Goal: Task Accomplishment & Management: Use online tool/utility

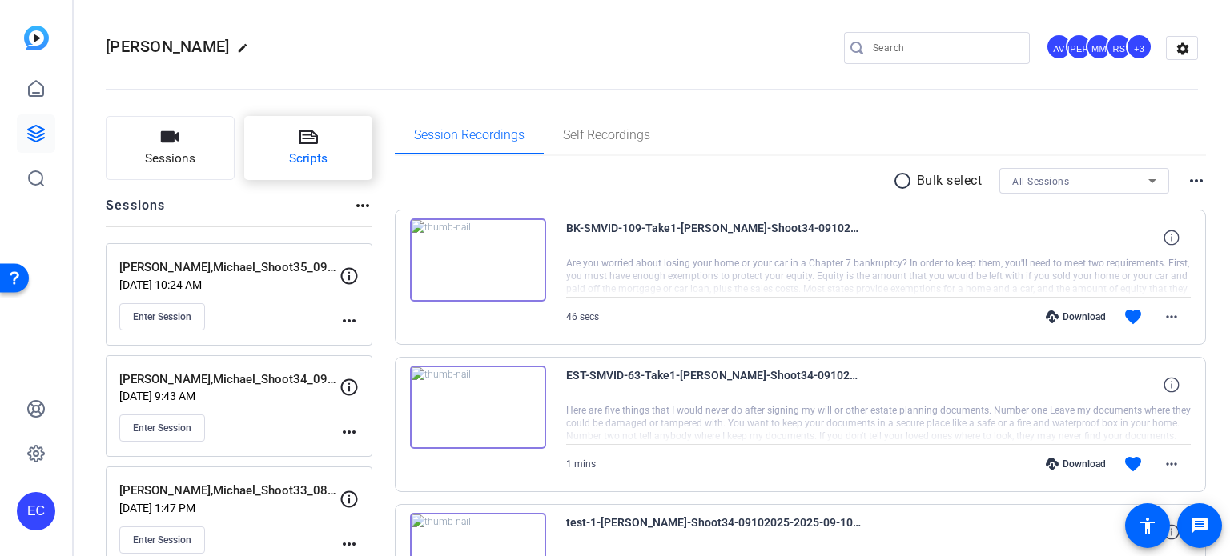
click at [335, 143] on button "Scripts" at bounding box center [308, 148] width 129 height 64
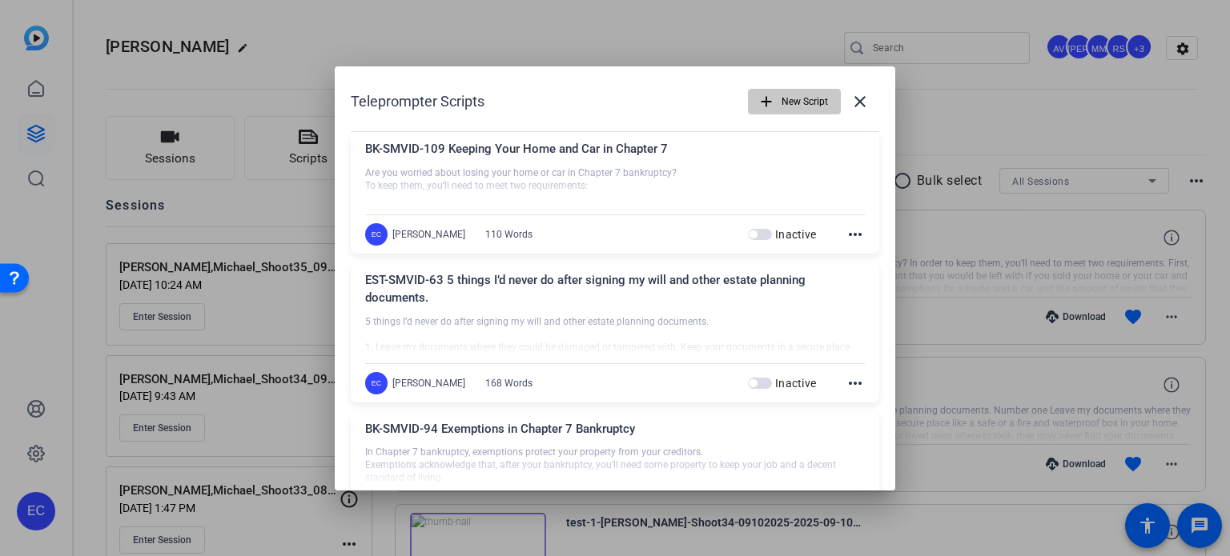
click at [791, 102] on span "New Script" at bounding box center [804, 101] width 46 height 30
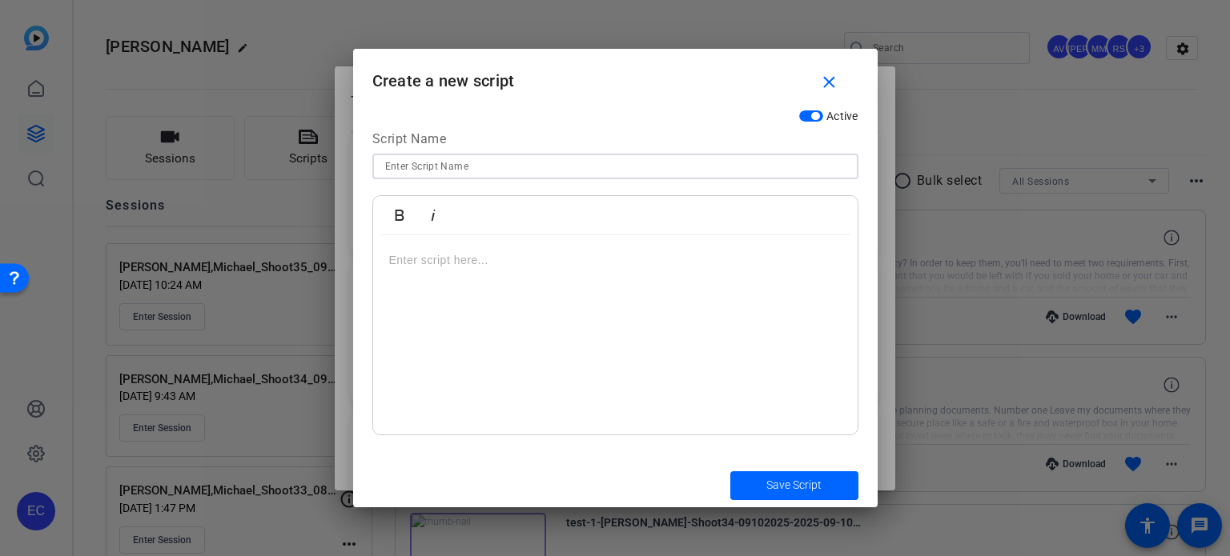
click at [529, 169] on input at bounding box center [615, 166] width 460 height 19
paste input "EST-SMVID-64 3 things I’d never do as an estate planning attorney with young ch…"
type input "EST-SMVID-64 3 things I’d never do as an estate planning attorney with young ch…"
click at [567, 316] on div at bounding box center [615, 335] width 484 height 200
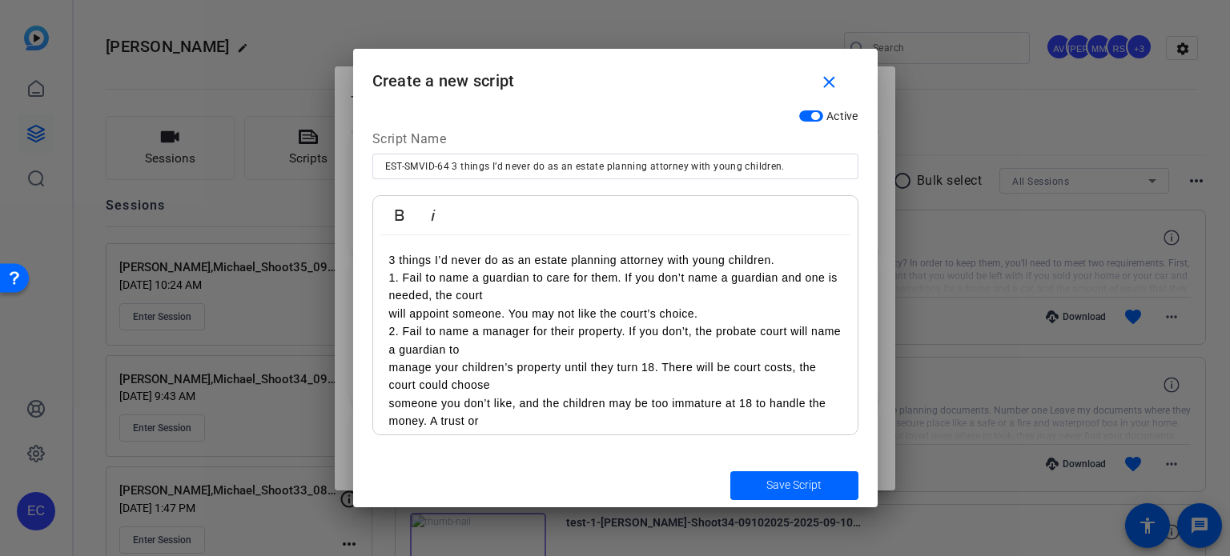
click at [812, 248] on div "3 things I’d never do as an estate planning attorney with young children. 1. Fa…" at bounding box center [615, 394] width 484 height 319
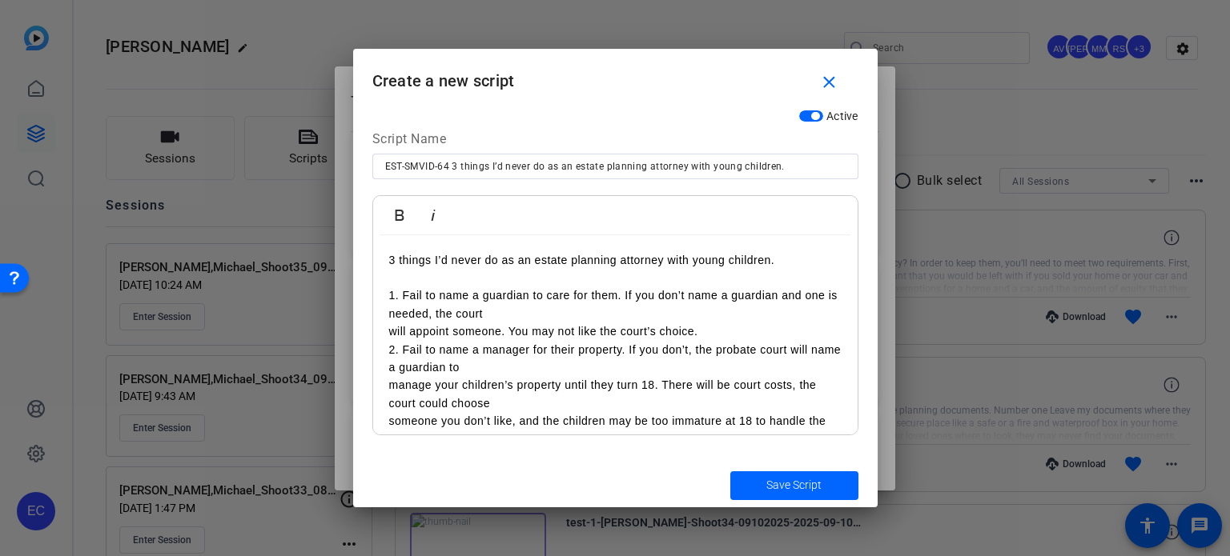
click at [378, 330] on div "3 things I’d never do as an estate planning attorney with young children. 1. Fa…" at bounding box center [615, 403] width 484 height 337
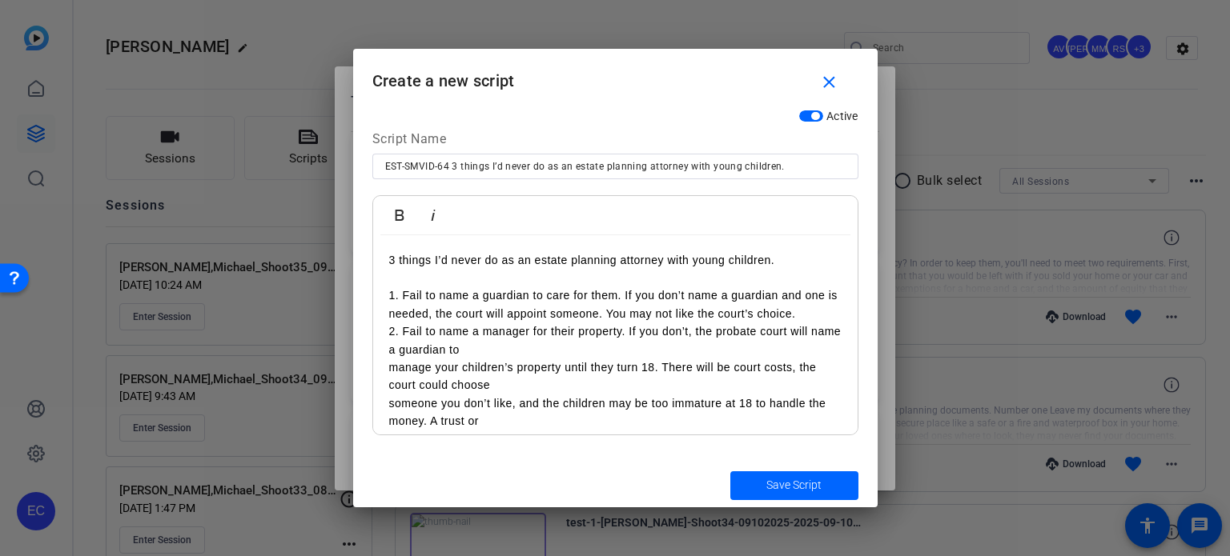
click at [816, 319] on p "1. Fail to name a guardian to care for them. If you don’t name a guardian and o…" at bounding box center [615, 305] width 452 height 36
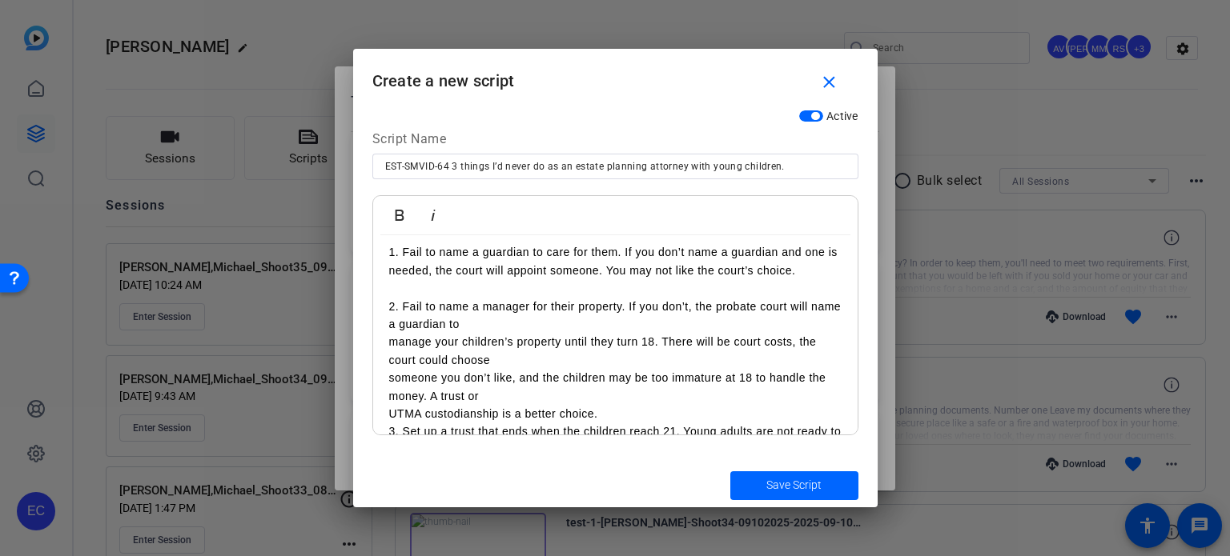
scroll to position [80, 0]
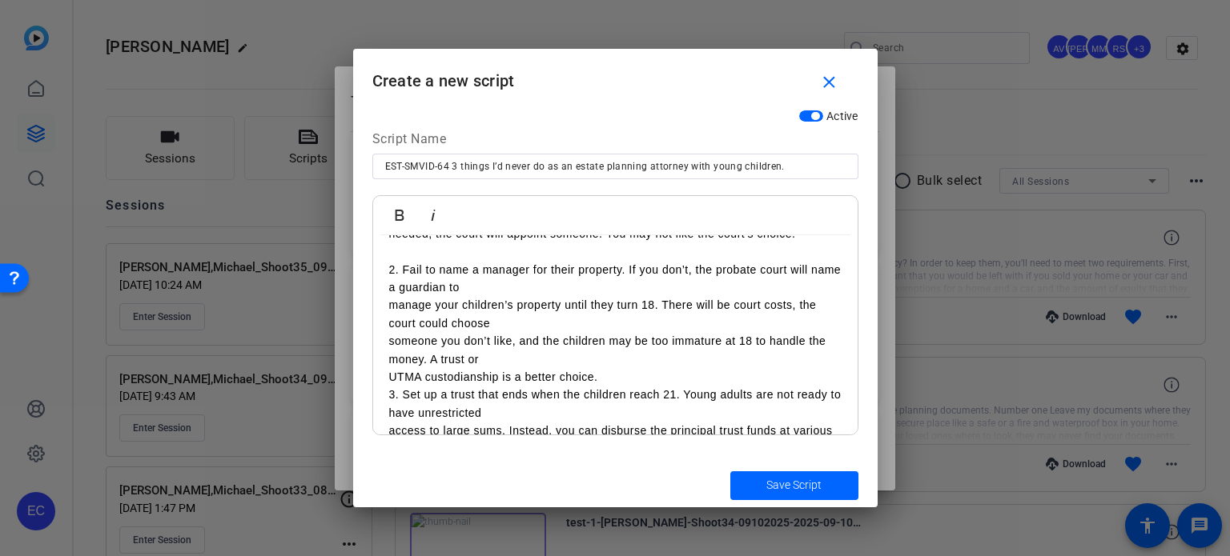
click at [391, 310] on p "manage your children’s property until they turn 18. There will be court costs, …" at bounding box center [615, 314] width 452 height 36
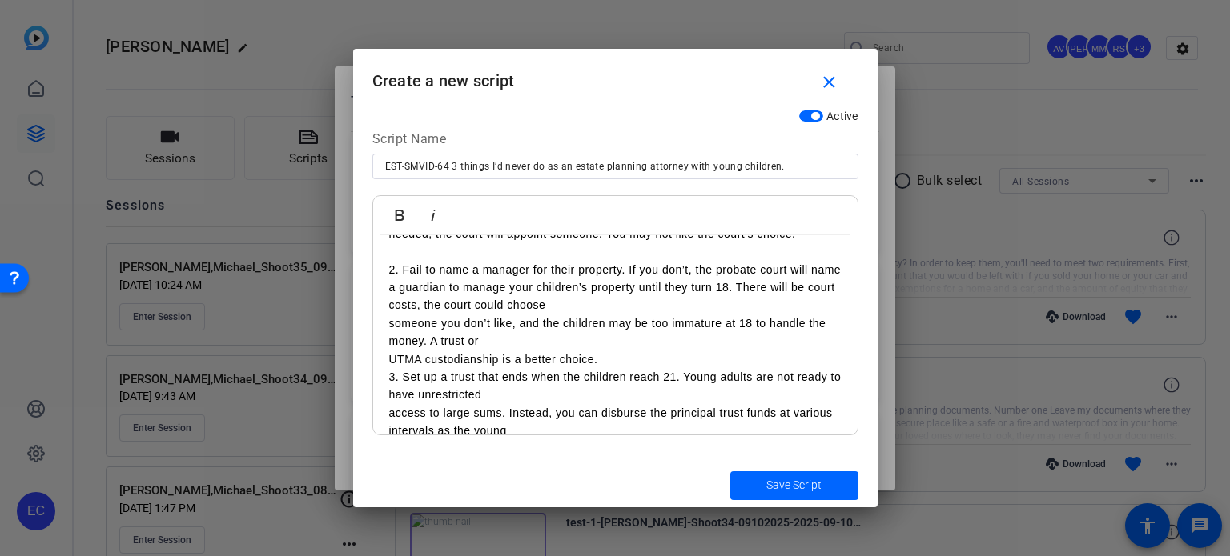
click at [381, 322] on div "3 things I’d never do as an estate planning attorney with young children. 1. Fa…" at bounding box center [615, 314] width 484 height 319
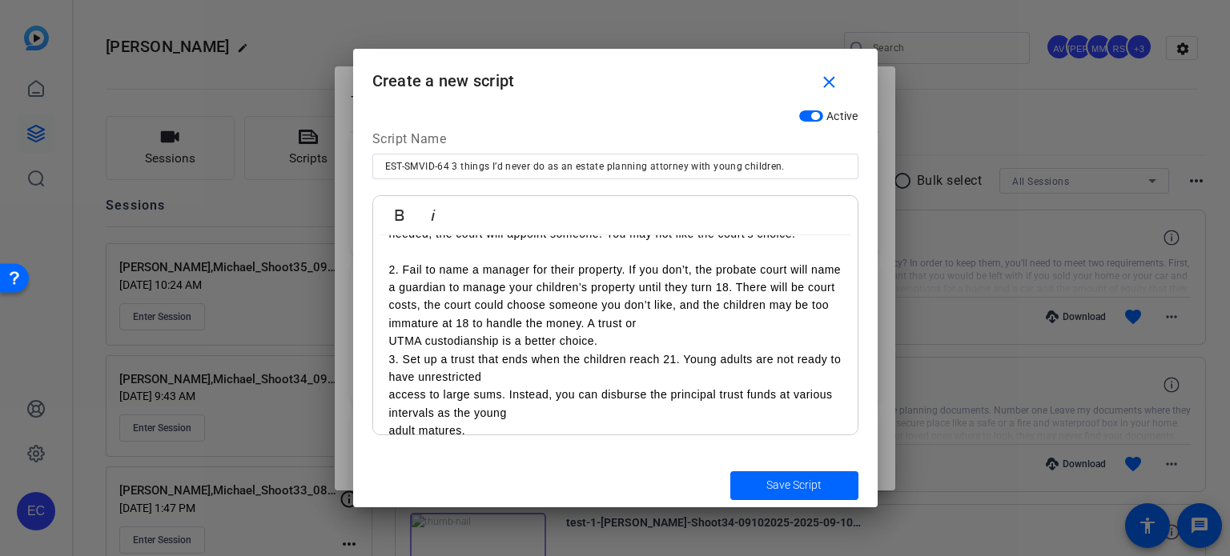
click at [383, 340] on div "3 things I’d never do as an estate planning attorney with young children. 1. Fa…" at bounding box center [615, 305] width 484 height 301
click at [523, 343] on p "2. Fail to name a manager for their property. If you don’t, the probate court w…" at bounding box center [615, 306] width 452 height 90
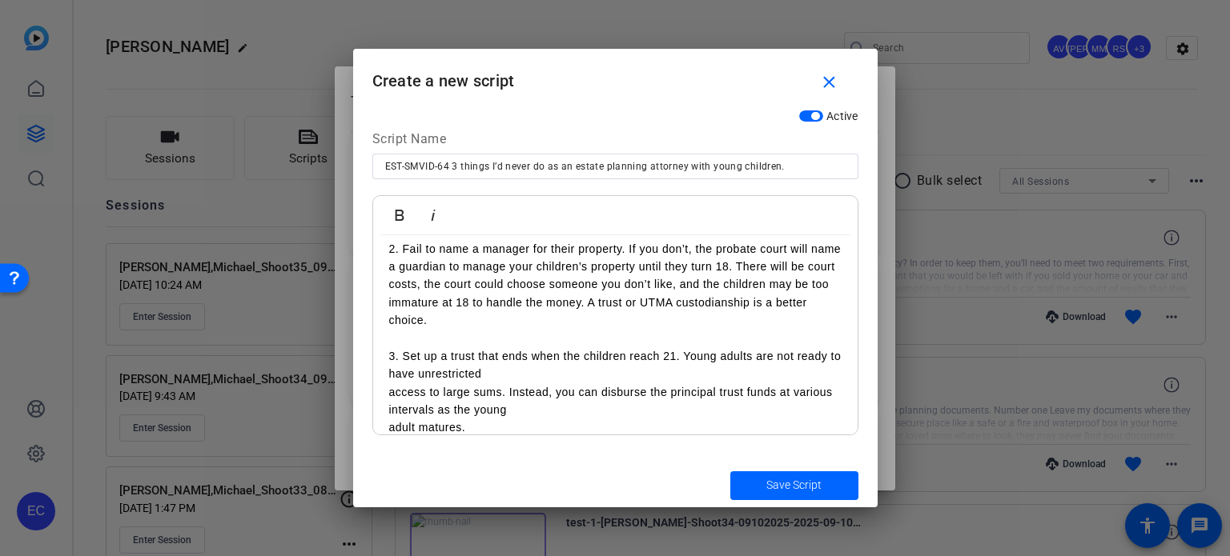
scroll to position [118, 0]
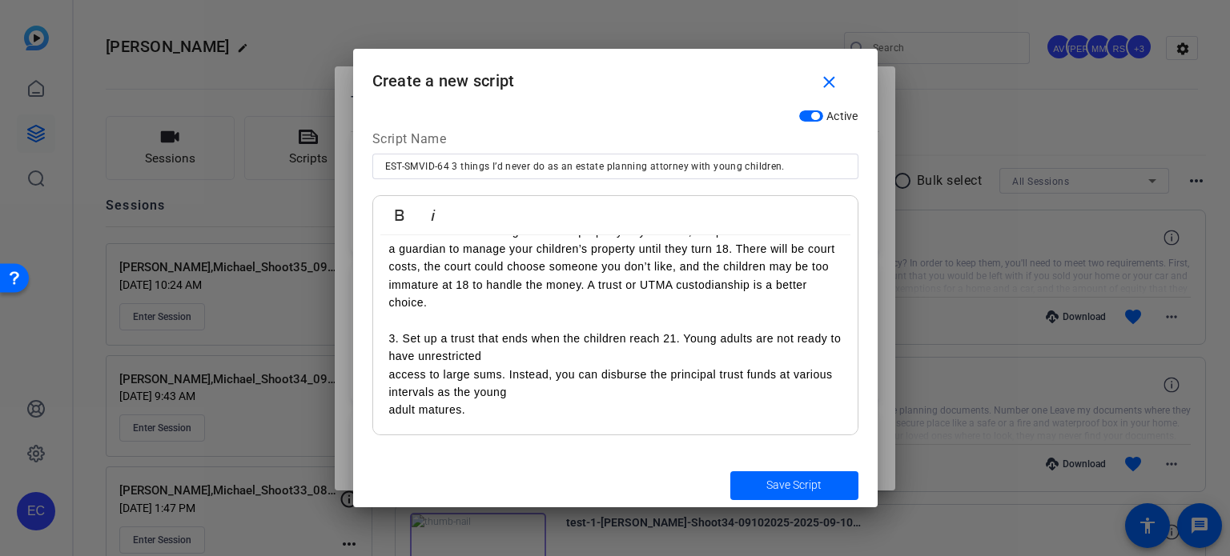
click at [389, 370] on p "access to large sums. Instead, you can disburse the principal trust funds at va…" at bounding box center [615, 384] width 452 height 36
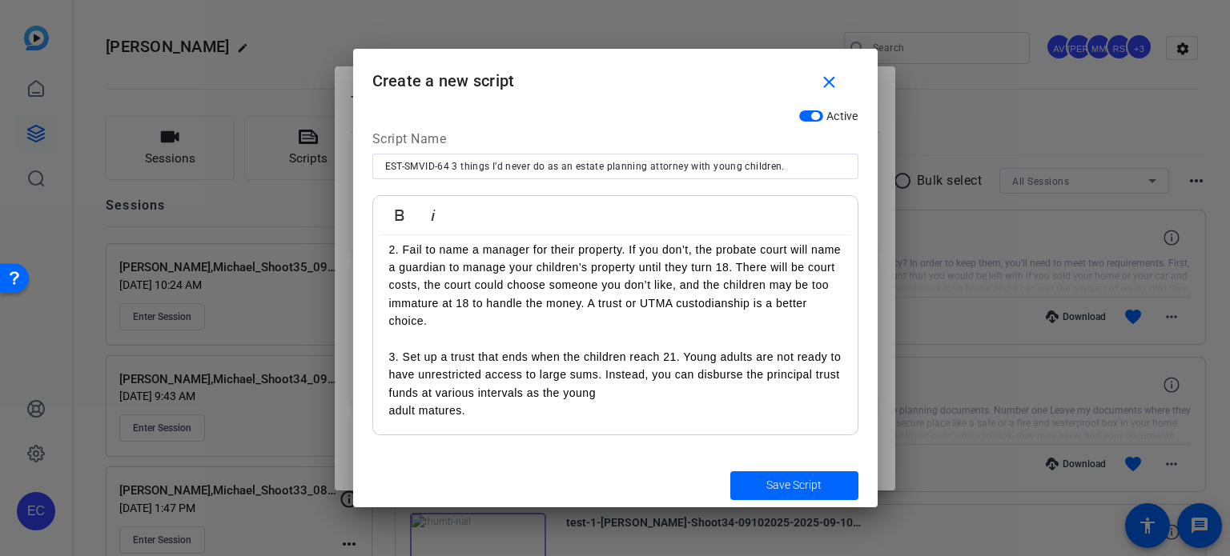
click at [378, 413] on div "3 things I’d never do as an estate planning attorney with young children. 1. Fa…" at bounding box center [615, 285] width 484 height 301
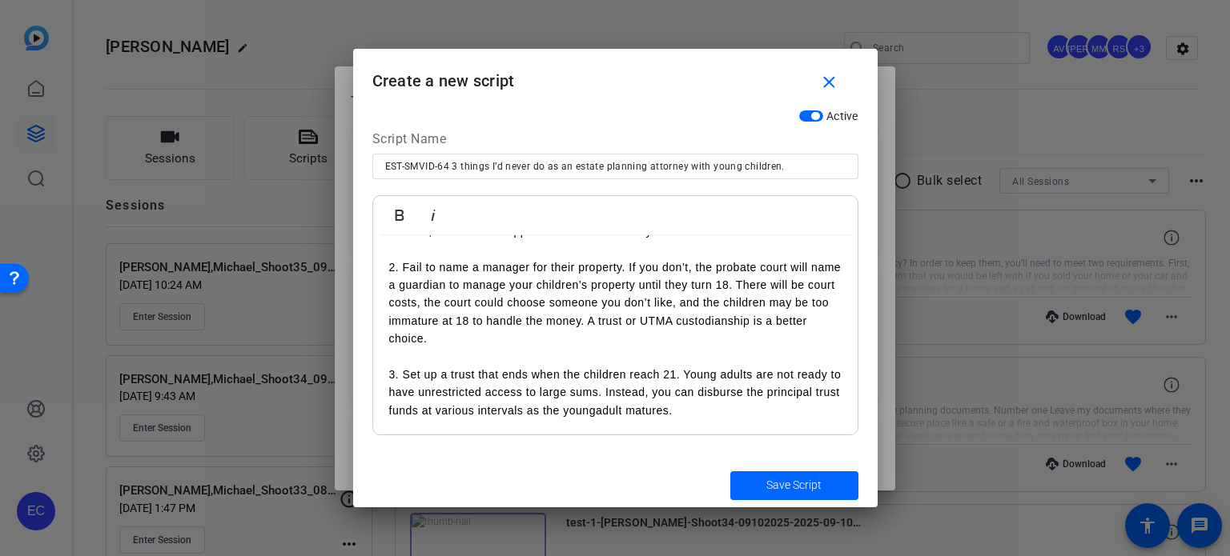
scroll to position [82, 0]
click at [777, 488] on span "Save Script" at bounding box center [793, 485] width 55 height 17
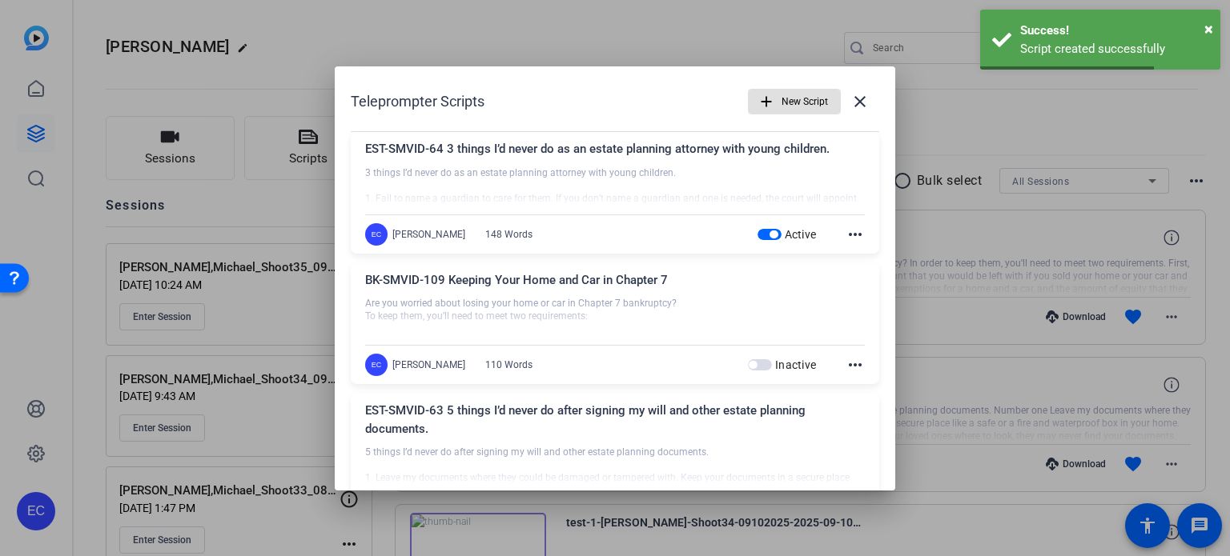
click at [804, 103] on span "New Script" at bounding box center [804, 101] width 46 height 30
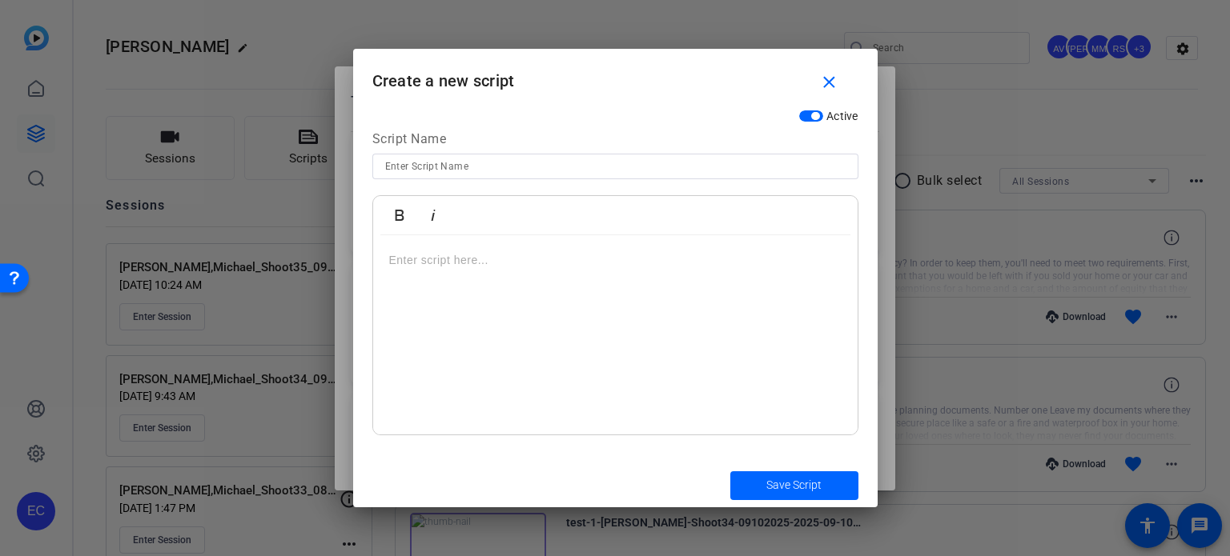
click at [552, 161] on input at bounding box center [615, 166] width 460 height 19
paste input "BK-SMVID-110 If the Trustee Seizes your Non-Exempt Property"
type input "BK-SMVID-110 If the Trustee Seizes your Non-Exempt Property"
click at [549, 294] on div at bounding box center [615, 335] width 484 height 200
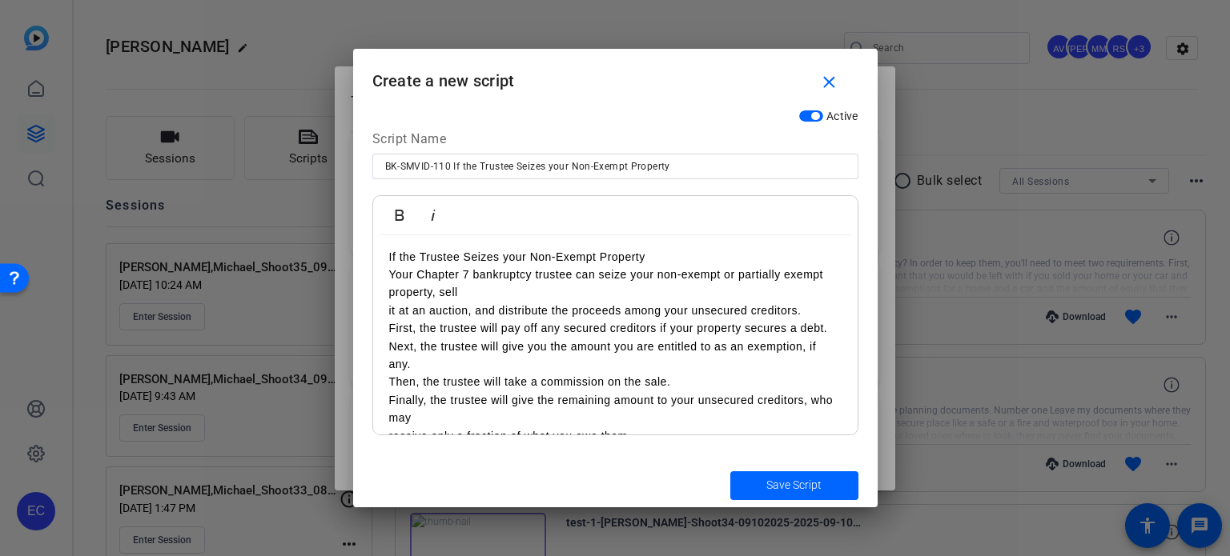
scroll to position [0, 0]
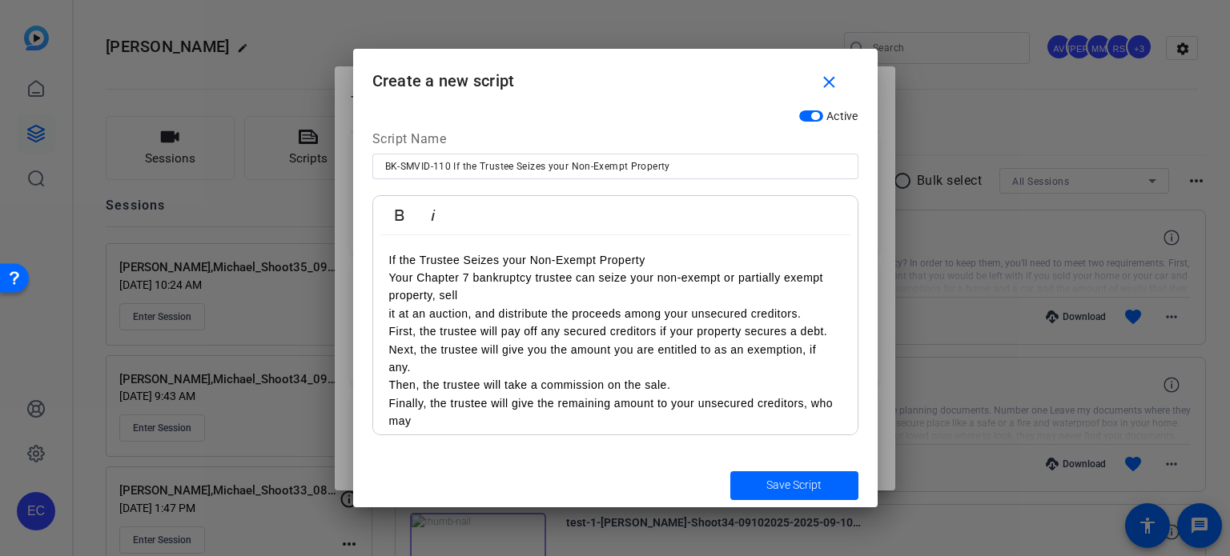
click at [660, 251] on p "If the Trustee Seizes your Non-Exempt Property" at bounding box center [615, 260] width 452 height 18
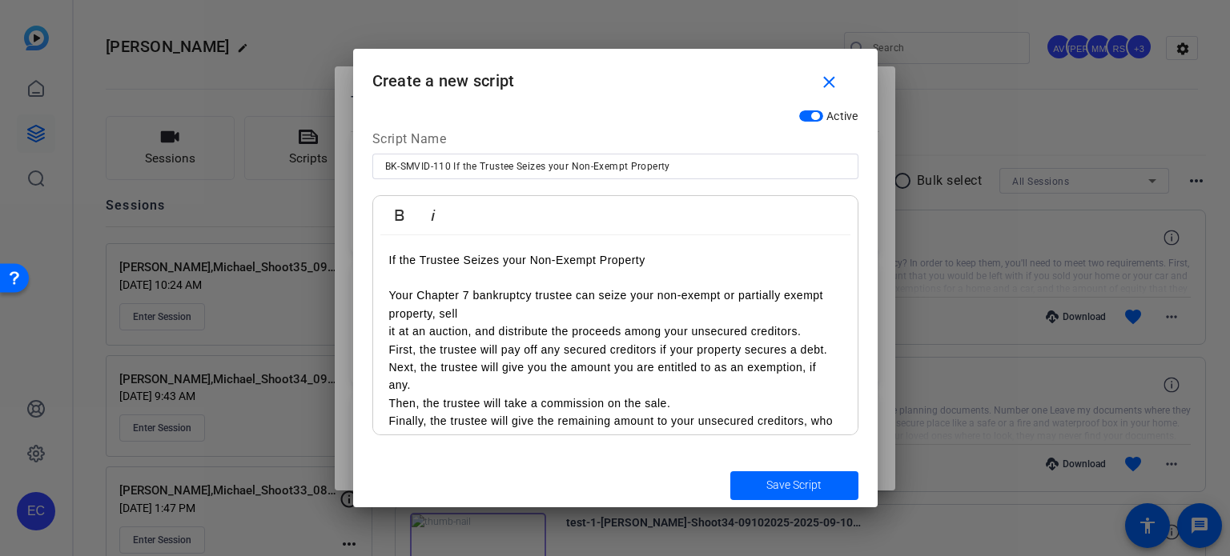
click at [381, 335] on div "If the Trustee Seizes your Non-Exempt Property Your Chapter 7 bankruptcy truste…" at bounding box center [615, 358] width 484 height 247
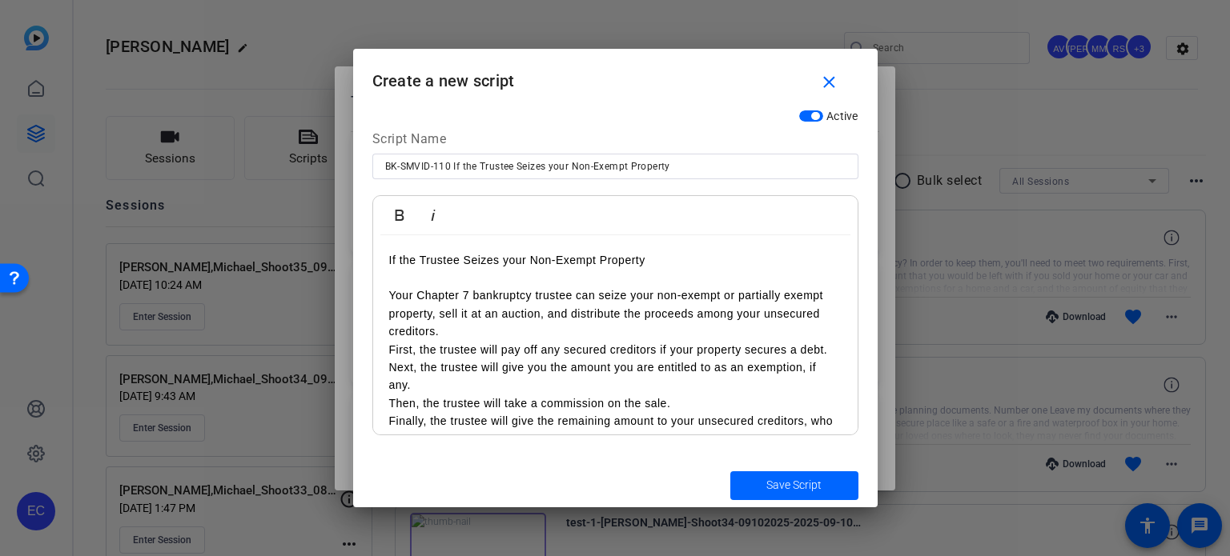
click at [454, 334] on p "Your Chapter 7 bankruptcy trustee can seize your non-exempt or partially exempt…" at bounding box center [615, 314] width 452 height 54
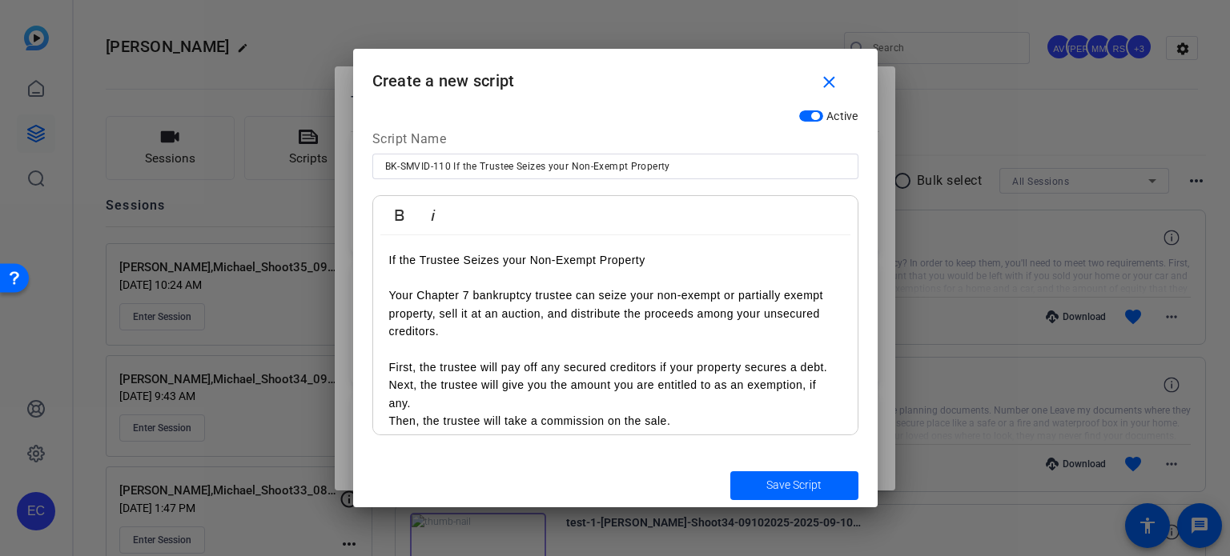
scroll to position [64, 0]
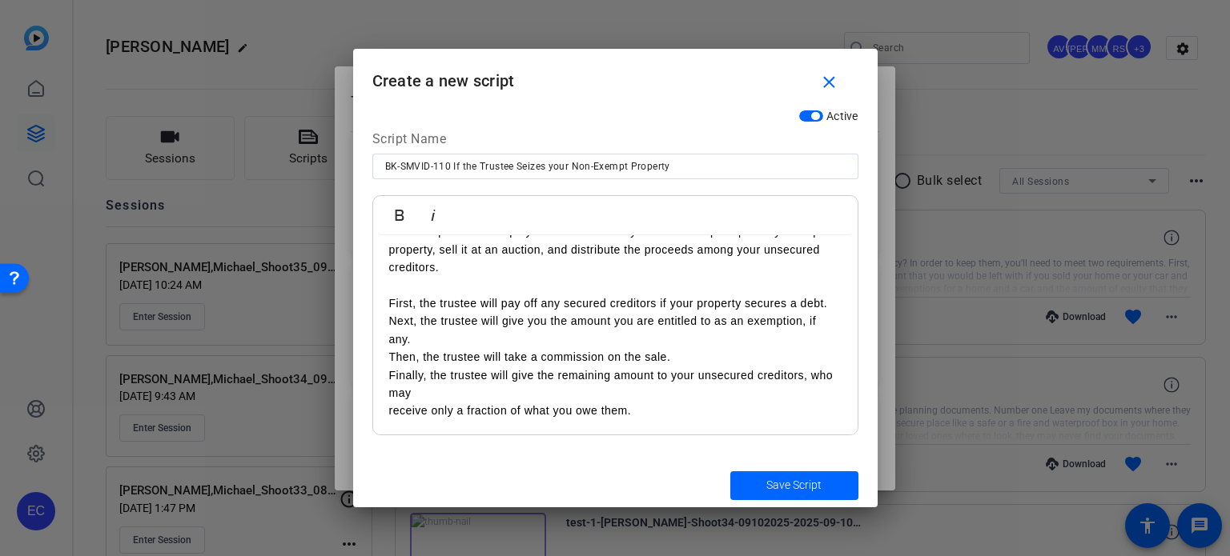
click at [381, 357] on div "If the Trustee Seizes your Non-Exempt Property Your Chapter 7 bankruptcy truste…" at bounding box center [615, 303] width 484 height 265
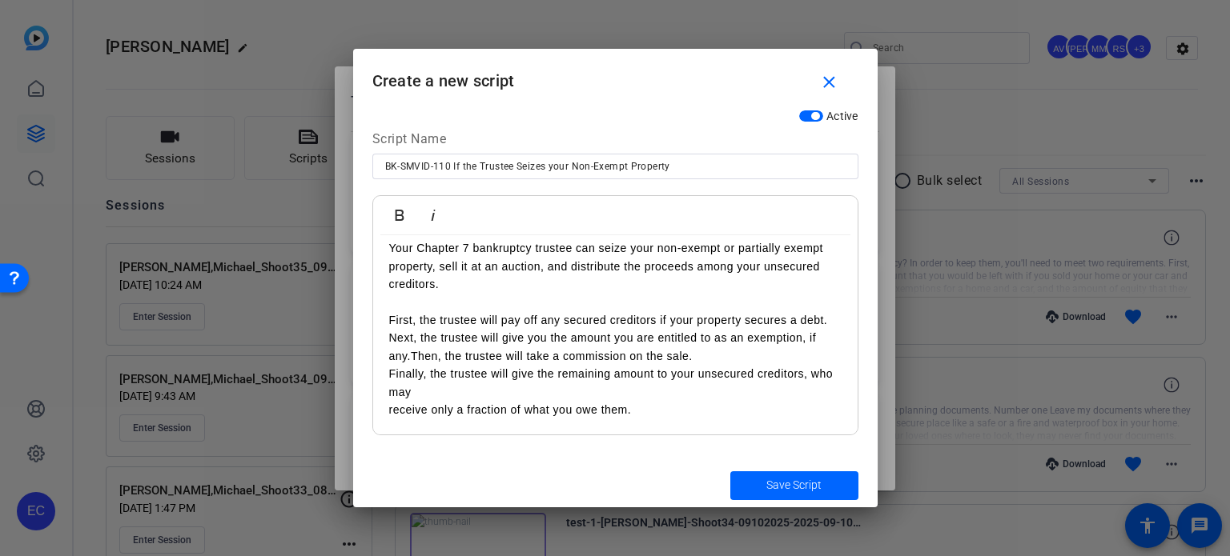
scroll to position [46, 0]
click at [709, 355] on p "Next, the trustee will give you the amount you are entitled to as an exemption,…" at bounding box center [615, 348] width 452 height 36
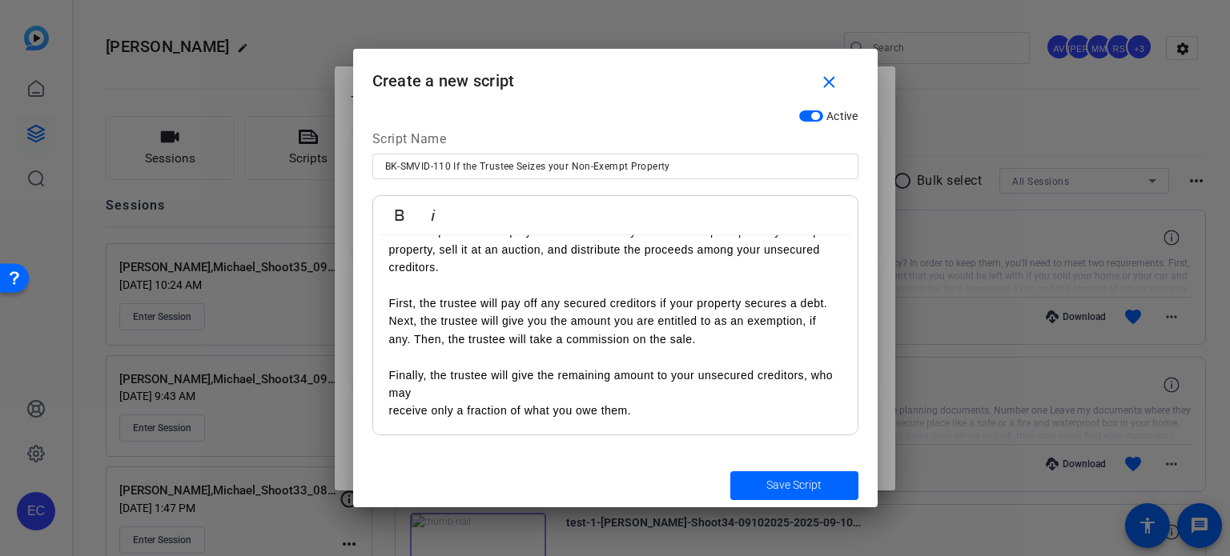
click at [387, 406] on div "If the Trustee Seizes your Non-Exempt Property Your Chapter 7 bankruptcy truste…" at bounding box center [615, 303] width 484 height 265
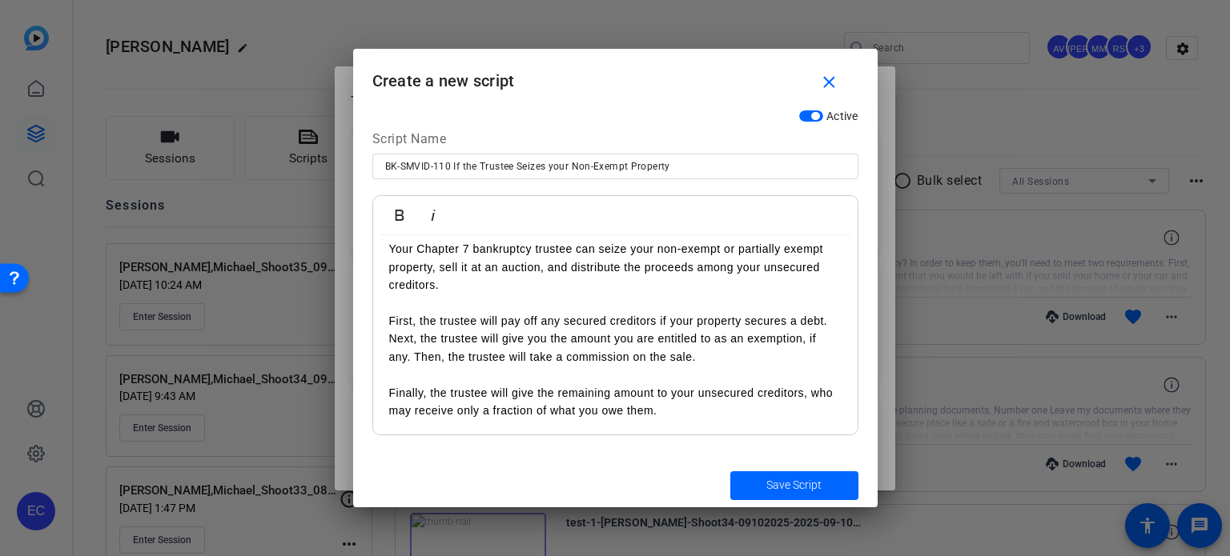
click at [379, 333] on div "If the Trustee Seizes your Non-Exempt Property Your Chapter 7 bankruptcy truste…" at bounding box center [615, 312] width 484 height 247
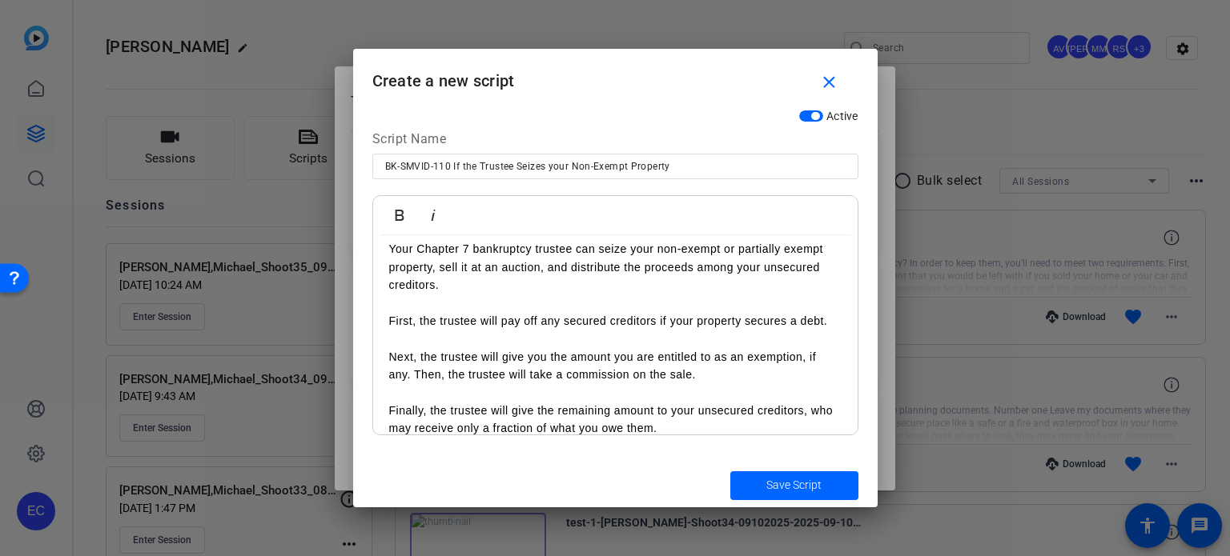
scroll to position [64, 0]
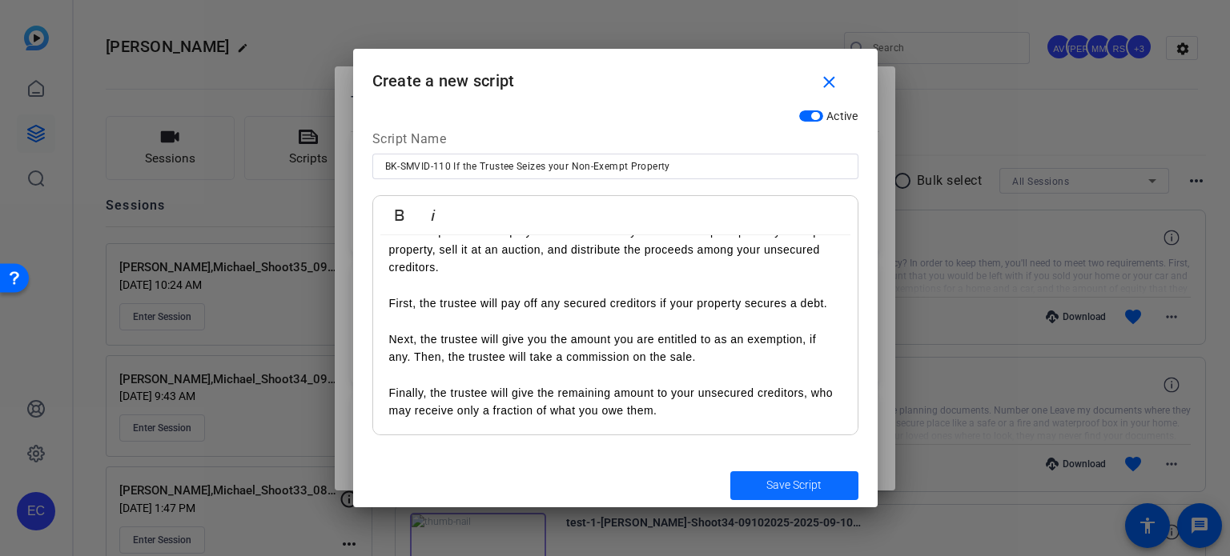
click at [762, 483] on span "submit" at bounding box center [794, 486] width 128 height 38
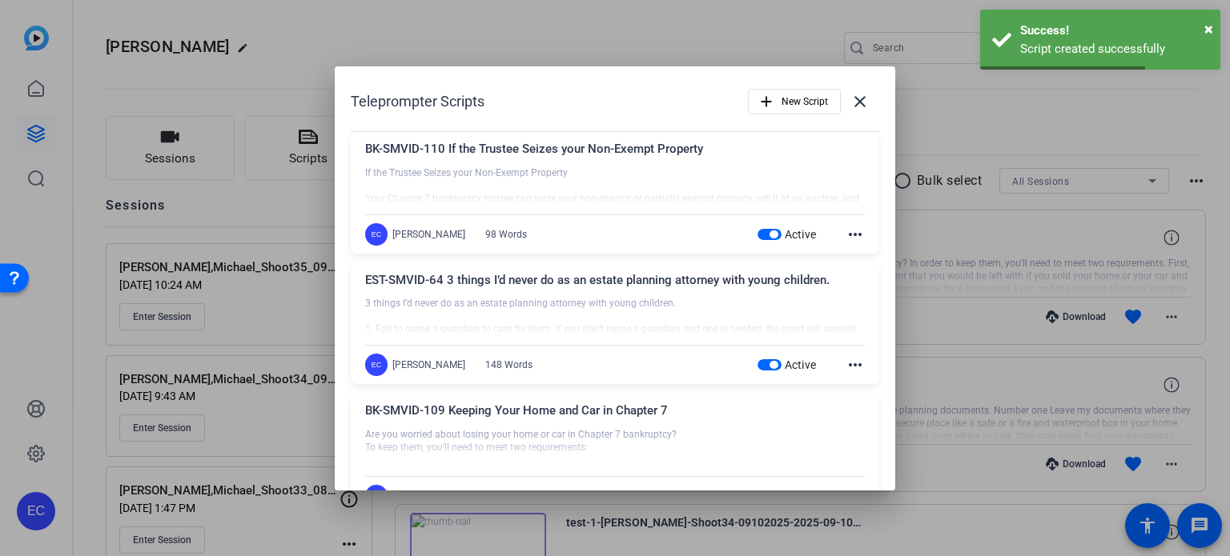
click at [1012, 249] on div at bounding box center [615, 278] width 1230 height 556
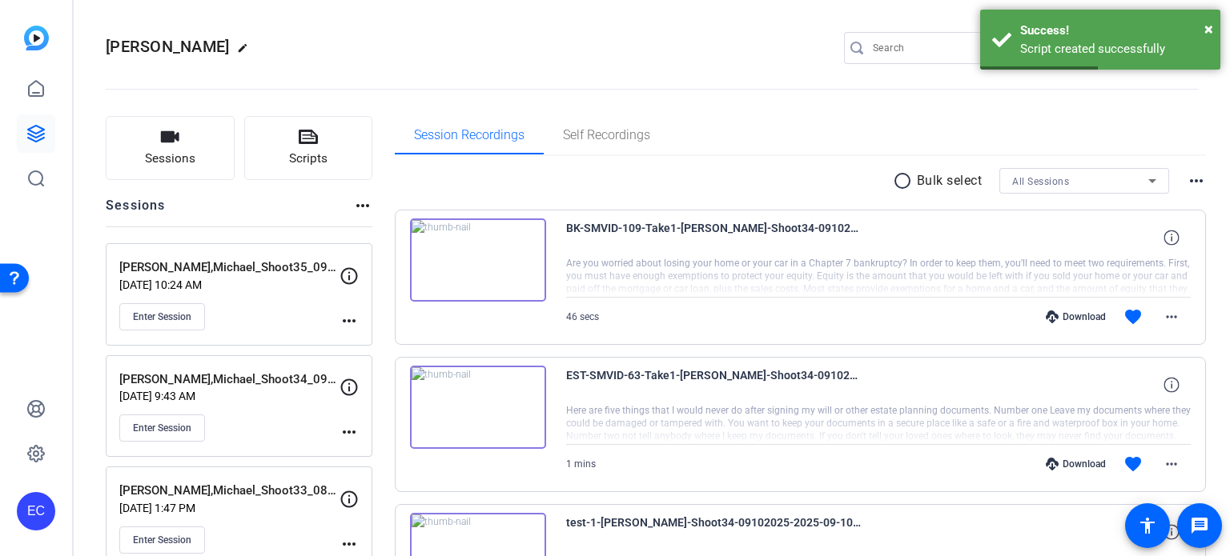
click at [343, 321] on mat-icon "more_horiz" at bounding box center [348, 320] width 19 height 19
click at [372, 347] on span "Edit Session" at bounding box center [388, 343] width 73 height 19
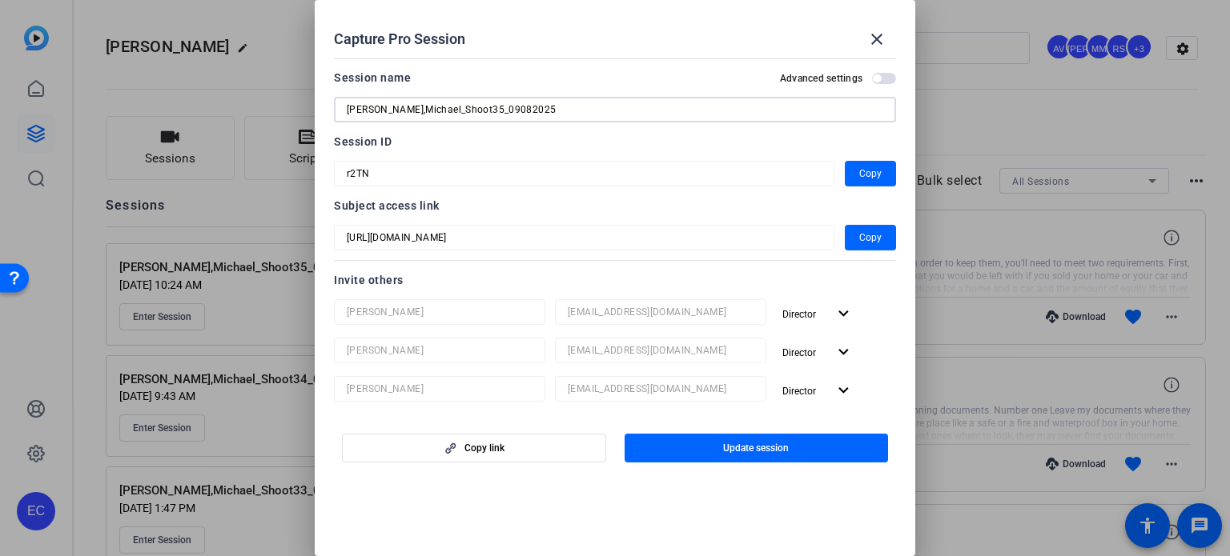
click at [469, 109] on input "Gerity,Michael_Shoot35_09082025" at bounding box center [615, 109] width 536 height 19
type input "[PERSON_NAME],Michael_Shoot35_10082025"
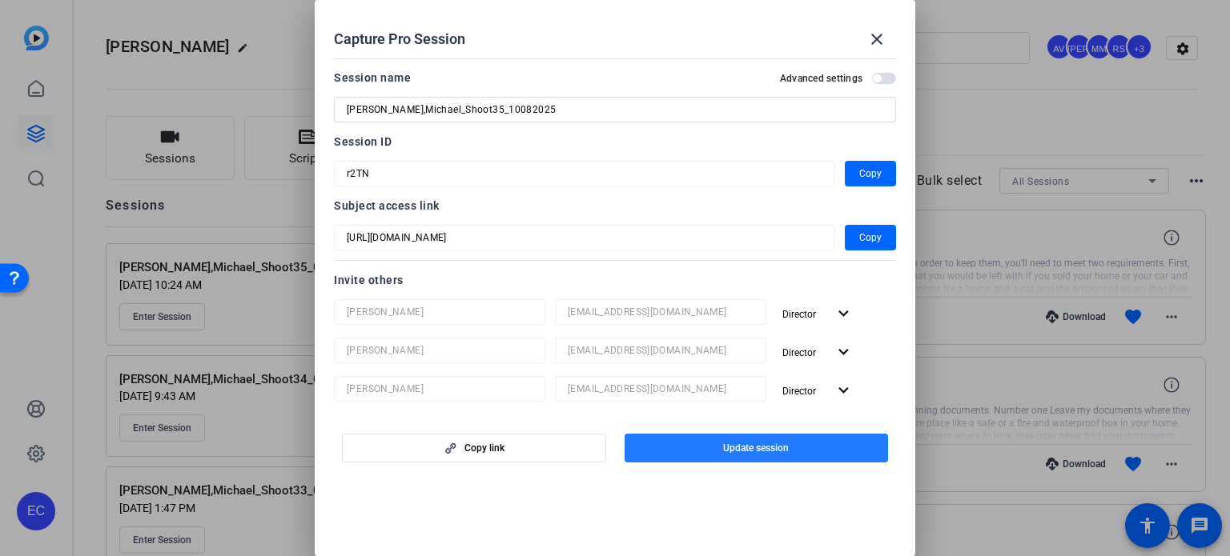
click at [733, 444] on span "Update session" at bounding box center [756, 448] width 66 height 13
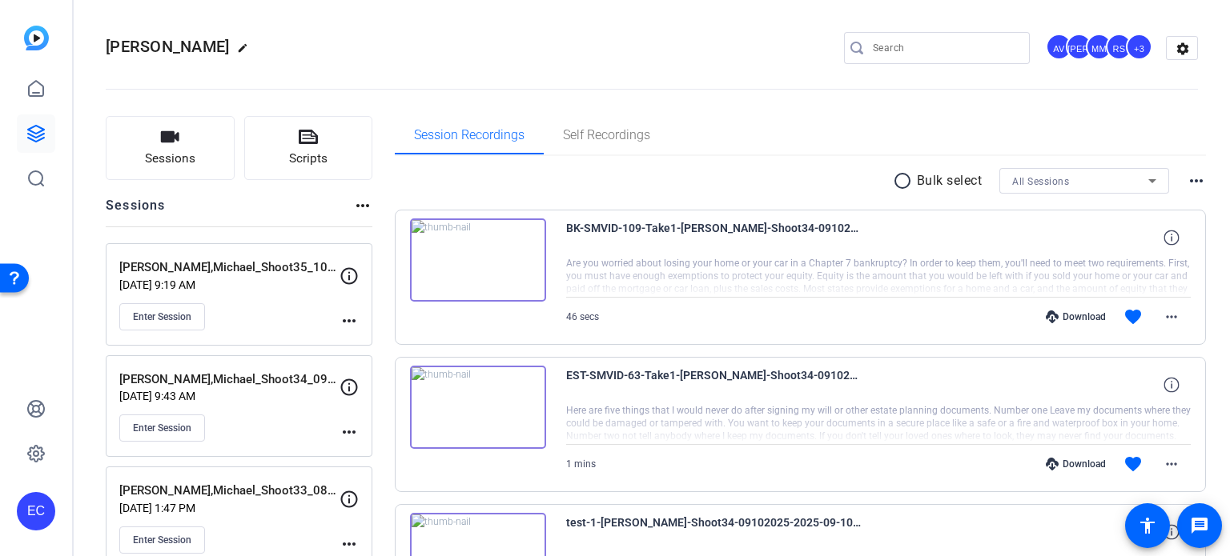
click at [337, 315] on div "Enter Session" at bounding box center [229, 316] width 220 height 27
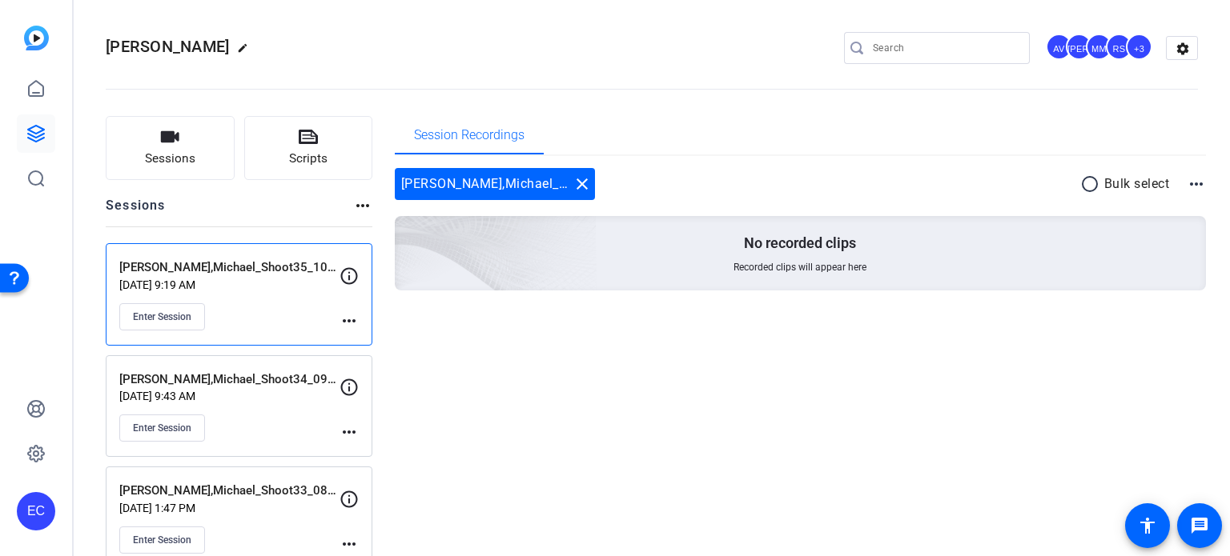
click at [583, 186] on mat-icon "close" at bounding box center [581, 184] width 19 height 19
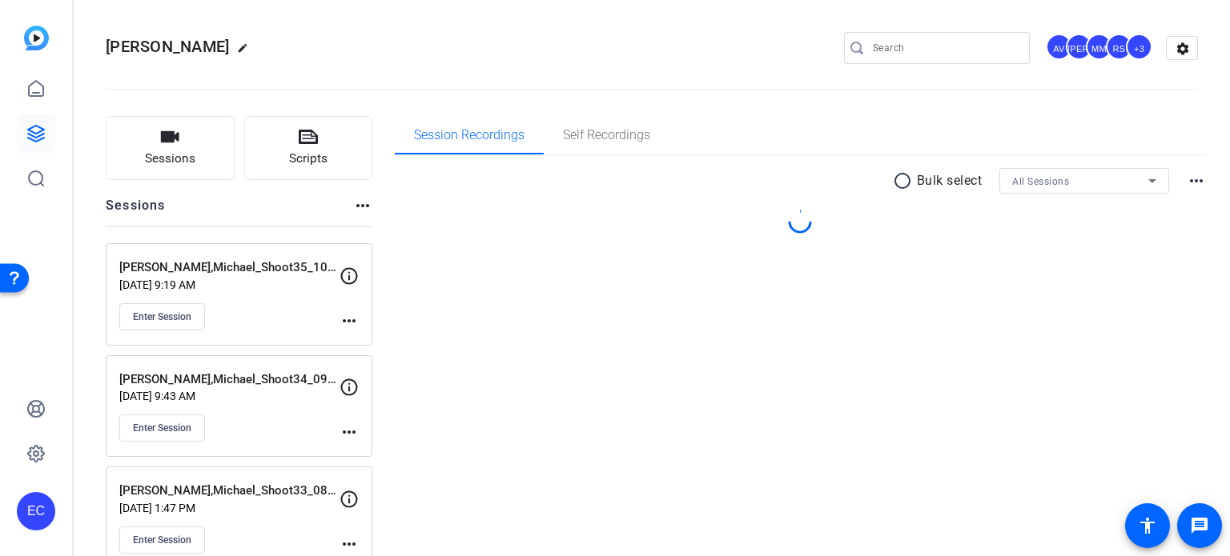
click at [345, 317] on mat-icon "more_horiz" at bounding box center [348, 320] width 19 height 19
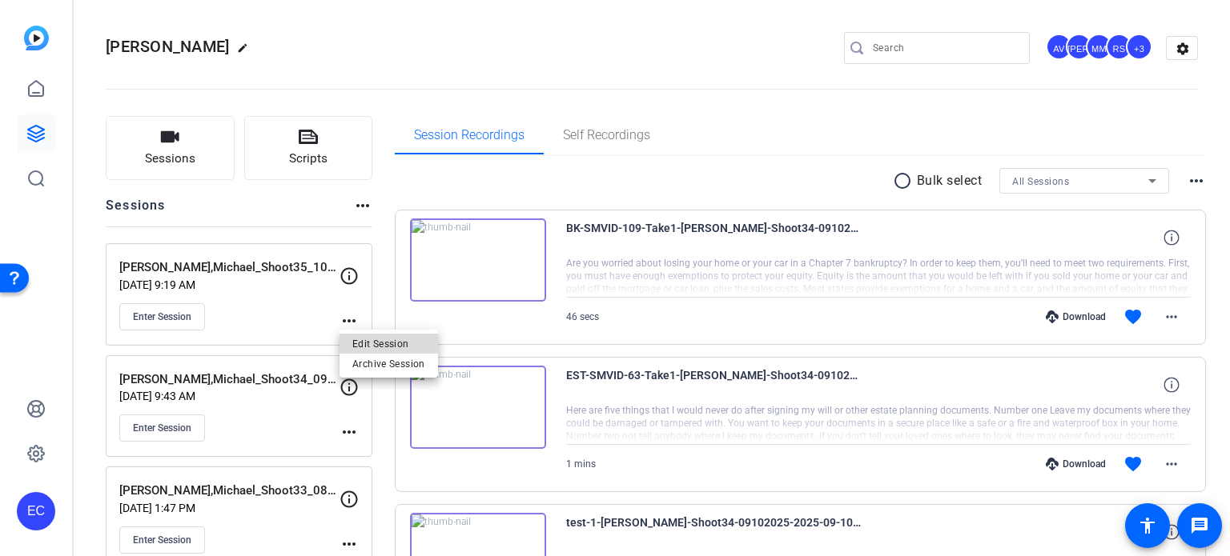
click at [351, 341] on button "Edit Session" at bounding box center [388, 344] width 98 height 20
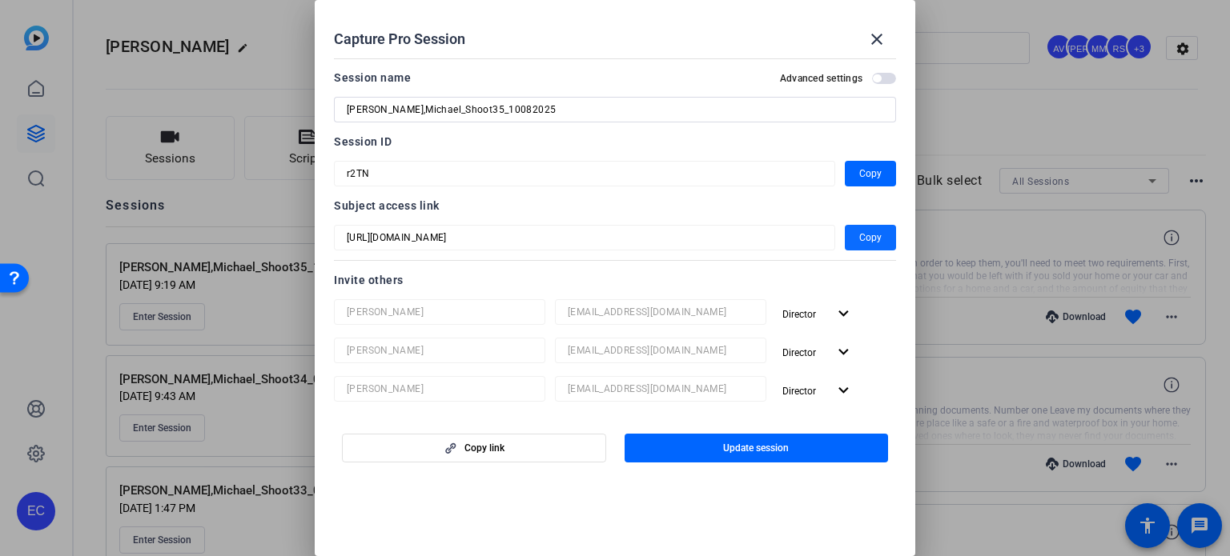
click at [865, 231] on span "Copy" at bounding box center [870, 237] width 22 height 19
click at [865, 44] on span at bounding box center [877, 39] width 38 height 38
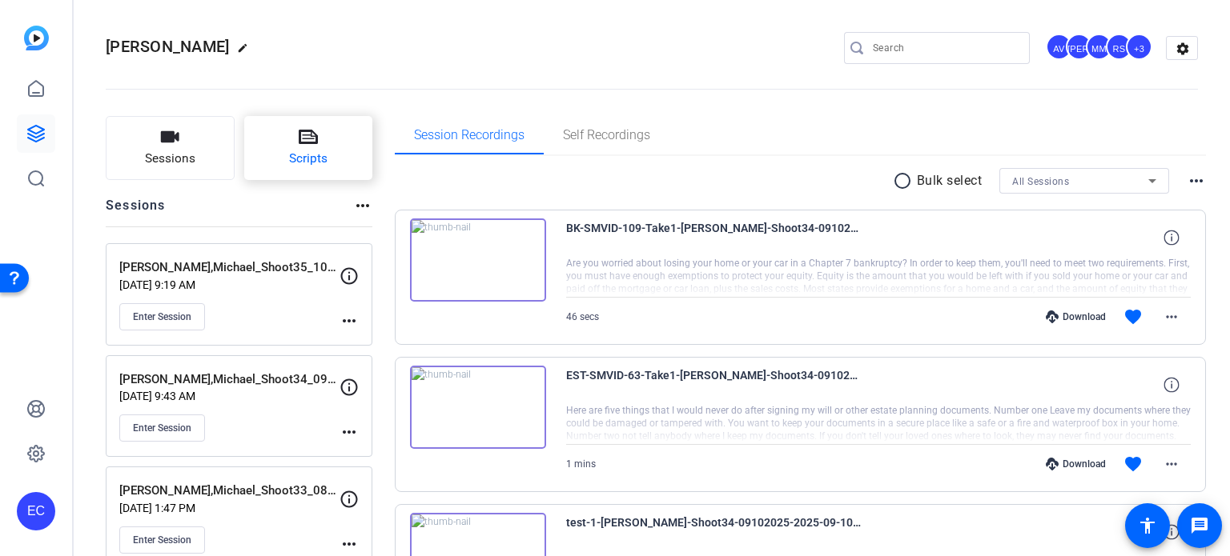
click at [319, 169] on button "Scripts" at bounding box center [308, 148] width 129 height 64
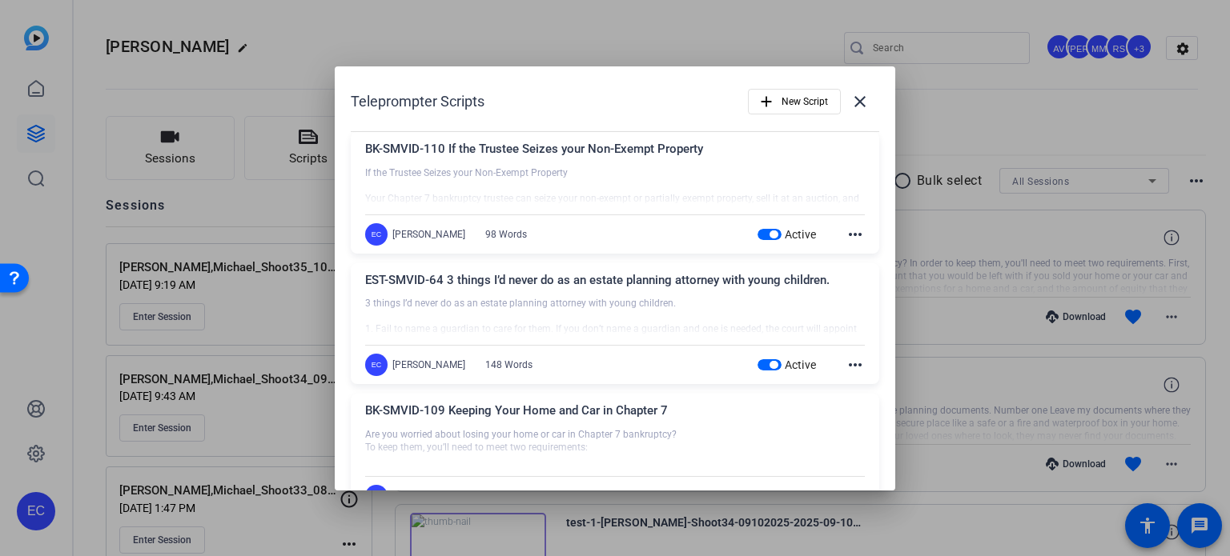
click at [971, 89] on div at bounding box center [615, 278] width 1230 height 556
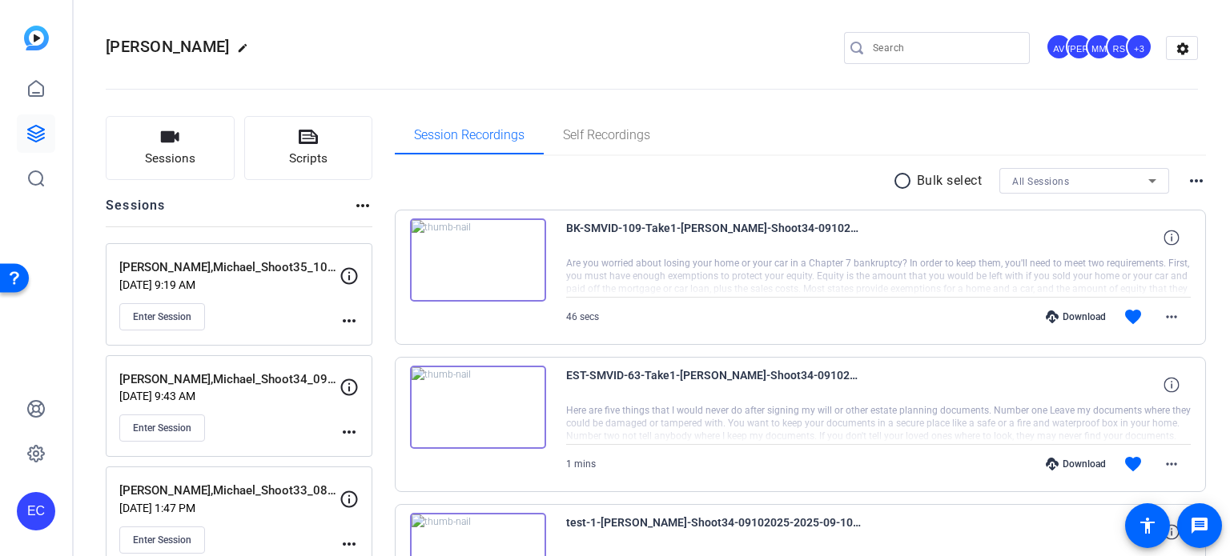
click at [424, 56] on div "Michael Gerity edit AV JA MM RS +3 settings" at bounding box center [652, 48] width 1092 height 24
click at [155, 319] on span "Enter Session" at bounding box center [162, 317] width 58 height 13
click at [167, 425] on span "Enter Session" at bounding box center [162, 428] width 58 height 13
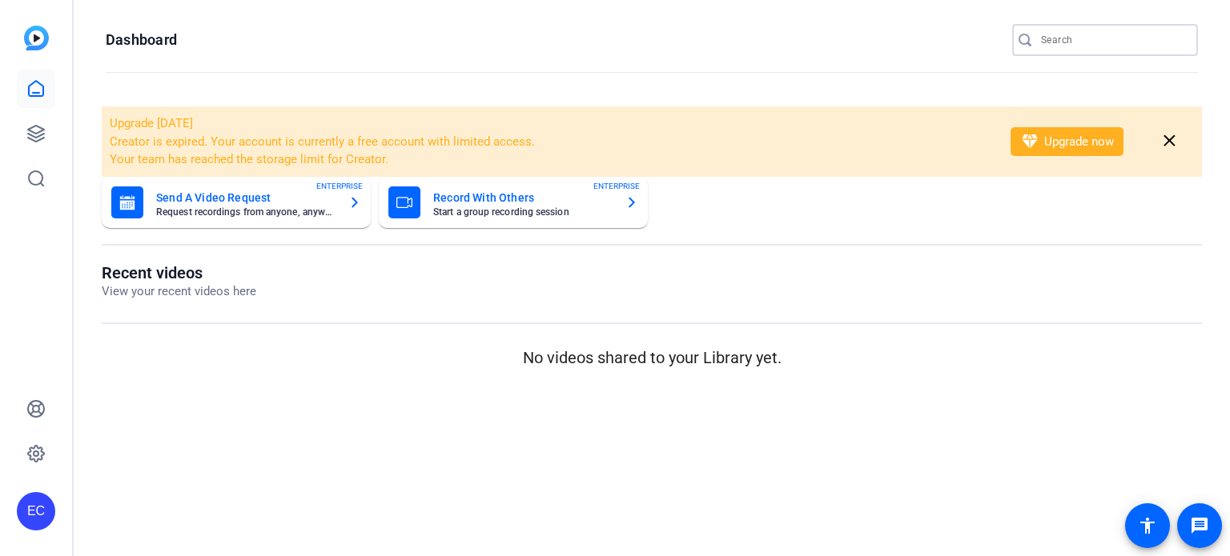
click at [1065, 42] on input "Search" at bounding box center [1113, 39] width 144 height 19
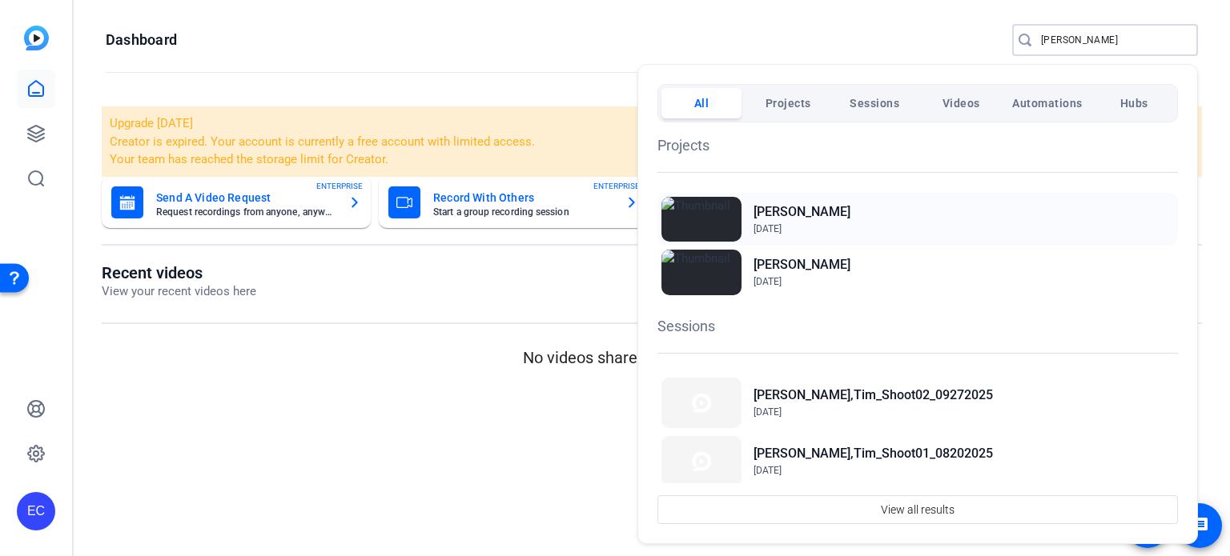
type input "tim"
click at [823, 219] on div "Miley, Tim Aug 13, 2025" at bounding box center [917, 219] width 520 height 53
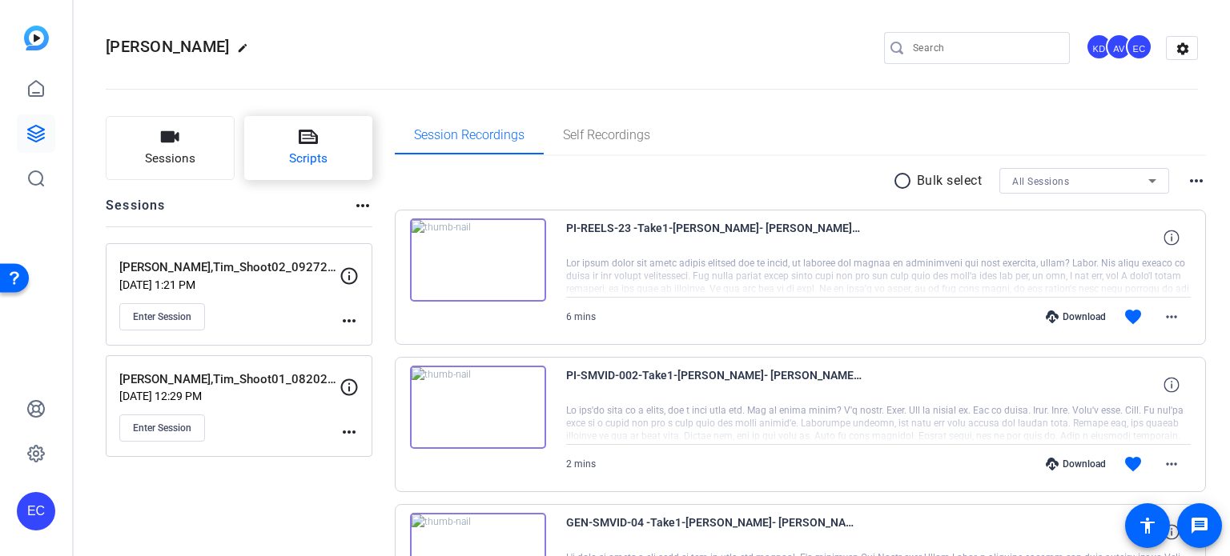
click at [303, 154] on span "Scripts" at bounding box center [308, 159] width 38 height 18
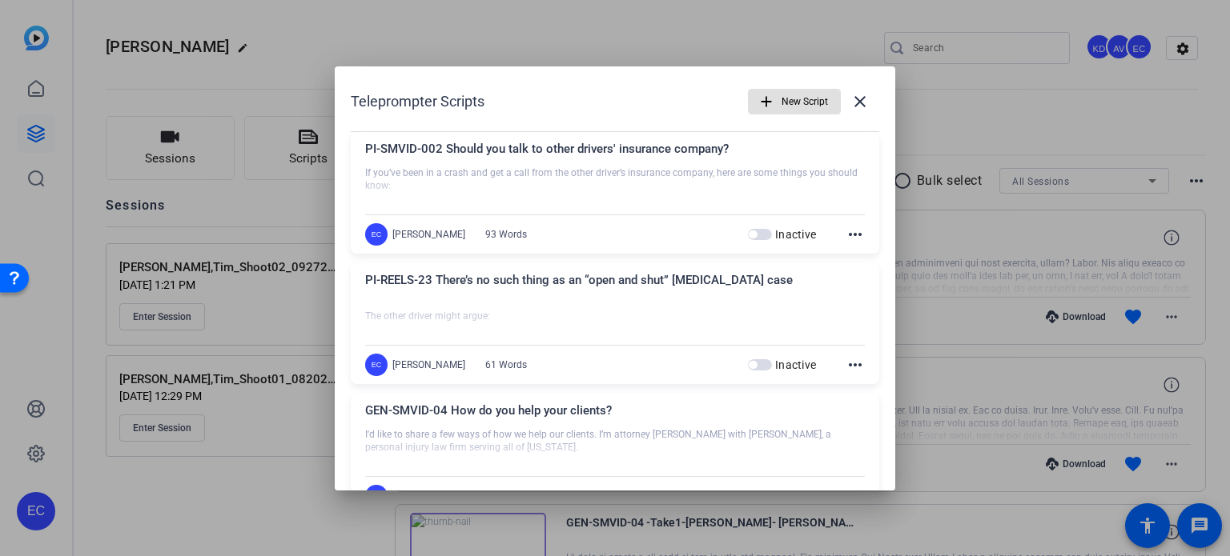
click at [794, 103] on span "New Script" at bounding box center [804, 101] width 46 height 30
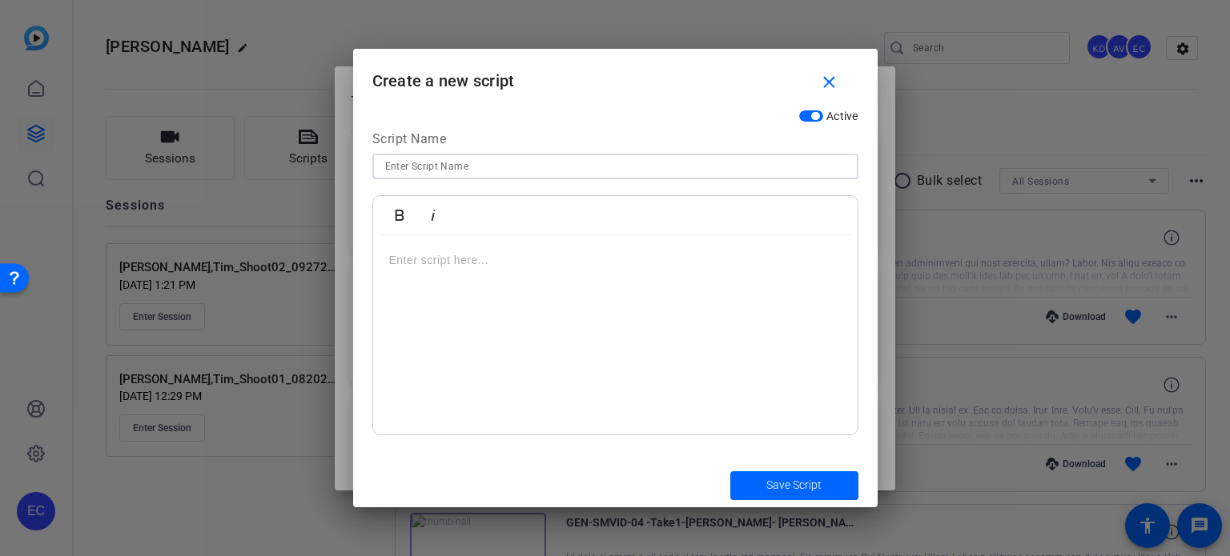
click at [400, 167] on input at bounding box center [615, 166] width 460 height 19
paste input "PI-META-007 — Title: "Don’t Let Time Cost You""
type input "PI-META-007 — Title: "Don’t Let Time Cost You""
click at [573, 289] on div at bounding box center [615, 335] width 484 height 200
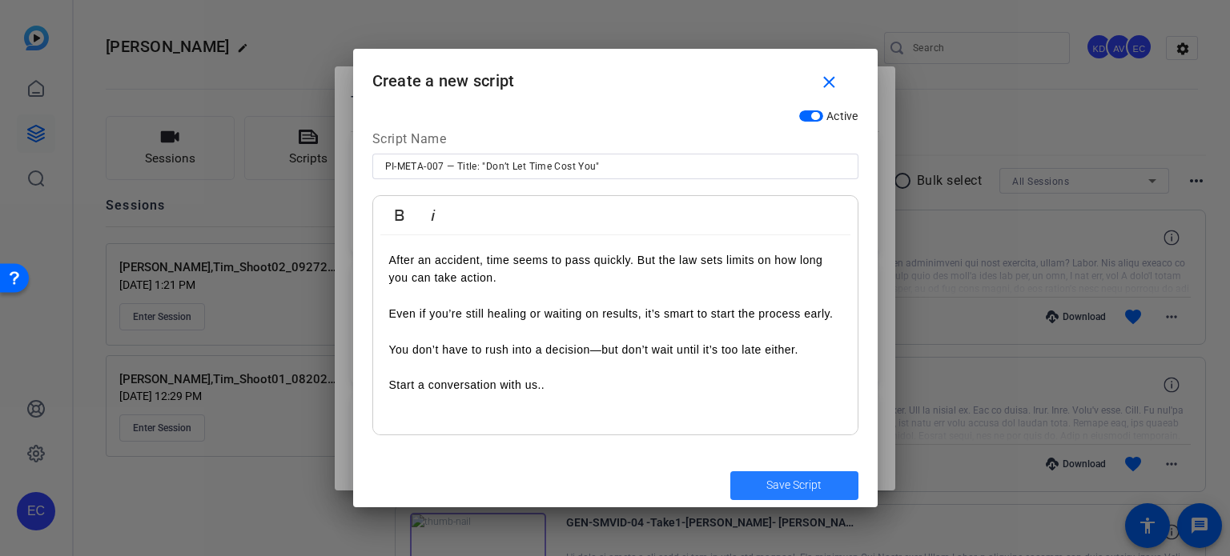
click at [775, 478] on span "Save Script" at bounding box center [793, 485] width 55 height 17
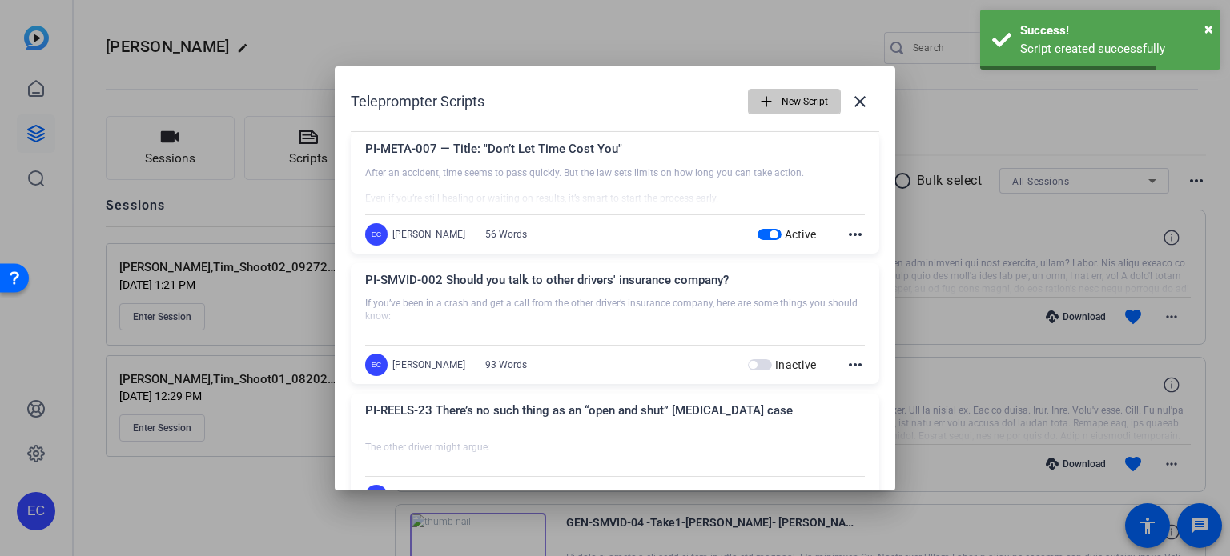
click at [793, 101] on span "New Script" at bounding box center [804, 101] width 46 height 30
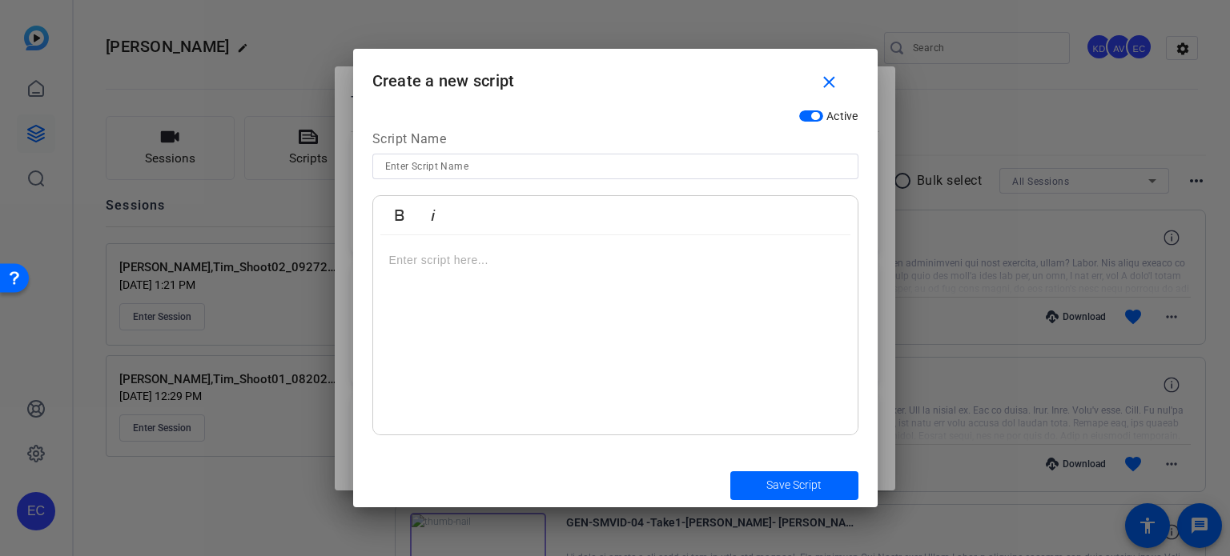
click at [478, 162] on input at bounding box center [615, 166] width 460 height 19
paste input "PI-META-008 — Title: "Why Waiting to Call Could Hurt Your Case""
type input "PI-META-008 — Title: "Why Waiting to Call Could Hurt Your Case""
click at [567, 310] on div at bounding box center [615, 335] width 484 height 200
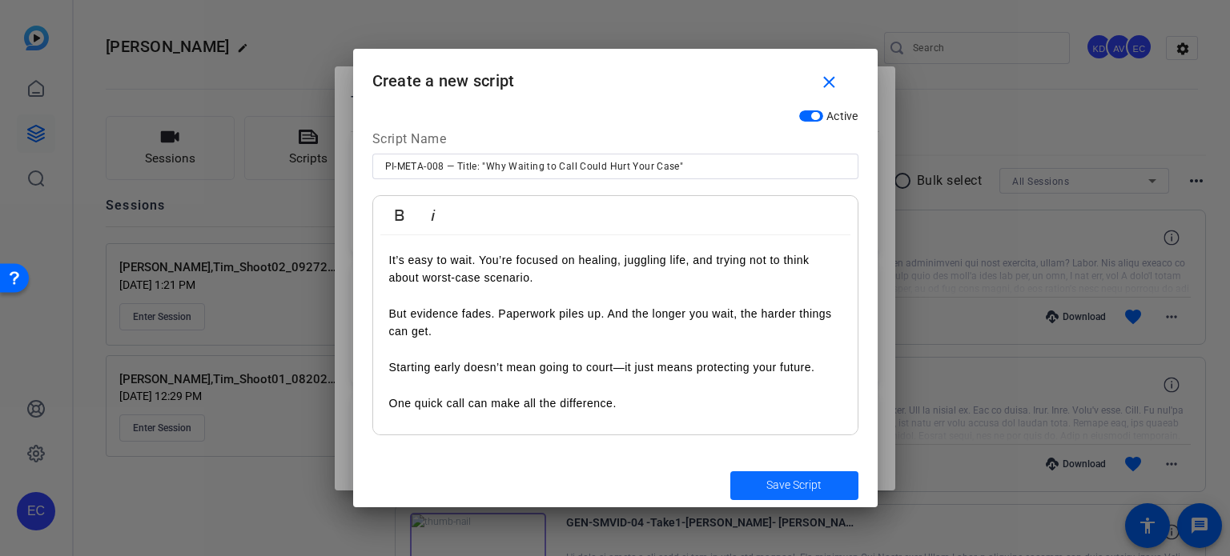
click at [762, 478] on span "submit" at bounding box center [794, 486] width 128 height 38
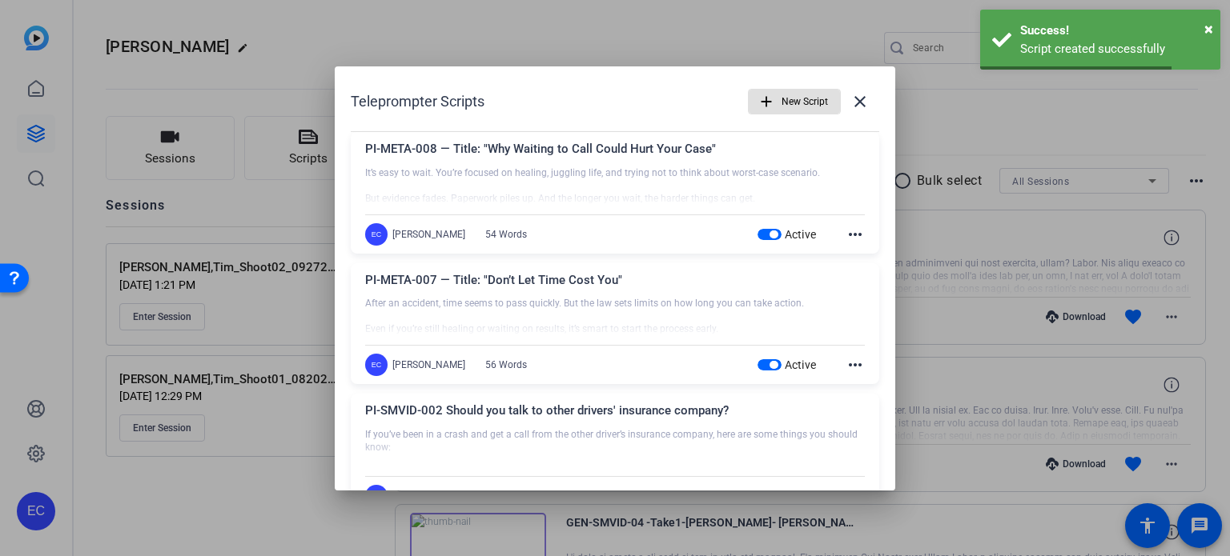
click at [781, 101] on span "New Script" at bounding box center [804, 101] width 46 height 30
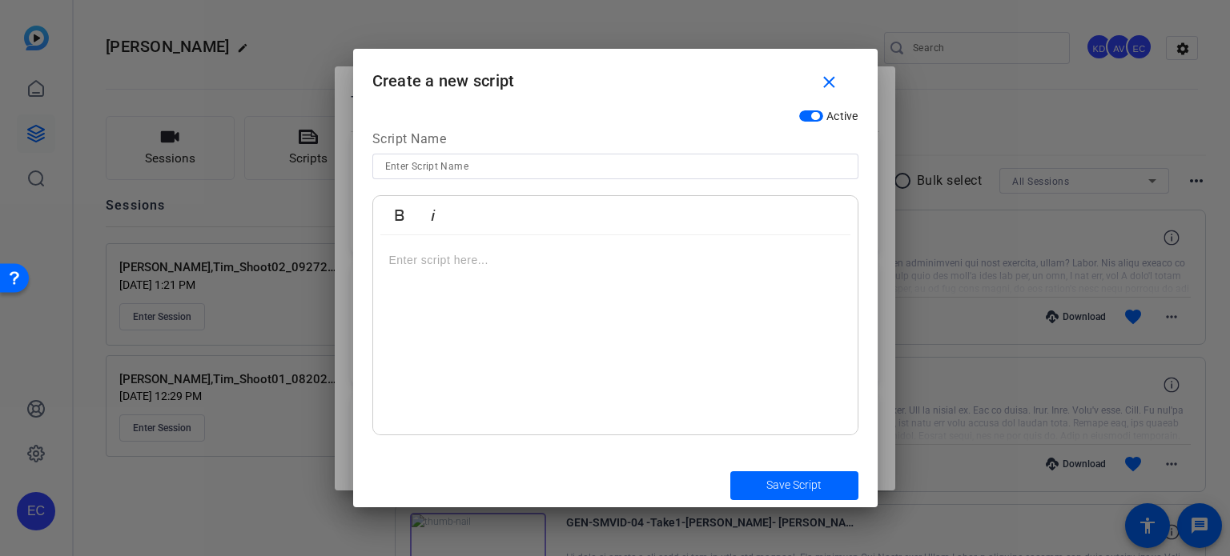
click at [461, 313] on div at bounding box center [615, 335] width 484 height 200
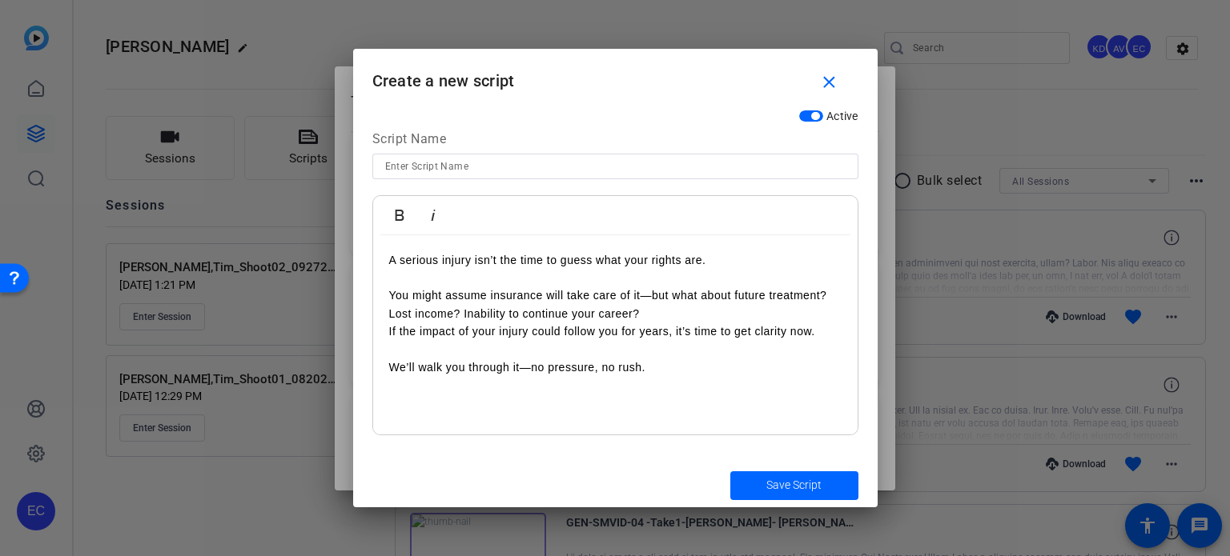
click at [392, 255] on p "A serious injury isn’t the time to guess what your rights are." at bounding box center [615, 260] width 452 height 18
click at [478, 259] on p "Experiencing a A serious injury isn’t the time to guess what your rights are." at bounding box center [615, 260] width 452 height 18
click at [600, 171] on input at bounding box center [615, 166] width 460 height 19
paste input "PI-META-009 — Title: "Serious Injury? Don’t Guess What’s Fair""
type input "PI-META-009 — Title: "Serious Injury? Don’t Guess What’s Fair""
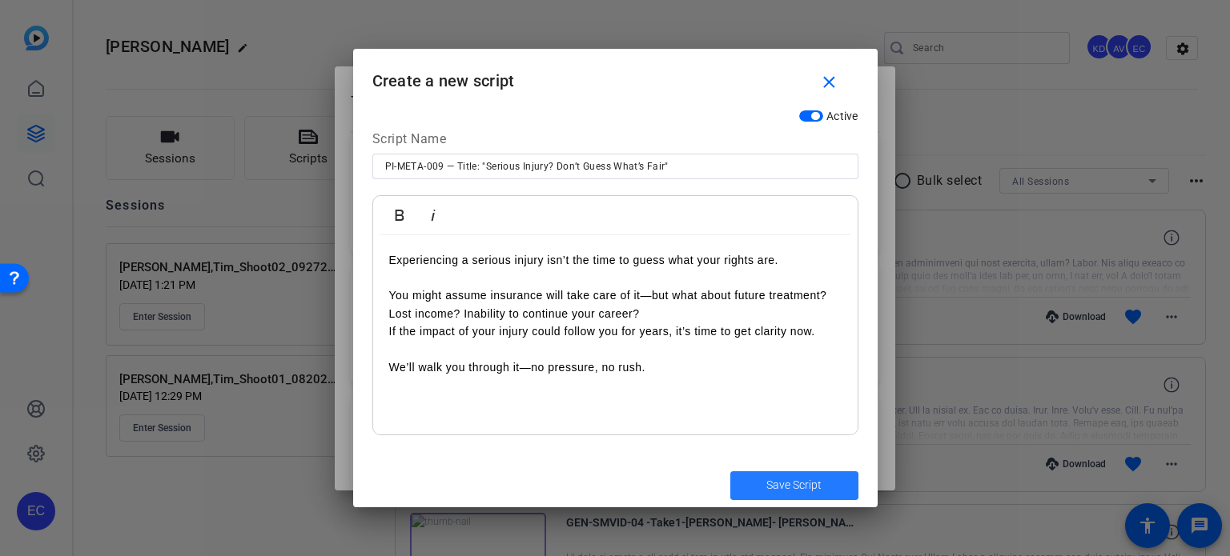
click at [765, 484] on span "submit" at bounding box center [794, 486] width 128 height 38
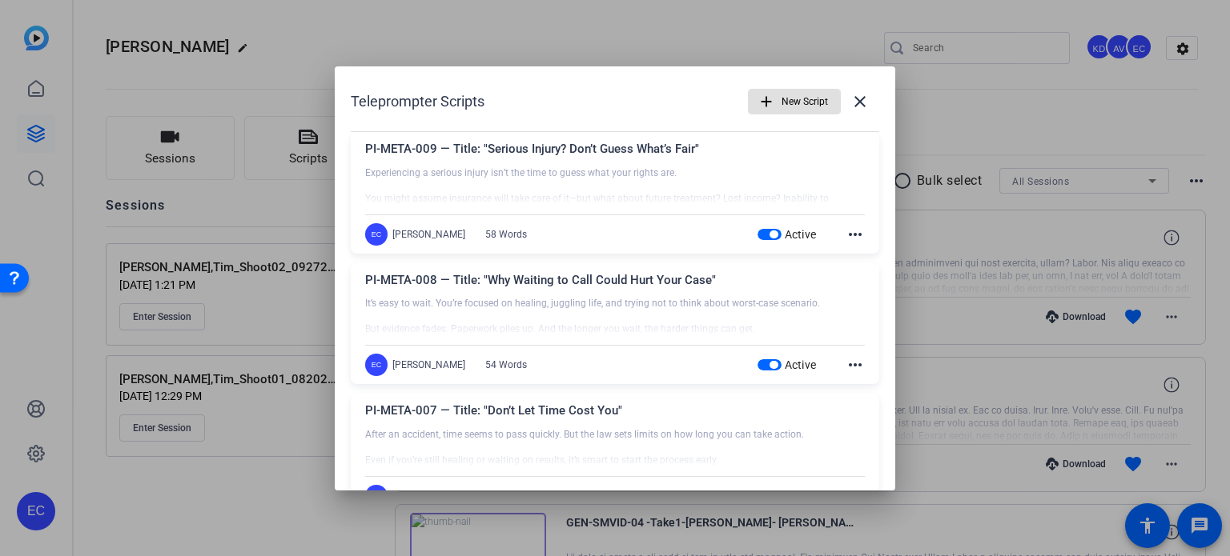
click at [781, 102] on span "New Script" at bounding box center [804, 101] width 46 height 30
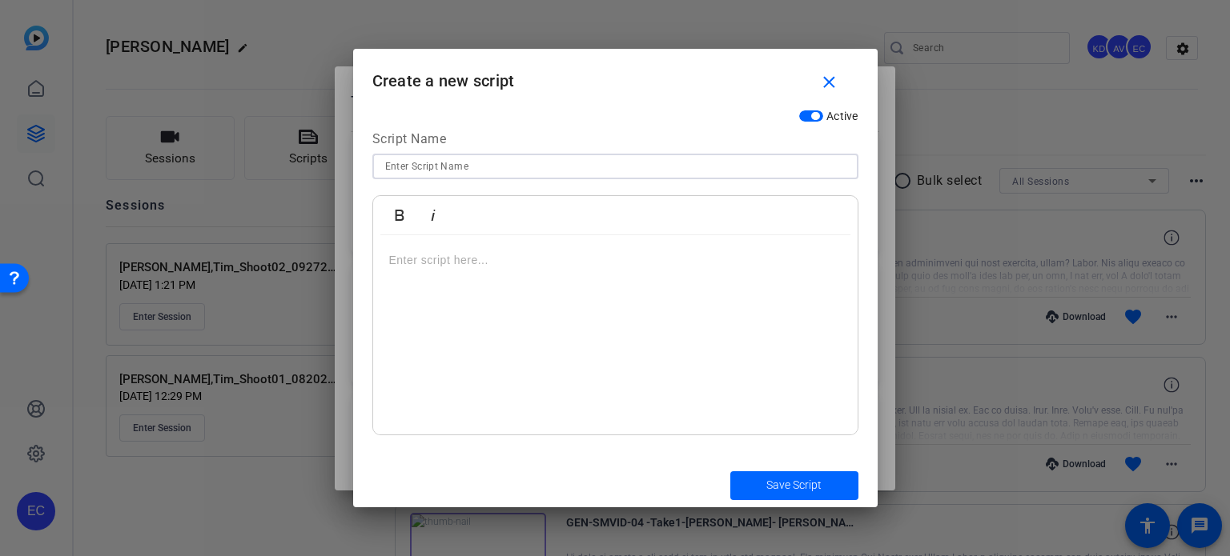
click at [609, 158] on input at bounding box center [615, 166] width 460 height 19
paste input "PI-META-010 — Title: "Your Family’s Stability Matters""
type input "PI-META-010 — Title: "Your Family’s Stability Matters""
click at [517, 272] on div at bounding box center [615, 335] width 484 height 200
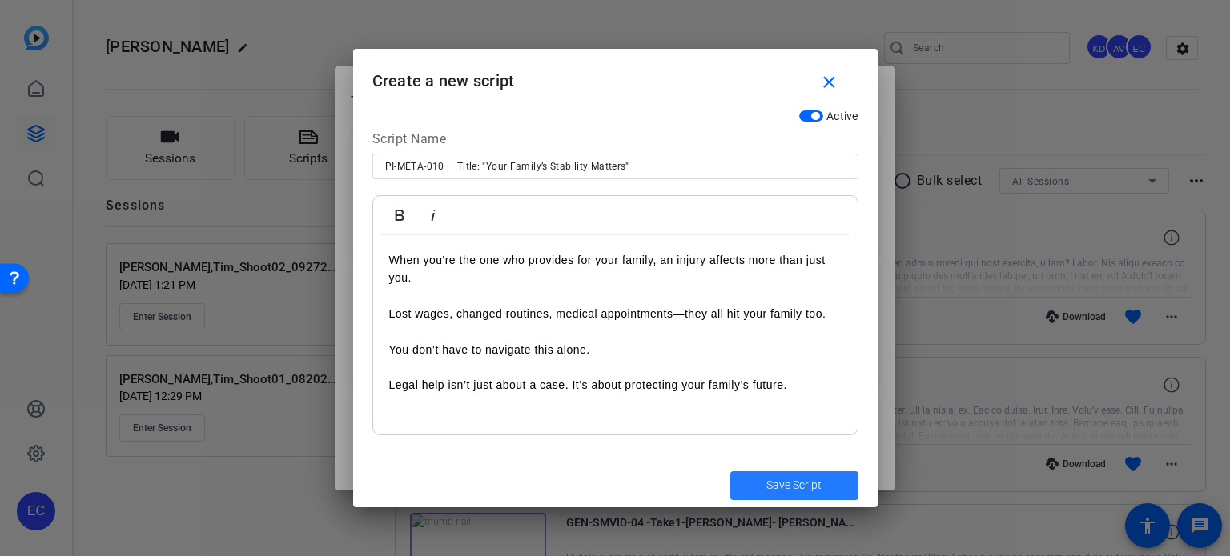
click at [762, 483] on span "submit" at bounding box center [794, 486] width 128 height 38
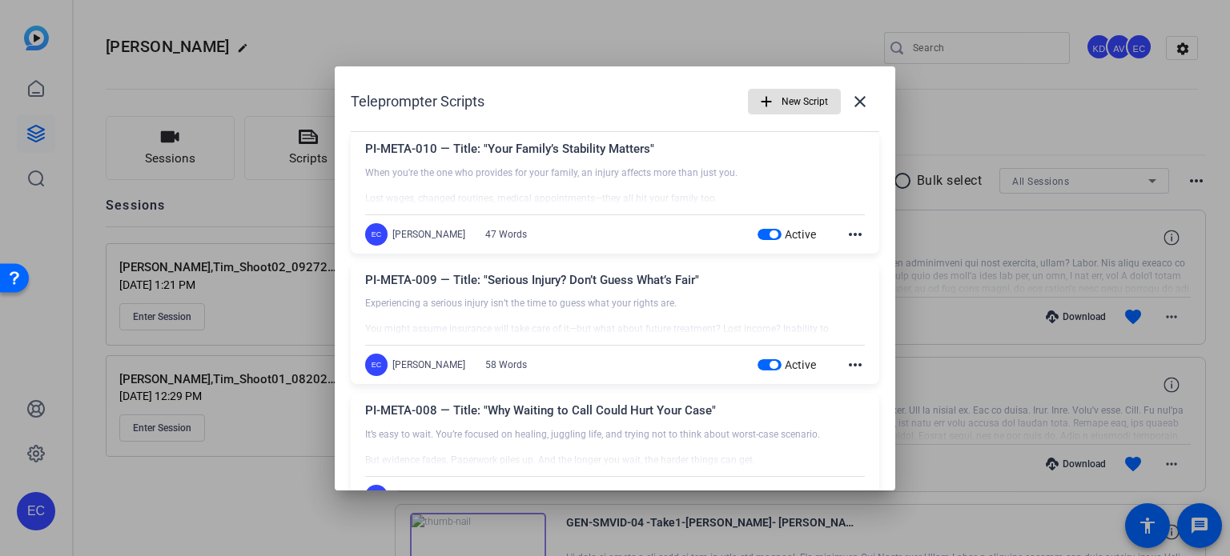
click at [769, 105] on span "button" at bounding box center [794, 101] width 91 height 38
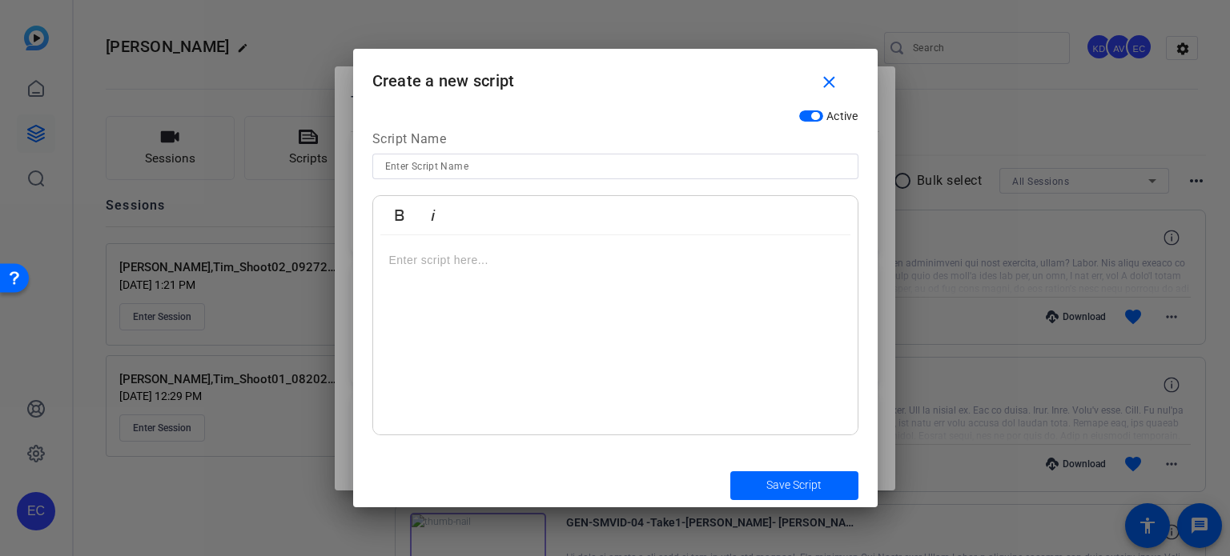
click at [480, 167] on input at bounding box center [615, 166] width 460 height 19
paste input "PI-SMVID-001 How much is your injury case worth?"
type input "PI-SMVID-001 How much is your injury case worth?"
click at [665, 263] on p at bounding box center [615, 260] width 452 height 18
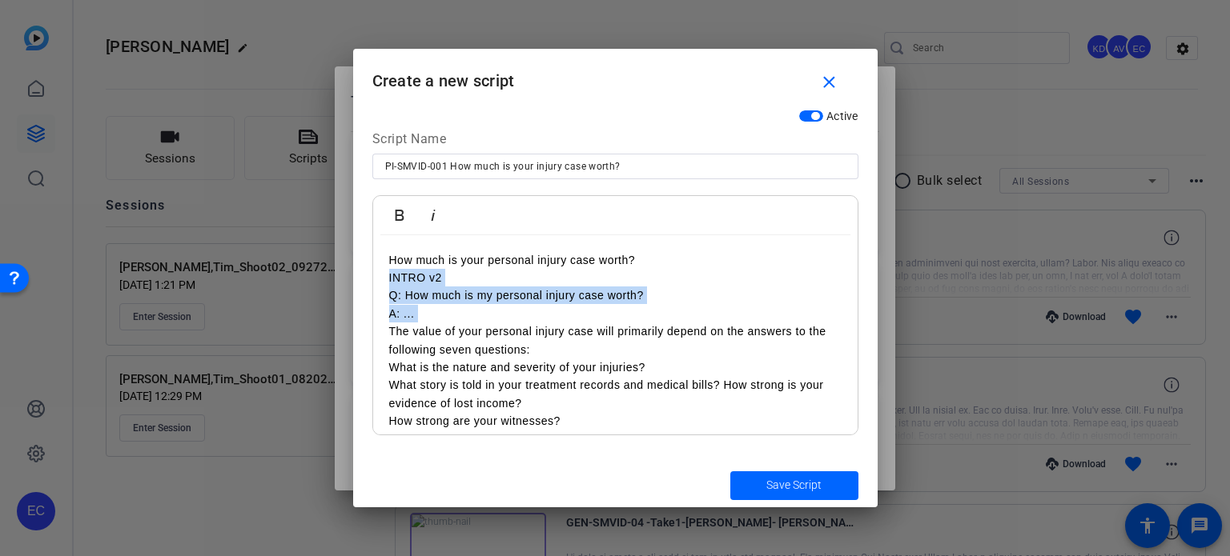
drag, startPoint x: 384, startPoint y: 333, endPoint x: 388, endPoint y: 280, distance: 52.9
click at [388, 280] on div "How much is your personal injury case worth? INTRO v2 Q: How much is my persona…" at bounding box center [615, 376] width 484 height 283
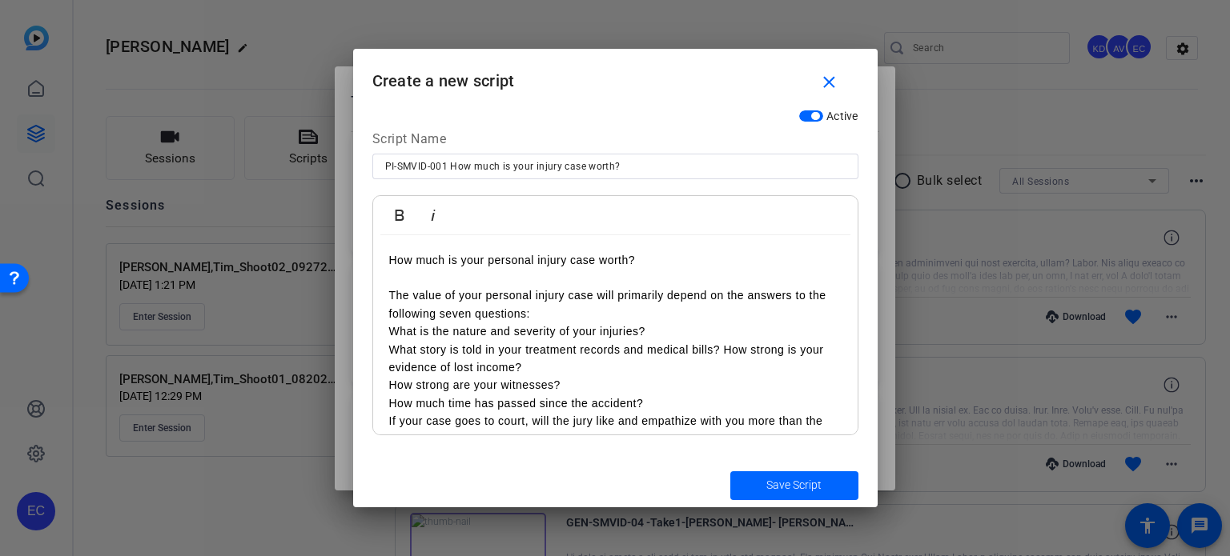
click at [549, 312] on p "The value of your personal injury case will primarily depend on the answers to …" at bounding box center [615, 305] width 452 height 36
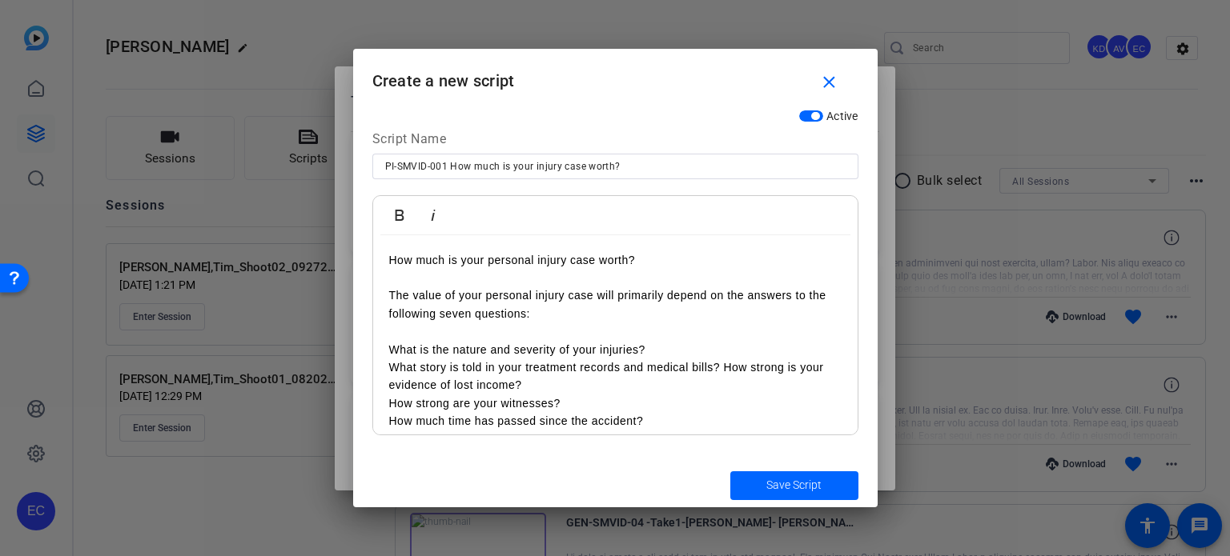
scroll to position [64, 0]
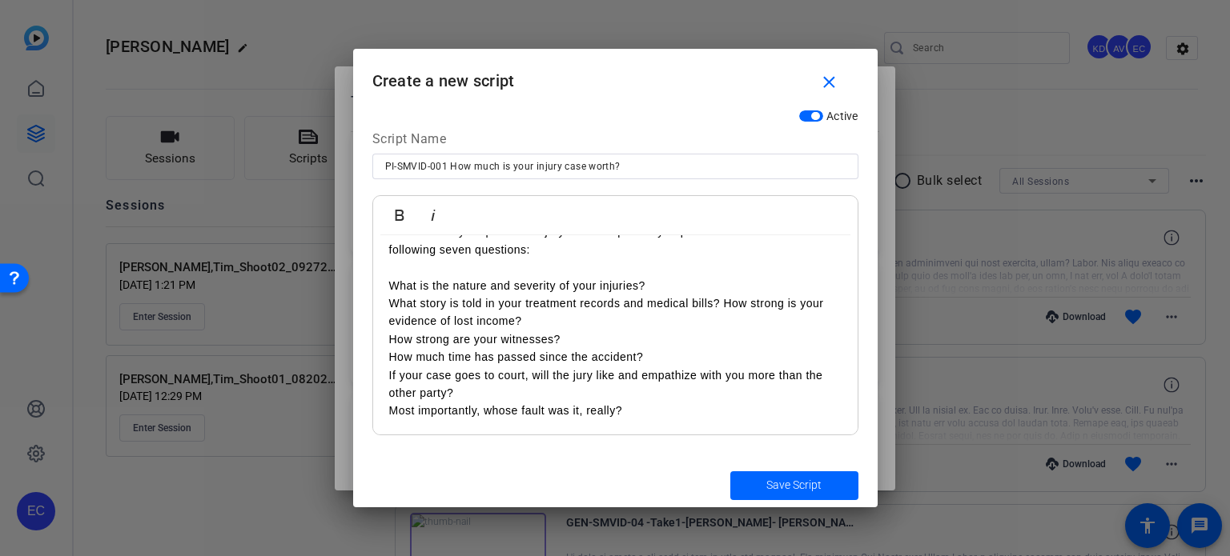
click at [697, 283] on p "What is the nature and severity of your injuries?" at bounding box center [615, 286] width 452 height 18
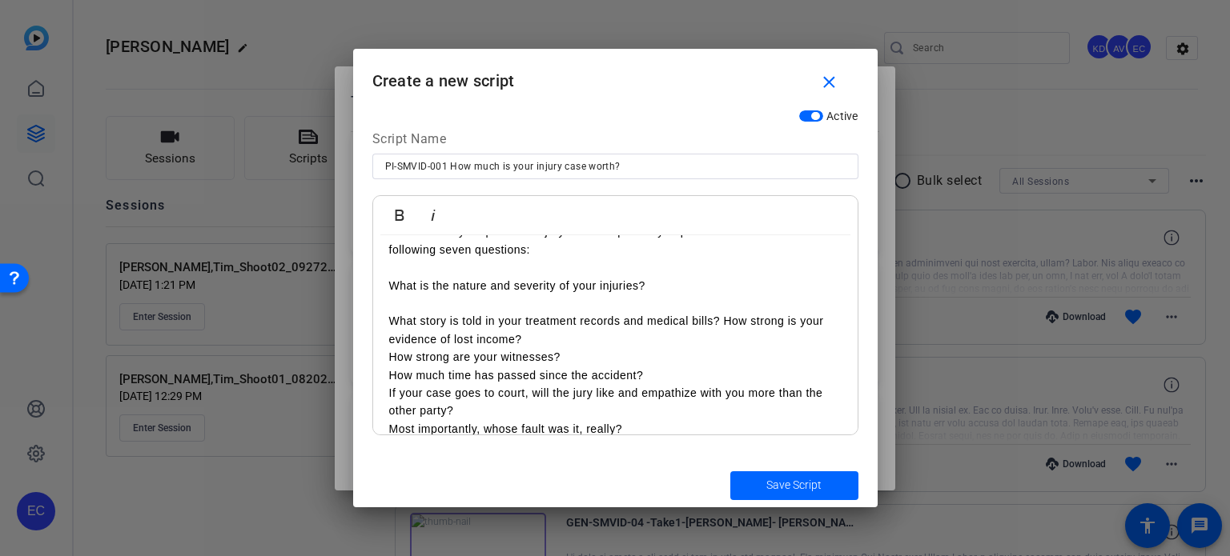
click at [567, 338] on p "What story is told in your treatment records and medical bills? How strong is y…" at bounding box center [615, 330] width 452 height 36
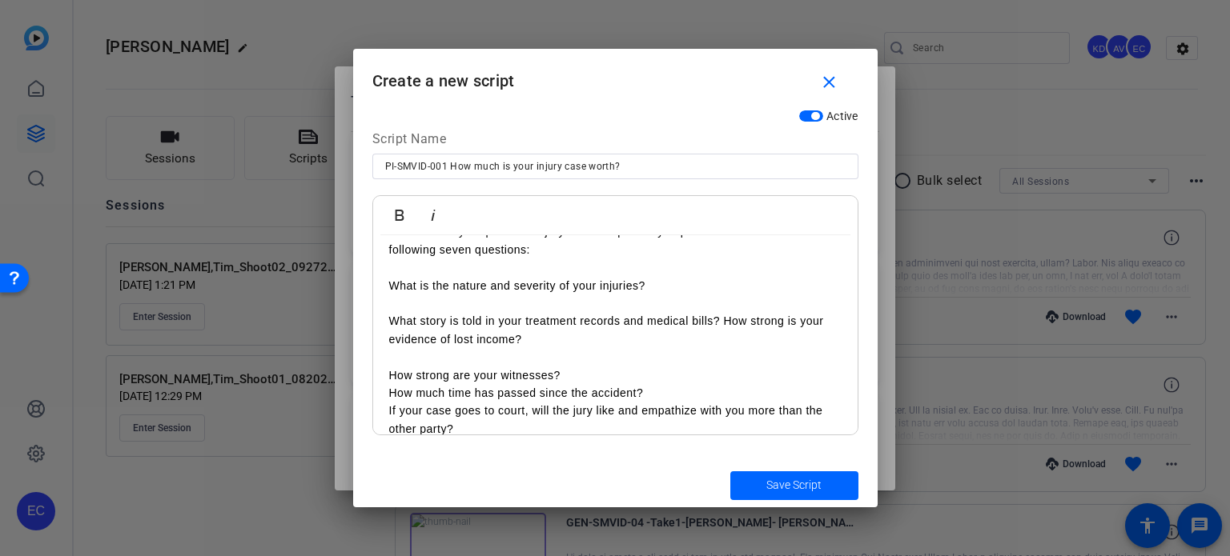
click at [590, 374] on p "How strong are your witnesses?" at bounding box center [615, 376] width 452 height 18
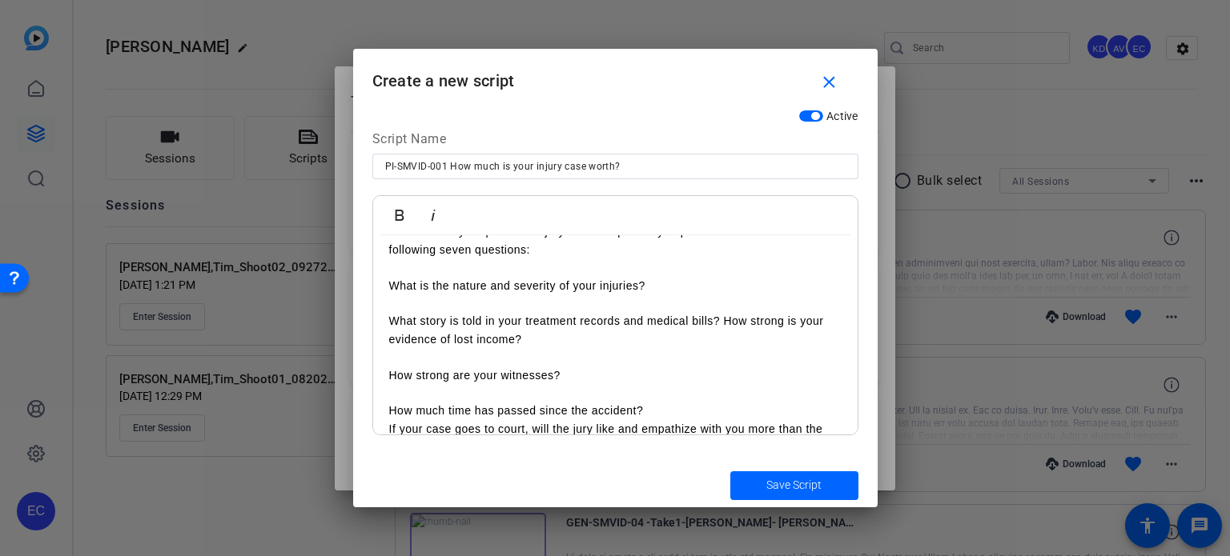
click at [660, 410] on p "How much time has passed since the accident?" at bounding box center [615, 411] width 452 height 18
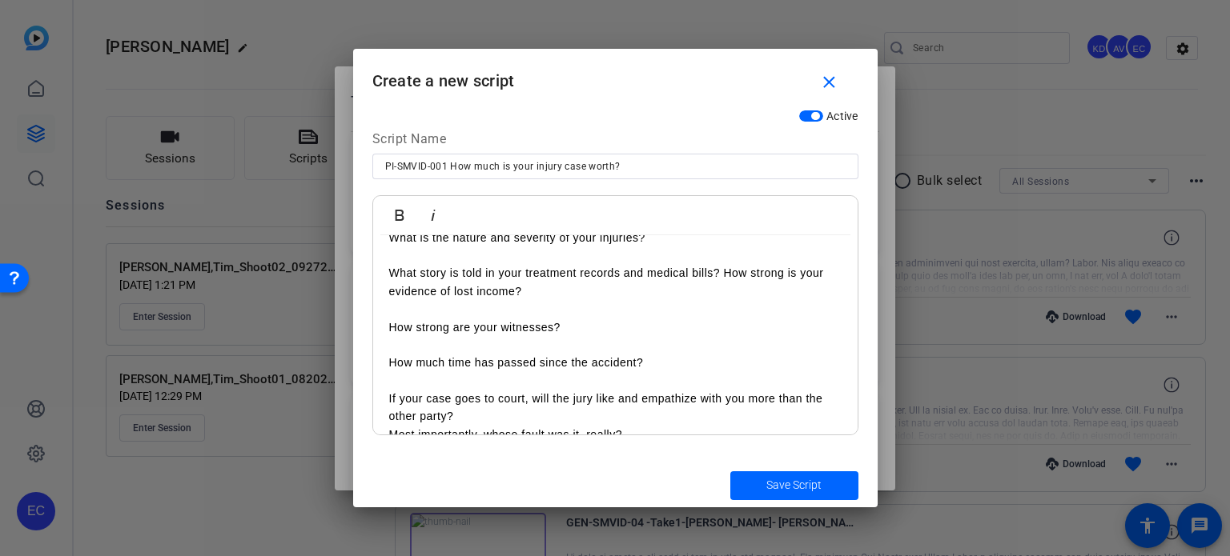
scroll to position [136, 0]
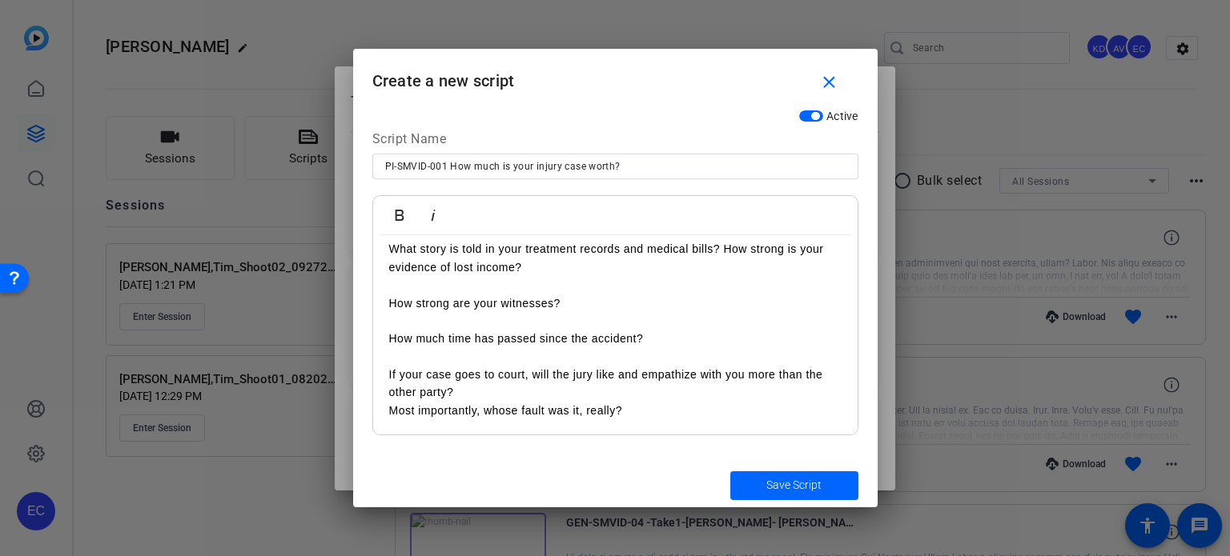
click at [506, 393] on p "If your case goes to court, will the jury like and empathize with you more than…" at bounding box center [615, 384] width 452 height 36
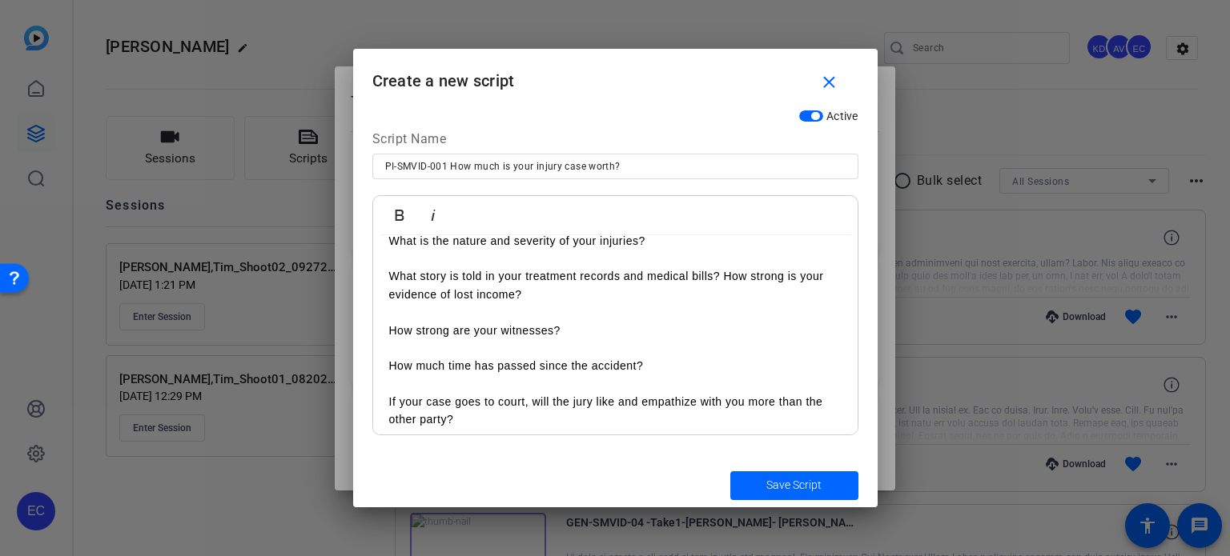
scroll to position [154, 0]
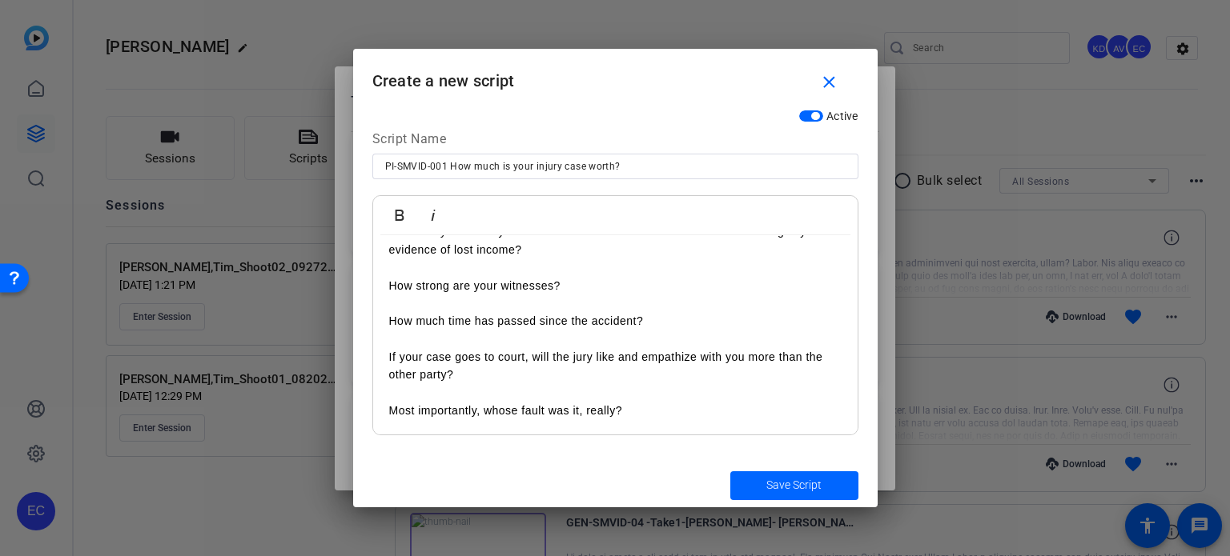
click at [776, 476] on span "submit" at bounding box center [794, 486] width 128 height 38
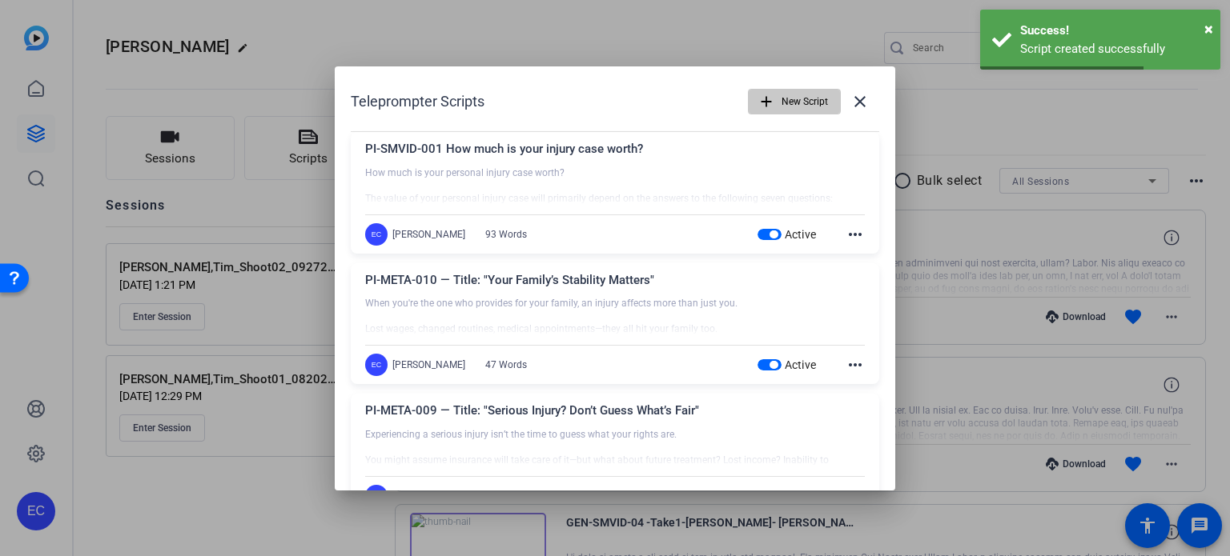
click at [781, 92] on span "New Script" at bounding box center [804, 101] width 46 height 30
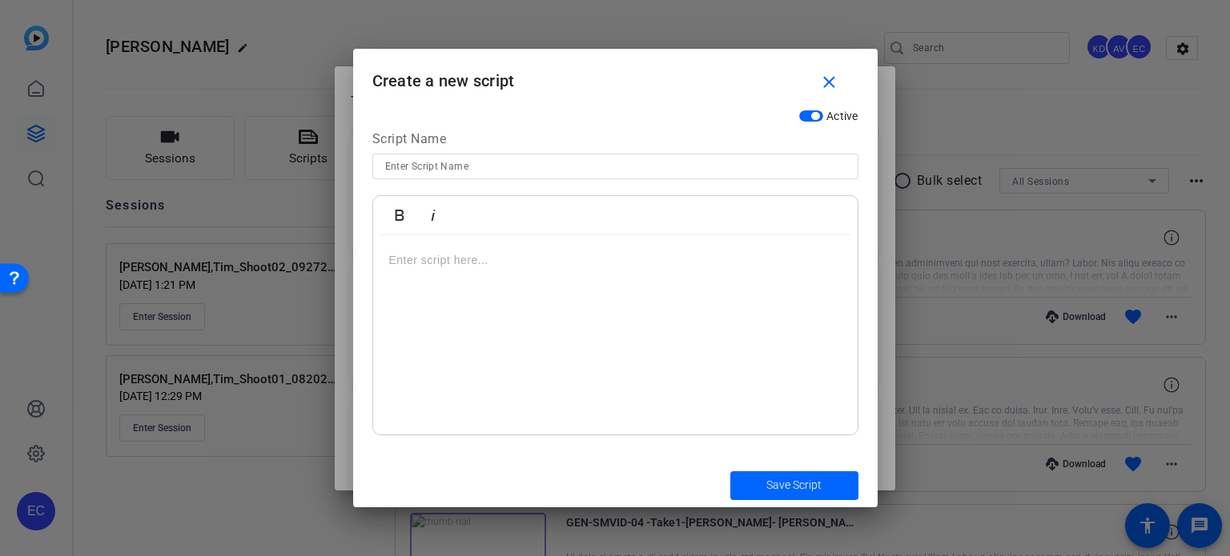
click at [528, 176] on div at bounding box center [615, 167] width 460 height 26
click at [531, 166] on input at bounding box center [615, 166] width 460 height 19
paste input "PI-SMVID-024 - Proving Fault in a Motorcycle Accident"
type input "PI-SMVID-024 - Proving Fault in a Motorcycle Accident"
click at [545, 298] on div at bounding box center [615, 335] width 484 height 200
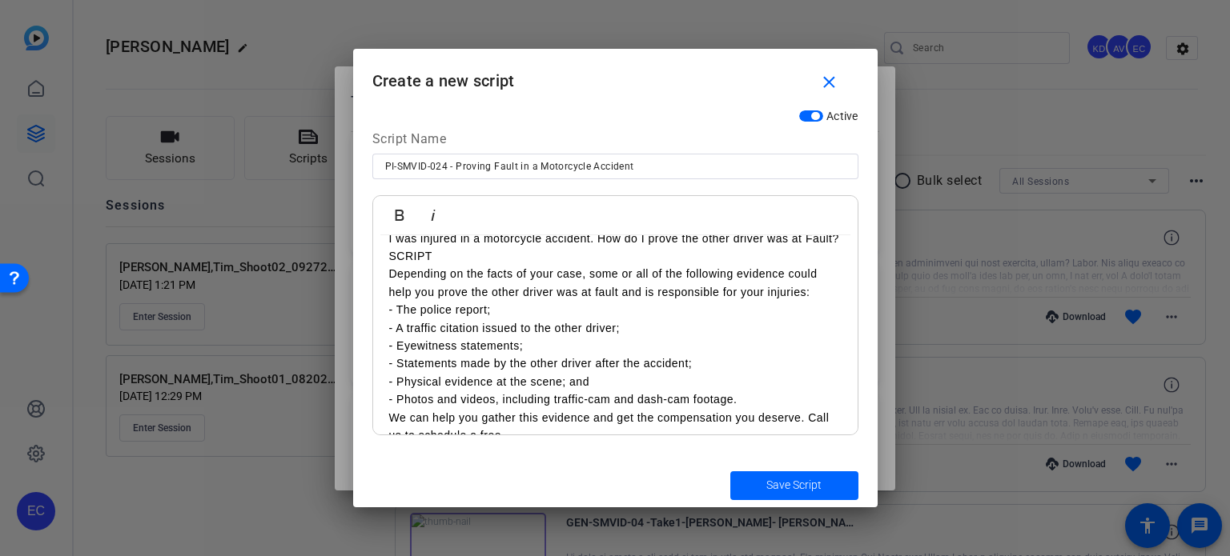
scroll to position [0, 0]
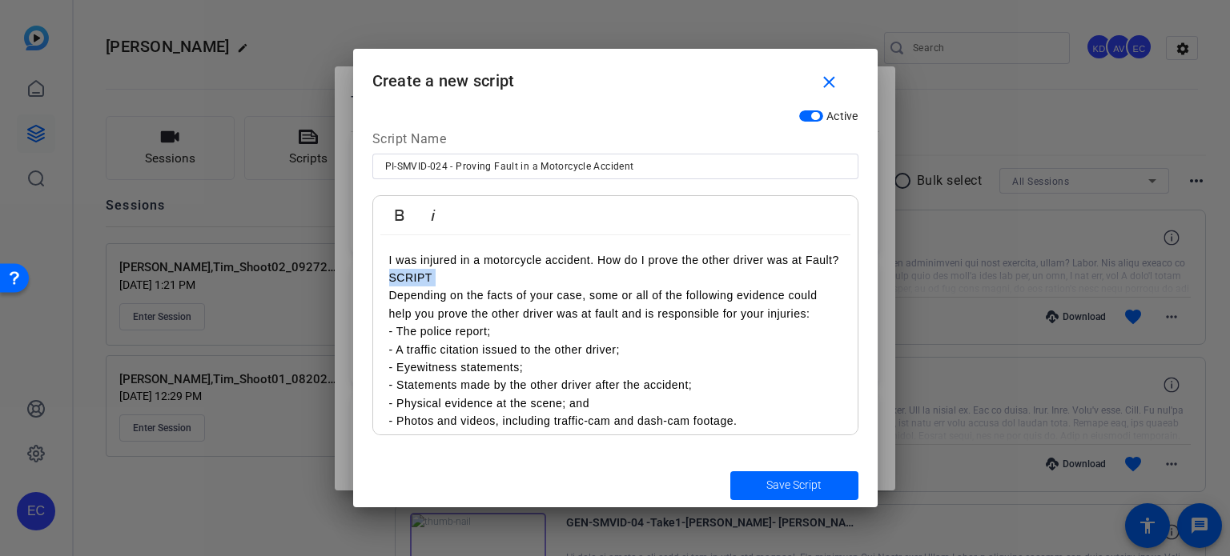
drag, startPoint x: 387, startPoint y: 318, endPoint x: 388, endPoint y: 297, distance: 20.8
click at [388, 297] on div "I was injured in a motorcycle accident. How do I prove the other driver was at …" at bounding box center [615, 367] width 484 height 265
click at [828, 323] on p "Depending on the facts of your case, some or all of the following evidence coul…" at bounding box center [615, 305] width 452 height 36
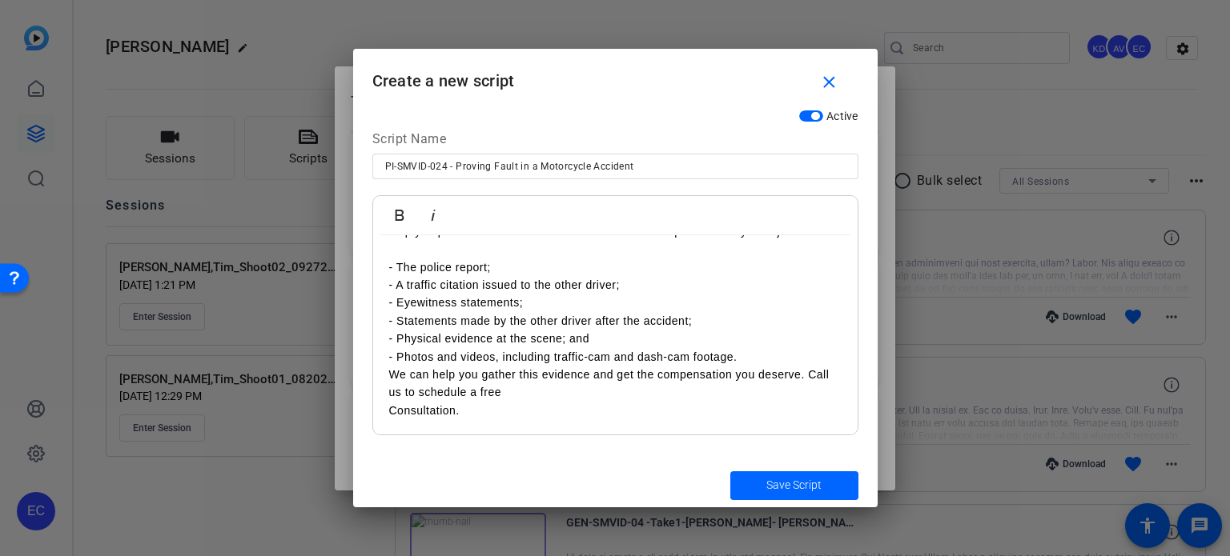
scroll to position [100, 0]
click at [753, 363] on p "- Photos and videos, including traffic-cam and dash-cam footage." at bounding box center [615, 357] width 452 height 18
click at [754, 355] on p "- Photos and videos, including traffic-cam and dash-cam footage." at bounding box center [615, 357] width 452 height 18
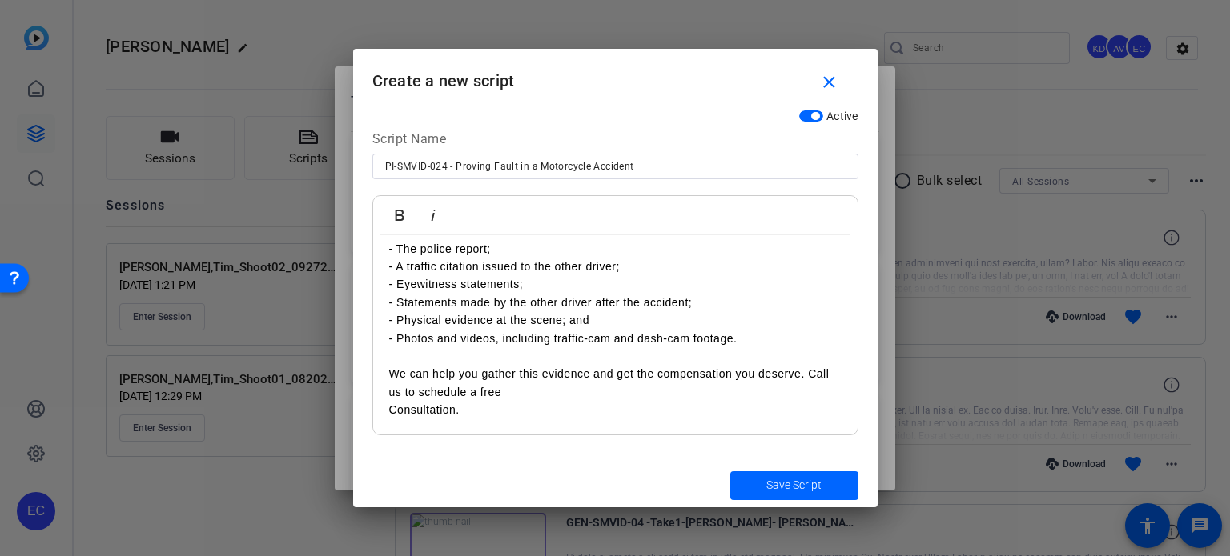
scroll to position [118, 0]
click at [382, 410] on div "I was injured in a motorcycle accident. How do I prove the other driver was at …" at bounding box center [615, 285] width 484 height 301
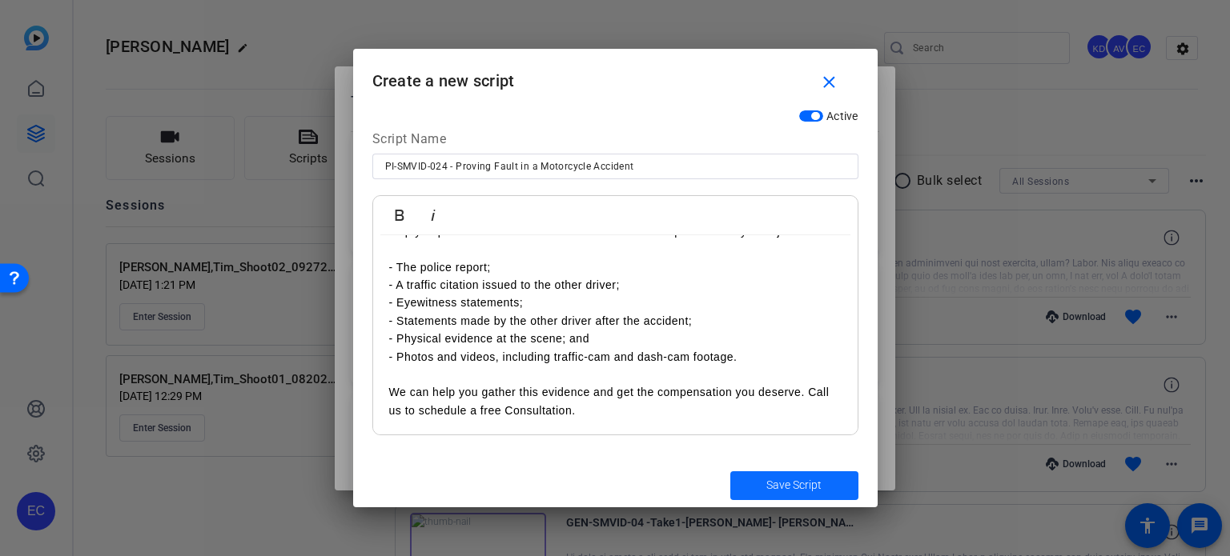
click at [787, 477] on span "Save Script" at bounding box center [793, 485] width 55 height 17
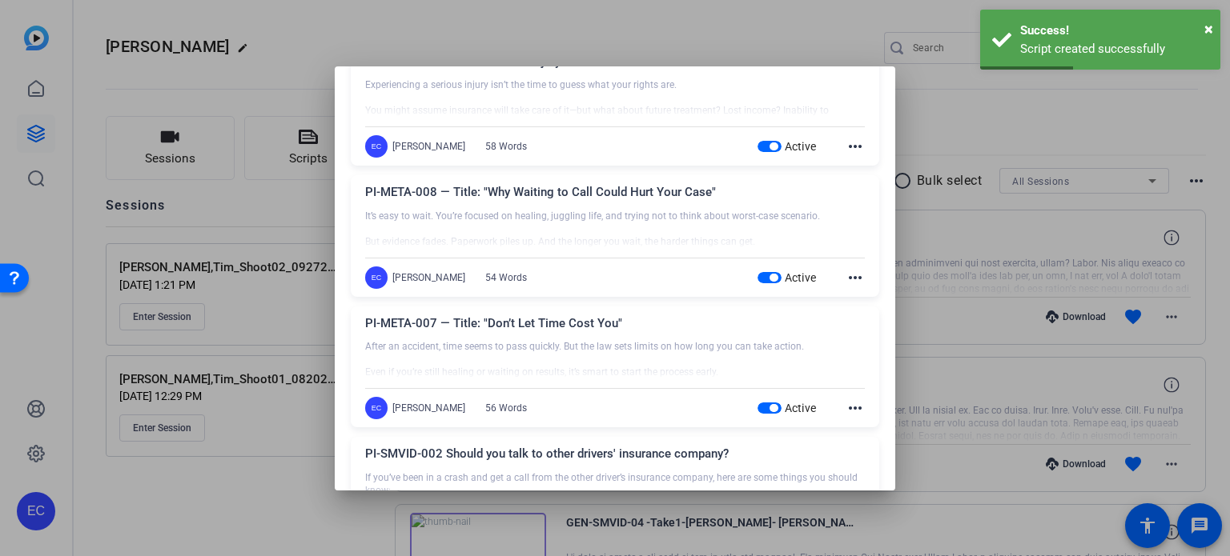
scroll to position [641, 0]
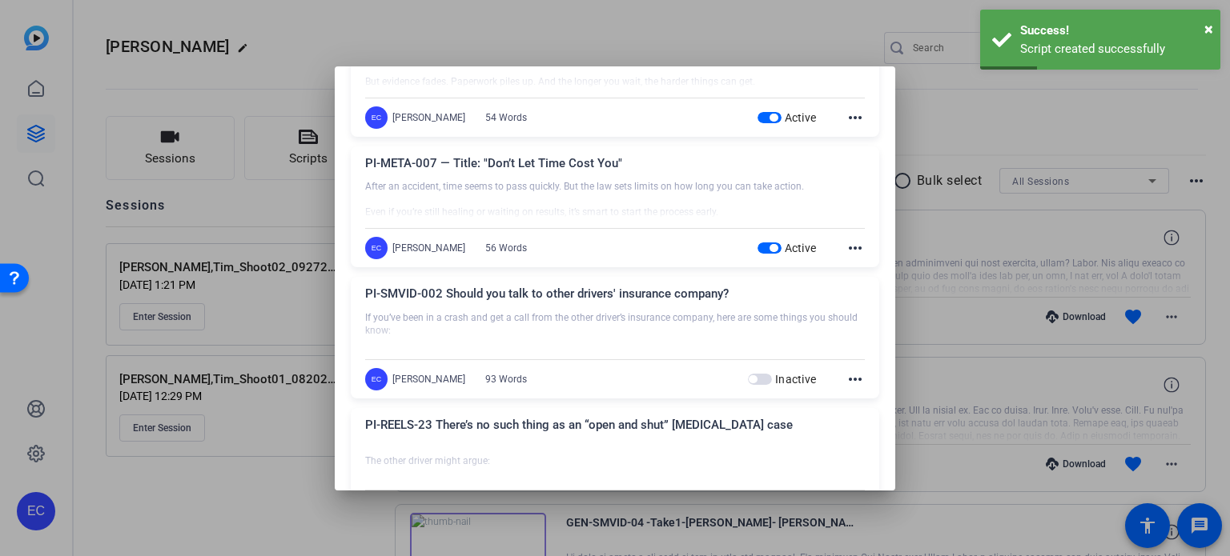
click at [950, 361] on div at bounding box center [615, 278] width 1230 height 556
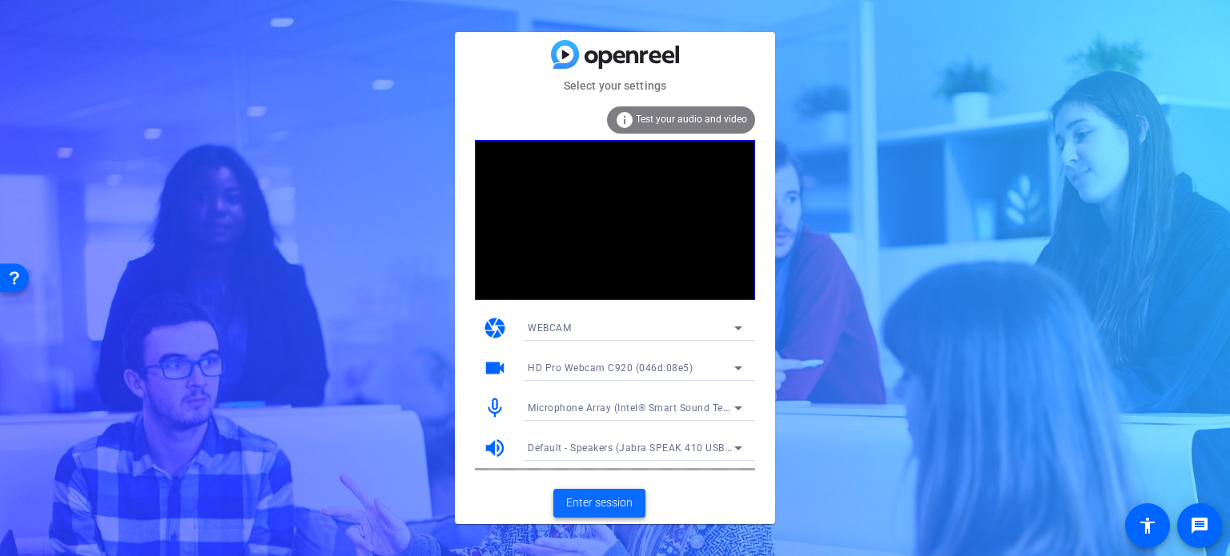
click at [587, 508] on span "Enter session" at bounding box center [599, 503] width 66 height 17
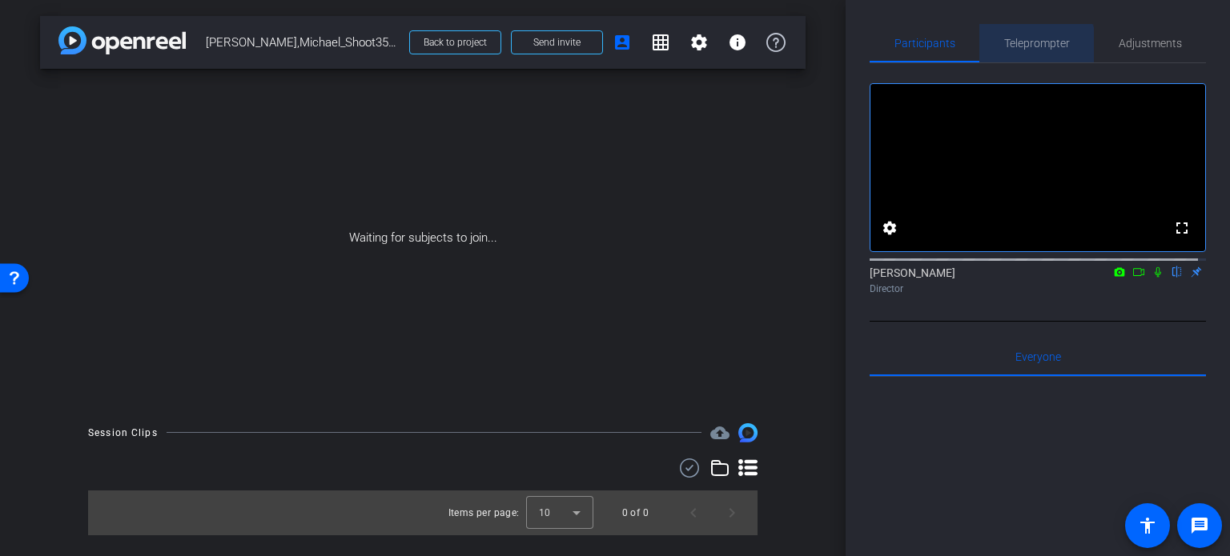
click at [1026, 50] on span "Teleprompter" at bounding box center [1037, 43] width 66 height 38
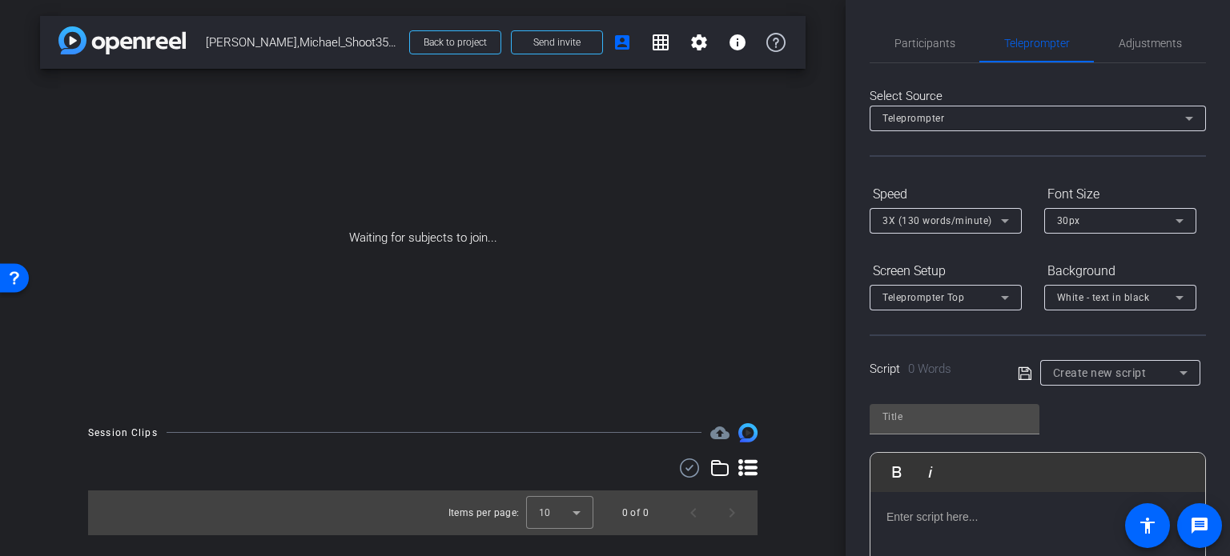
click at [1081, 357] on div "Script 0 Words Create new script" at bounding box center [1038, 360] width 336 height 51
click at [1088, 371] on span "Create new script" at bounding box center [1100, 373] width 94 height 13
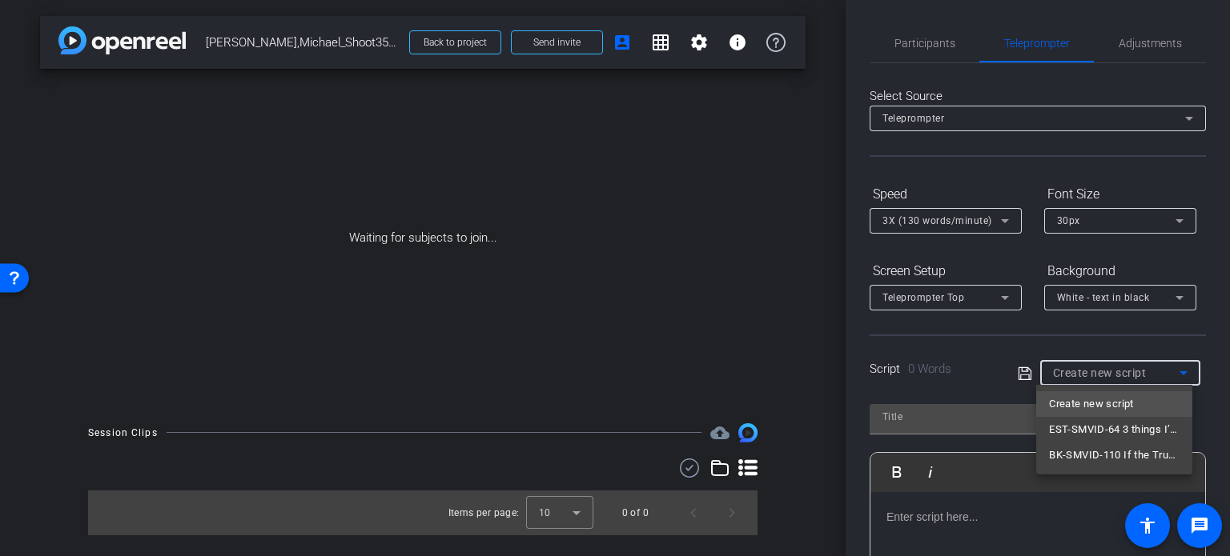
click at [1088, 371] on div at bounding box center [615, 278] width 1230 height 556
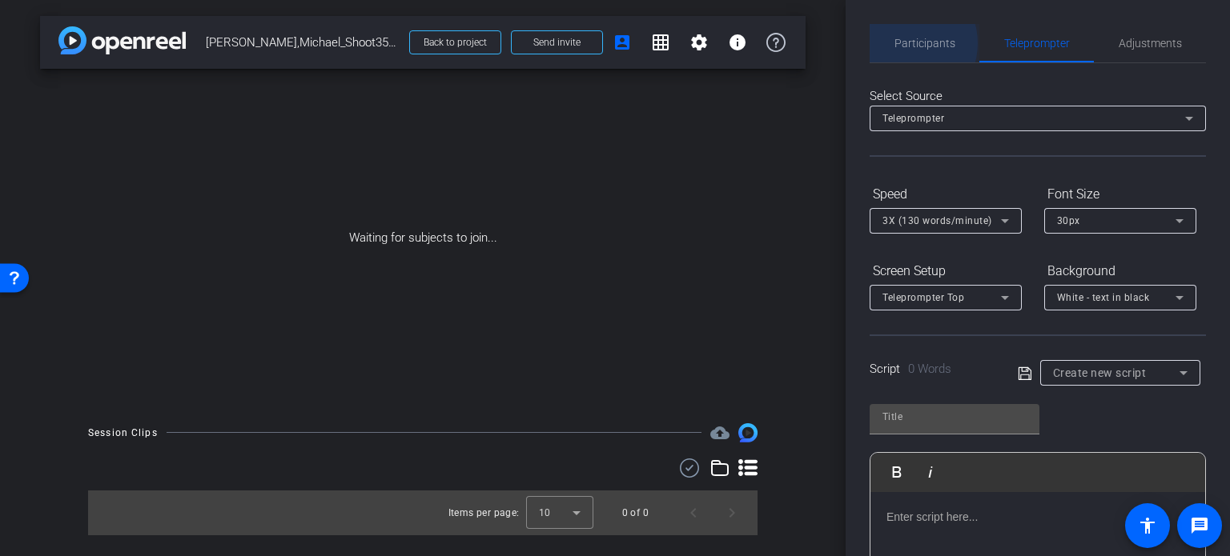
click at [903, 43] on span "Participants" at bounding box center [924, 43] width 61 height 11
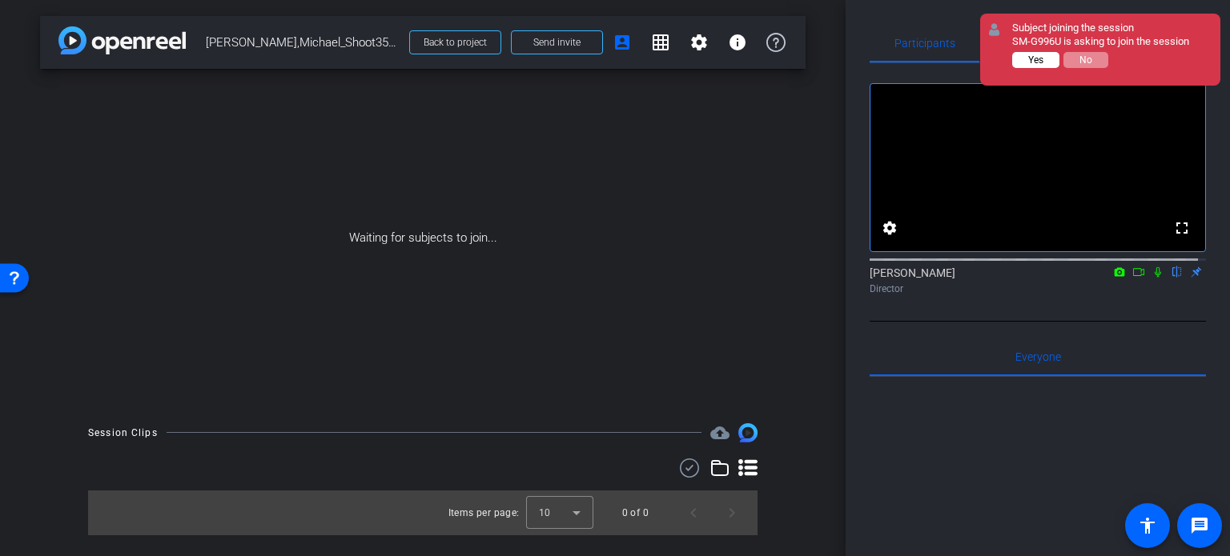
click at [1025, 65] on button "Yes" at bounding box center [1035, 60] width 47 height 16
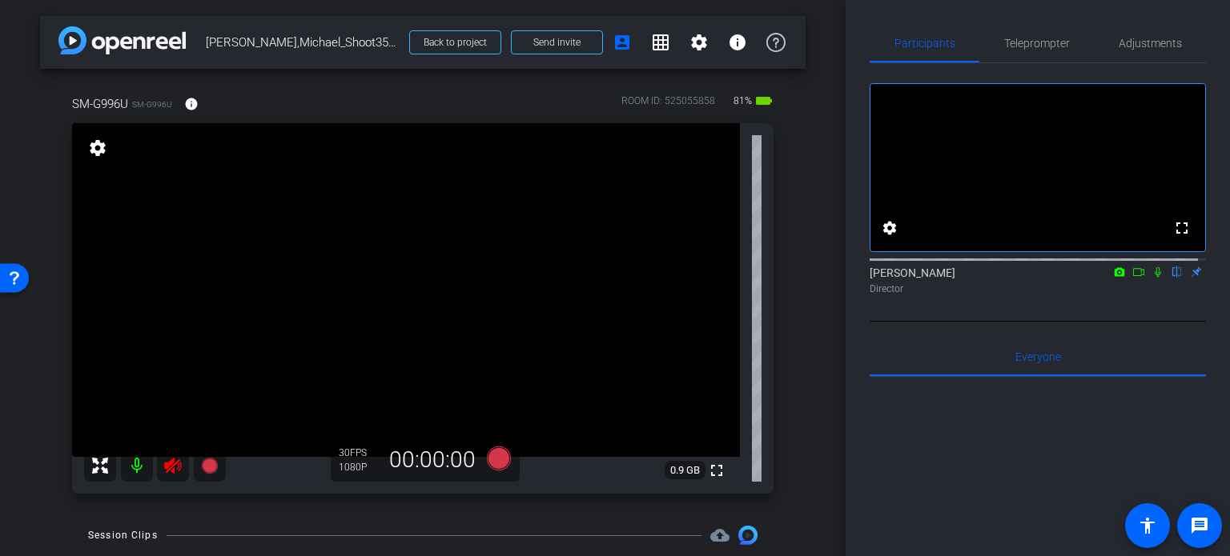
click at [171, 467] on icon at bounding box center [172, 466] width 17 height 16
click at [1140, 43] on span "Adjustments" at bounding box center [1150, 43] width 63 height 11
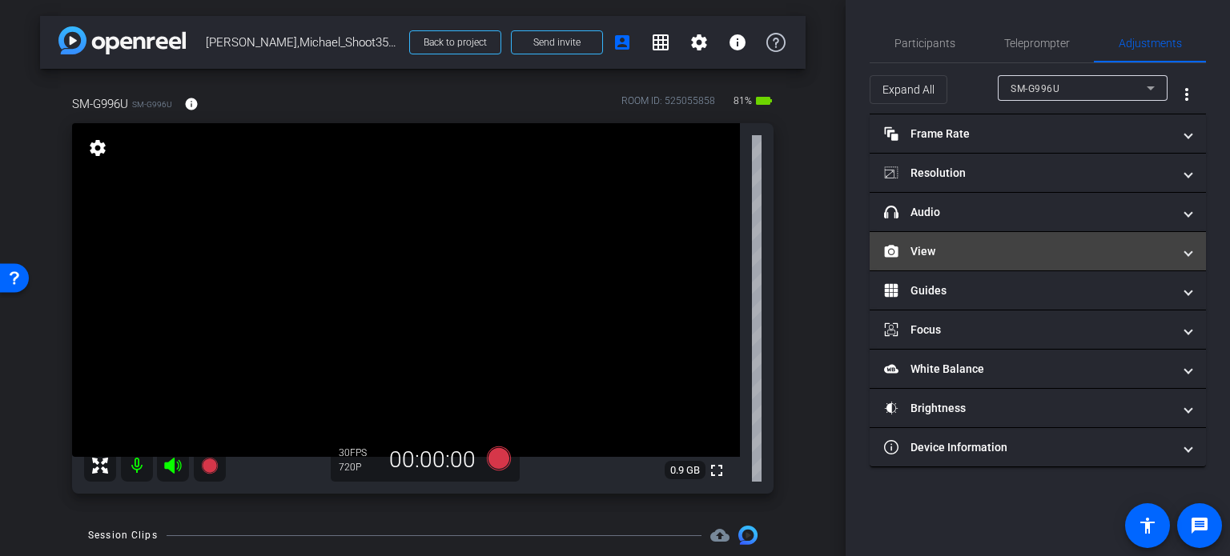
click at [955, 255] on mat-panel-title "View" at bounding box center [1028, 251] width 288 height 17
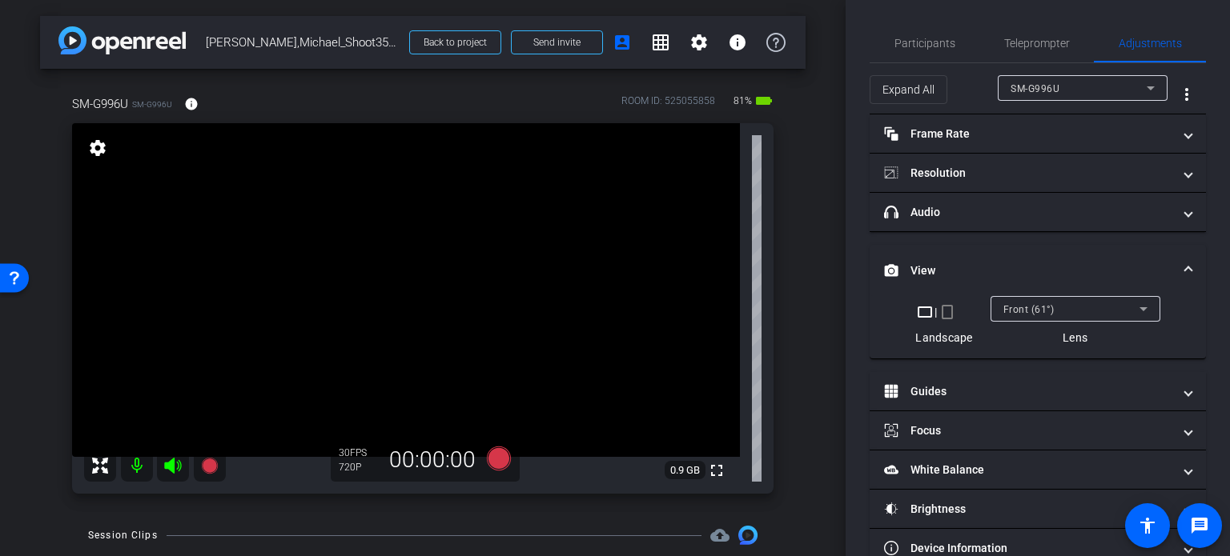
click at [941, 307] on mat-icon "crop_portrait" at bounding box center [947, 312] width 19 height 19
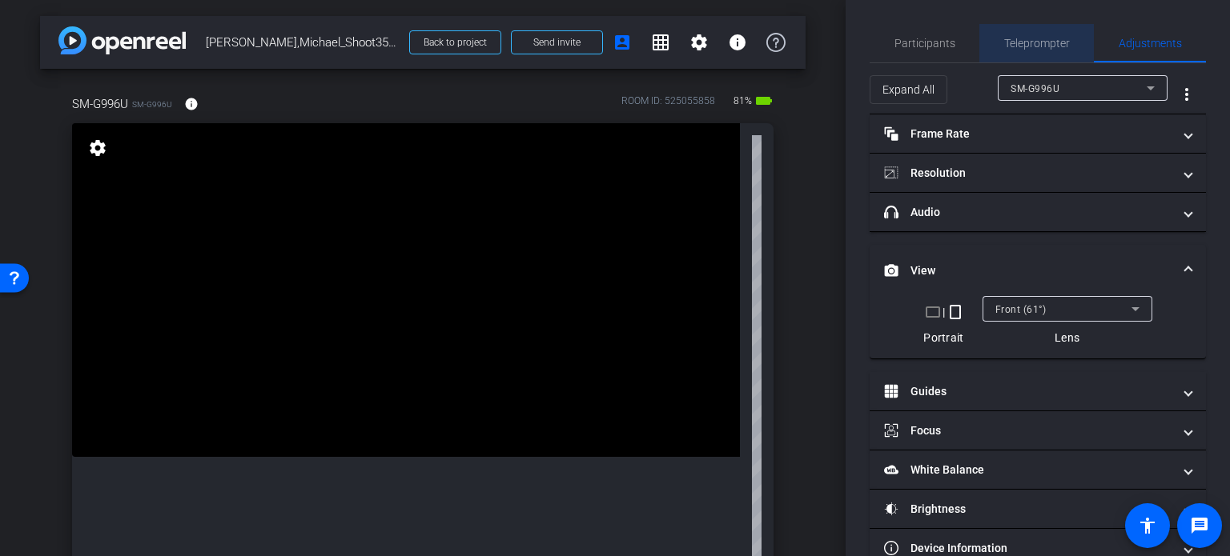
click at [1052, 28] on span "Teleprompter" at bounding box center [1037, 43] width 66 height 38
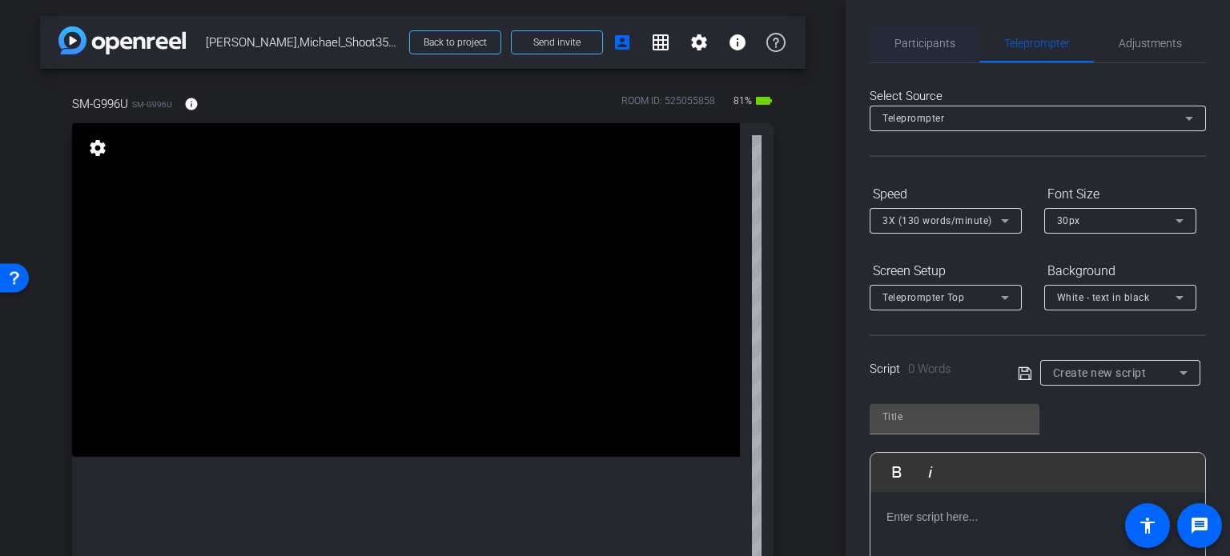
click at [922, 44] on span "Participants" at bounding box center [924, 43] width 61 height 11
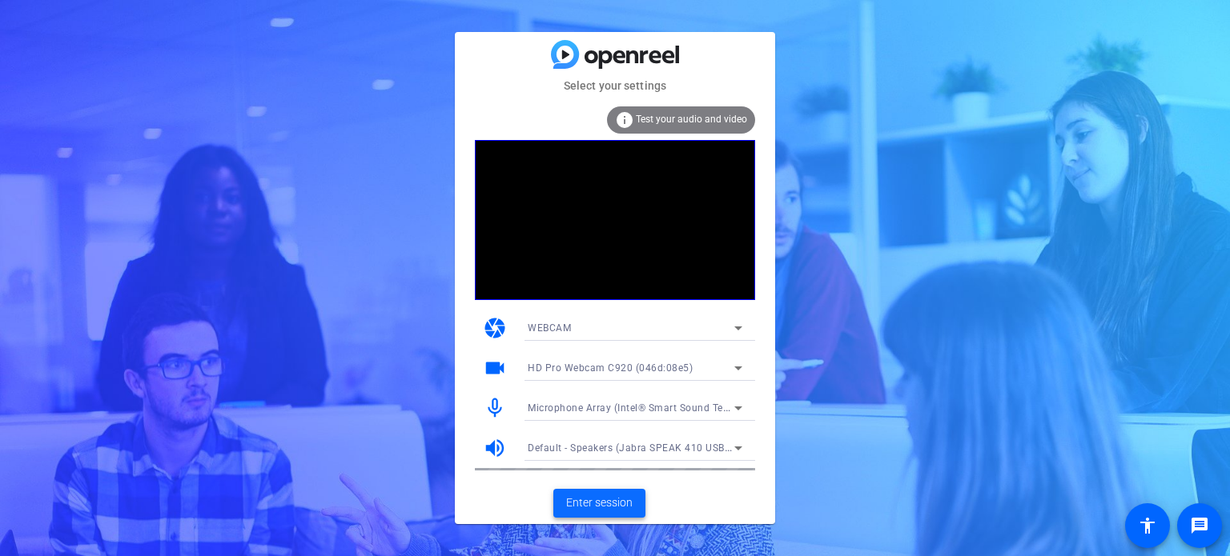
click at [606, 502] on span "Enter session" at bounding box center [599, 503] width 66 height 17
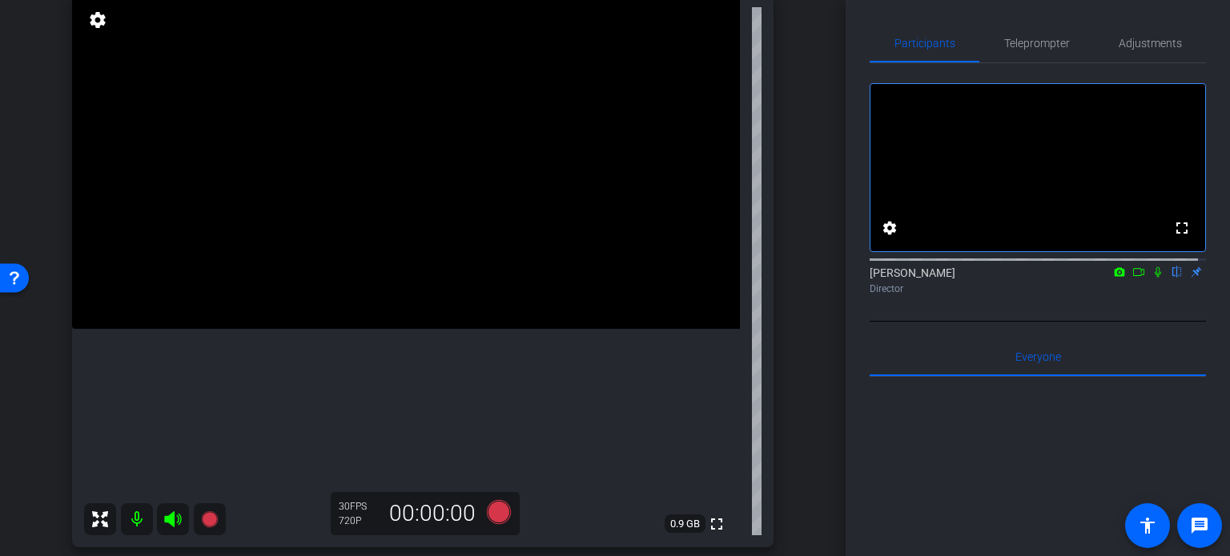
scroll to position [160, 0]
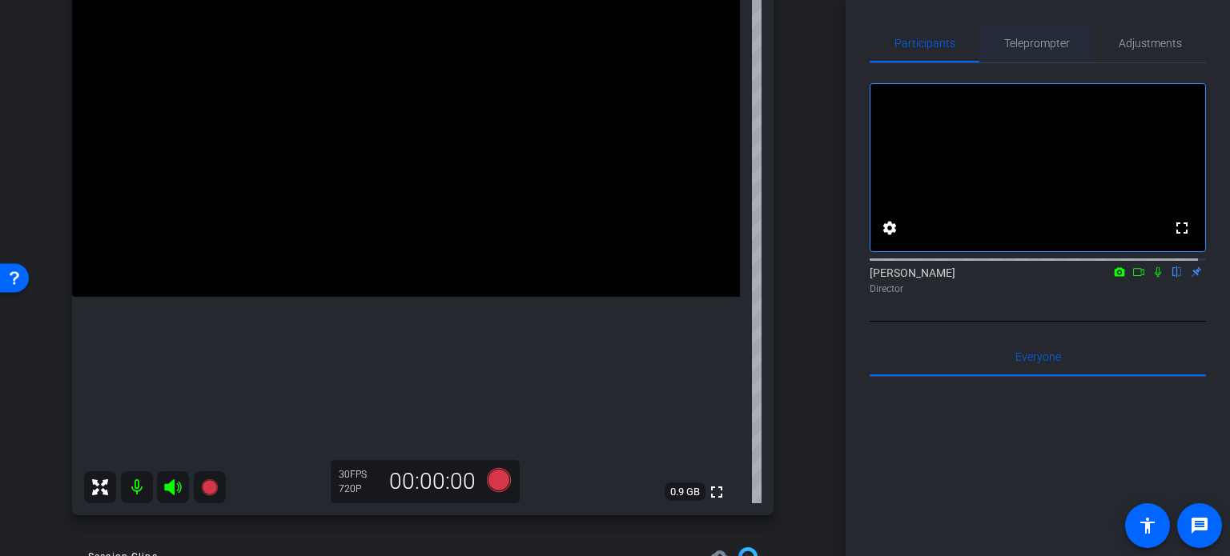
click at [1047, 44] on span "Teleprompter" at bounding box center [1037, 43] width 66 height 11
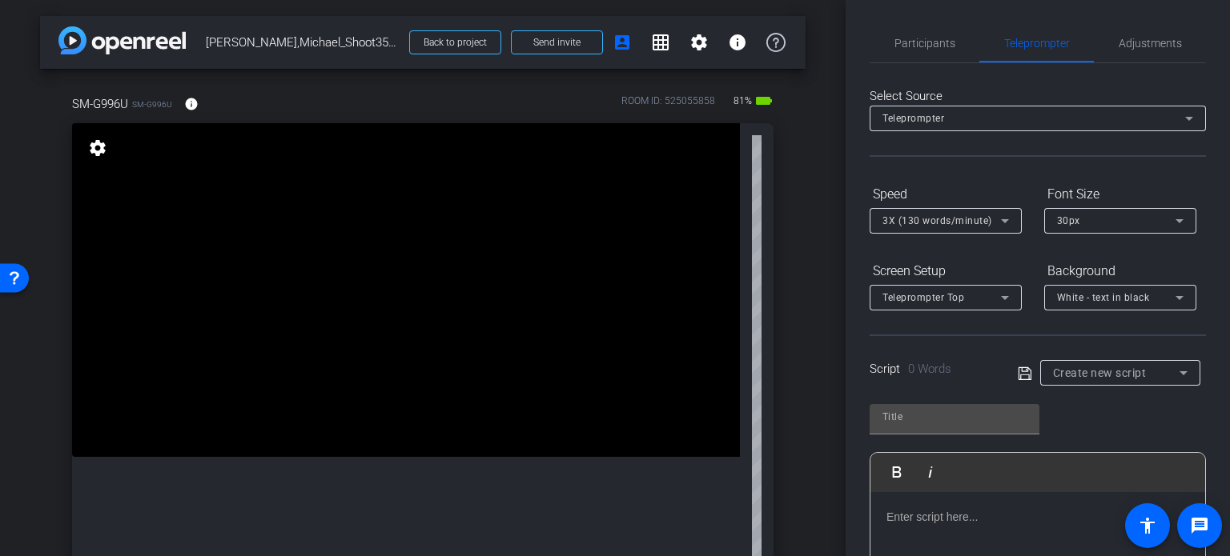
scroll to position [80, 0]
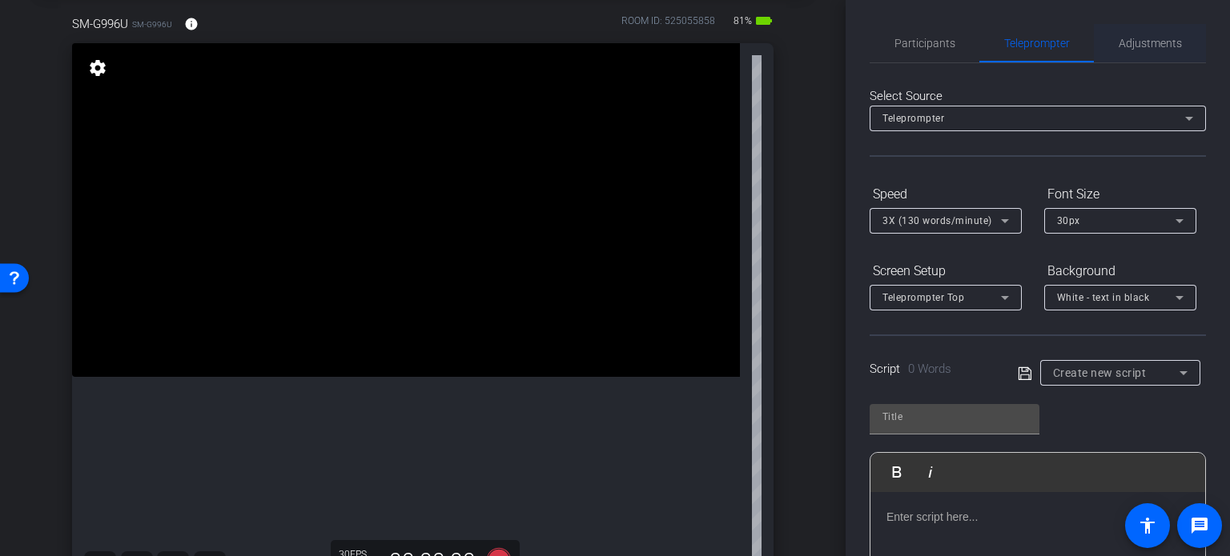
click at [1142, 40] on span "Adjustments" at bounding box center [1150, 43] width 63 height 11
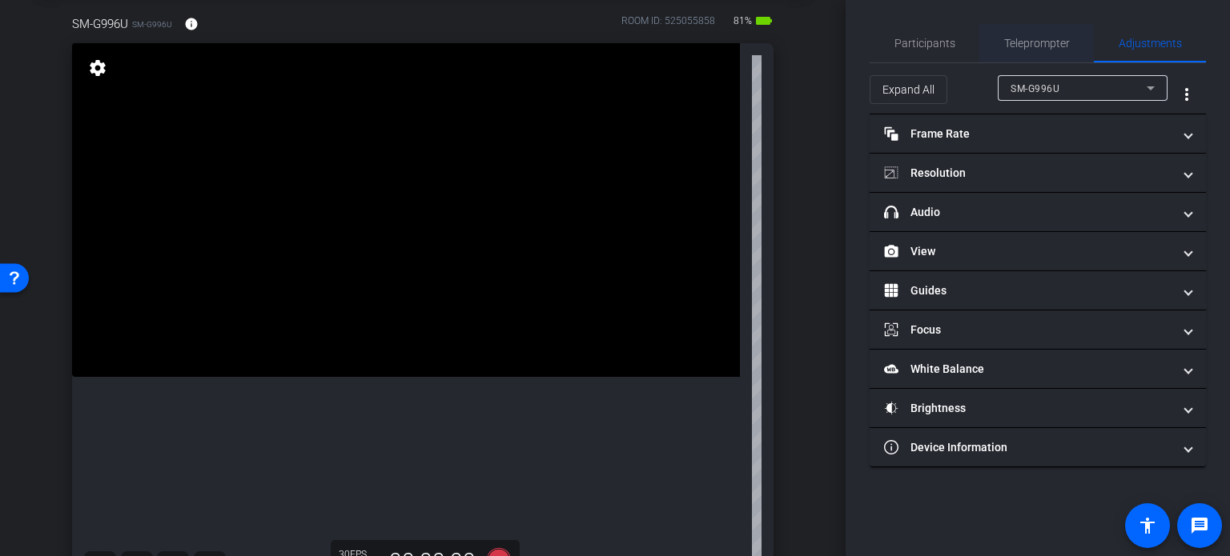
click at [1015, 54] on span "Teleprompter" at bounding box center [1037, 43] width 66 height 38
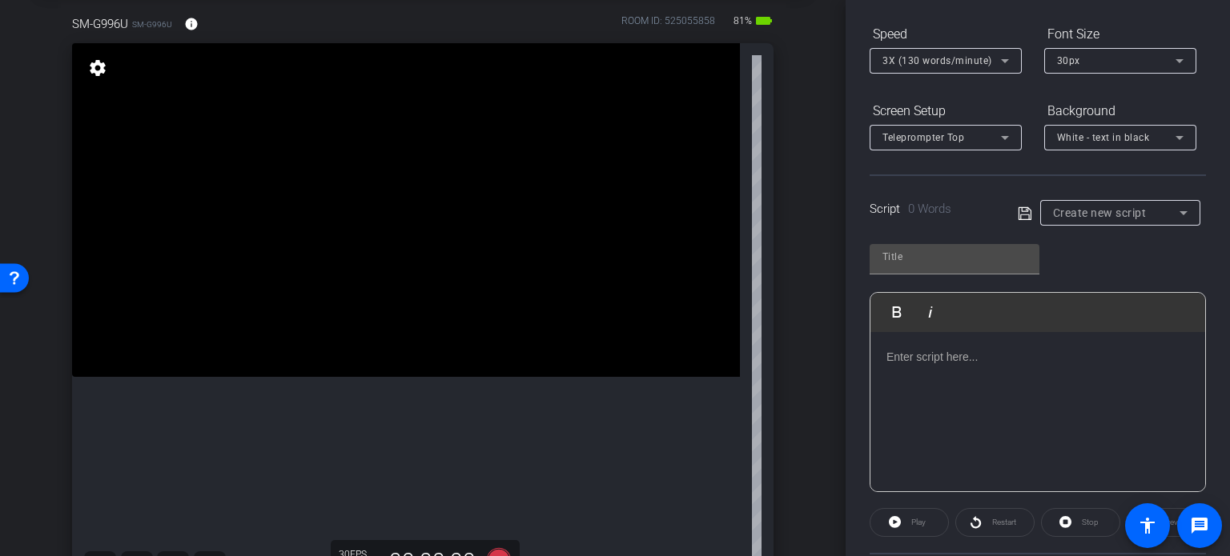
scroll to position [0, 0]
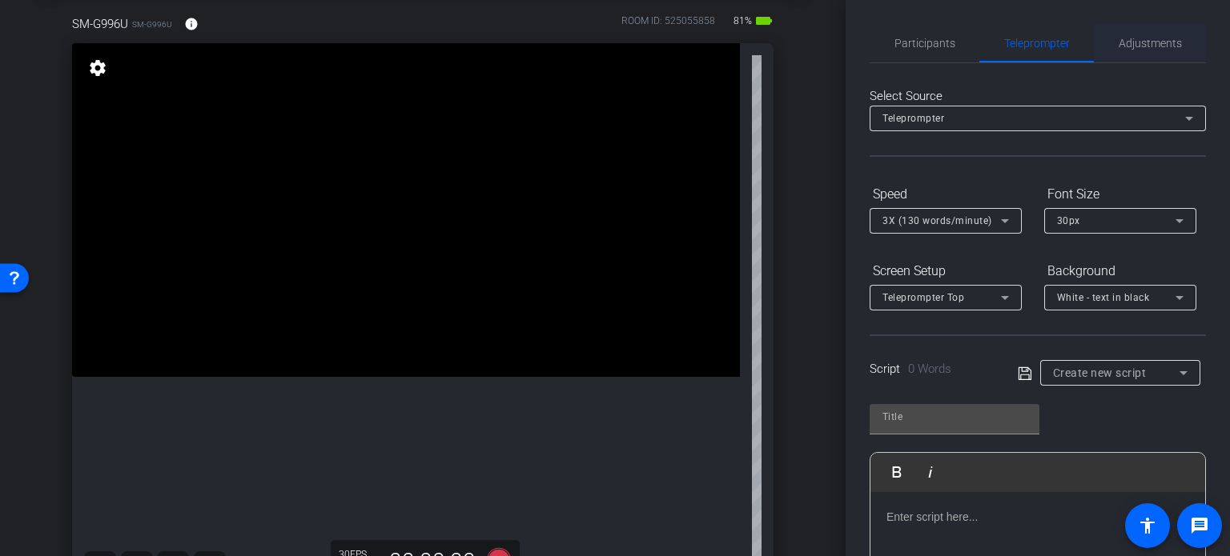
click at [1127, 50] on span "Adjustments" at bounding box center [1150, 43] width 63 height 38
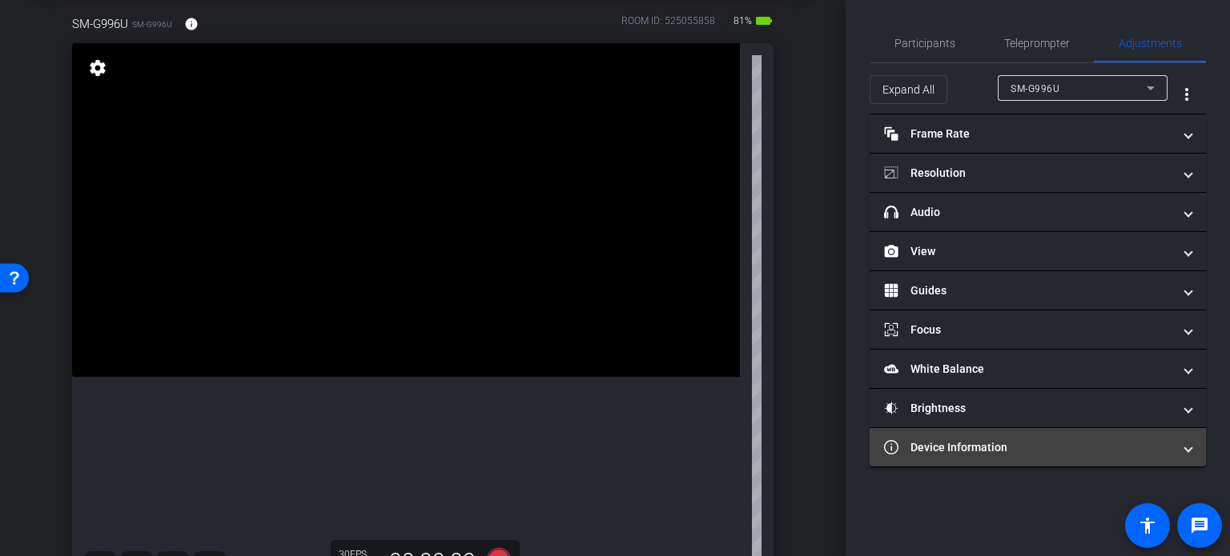
click at [1033, 440] on mat-panel-title "Device Information" at bounding box center [1028, 448] width 288 height 17
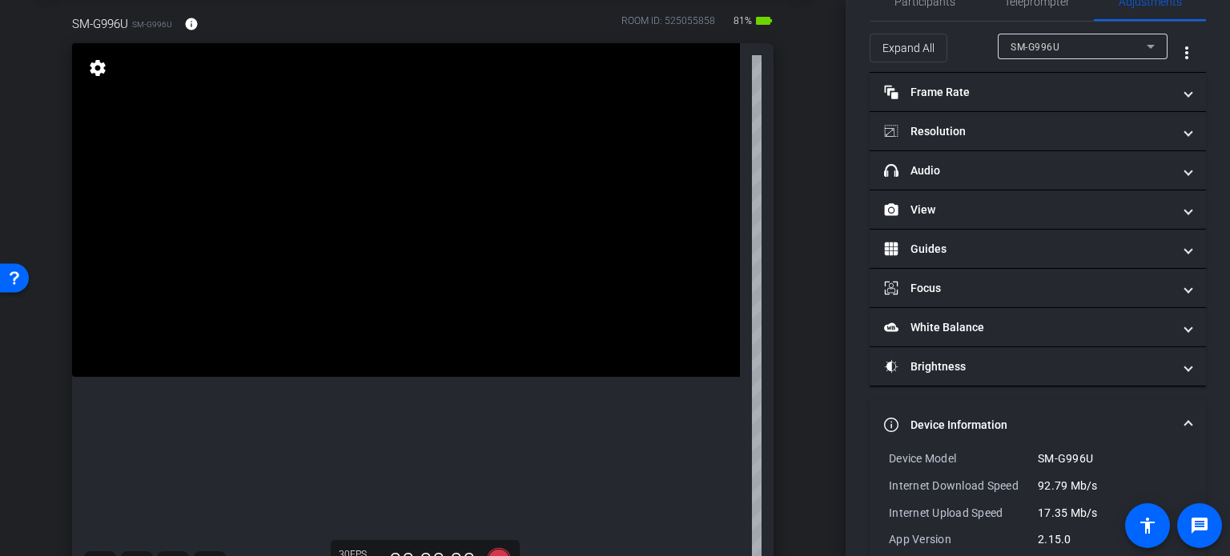
scroll to position [80, 0]
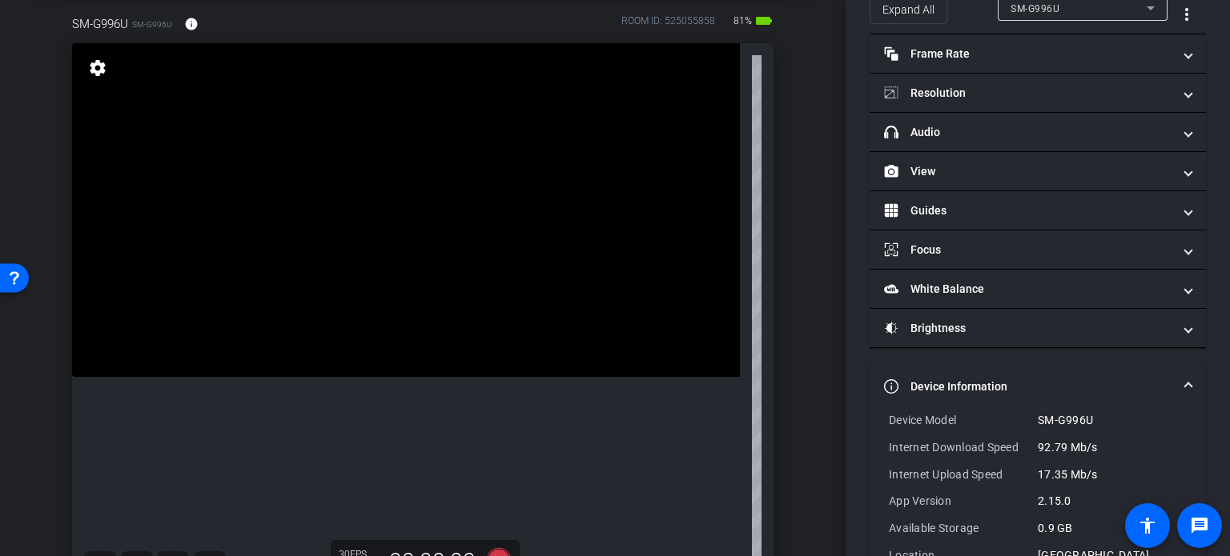
click at [1105, 379] on mat-panel-title "Device Information" at bounding box center [1028, 387] width 288 height 17
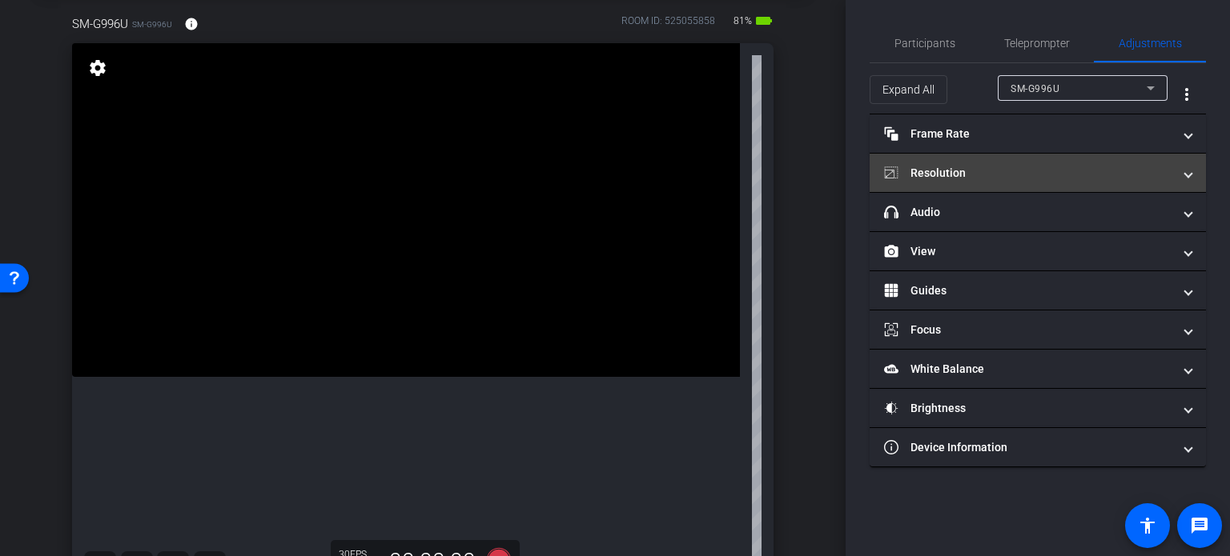
scroll to position [0, 0]
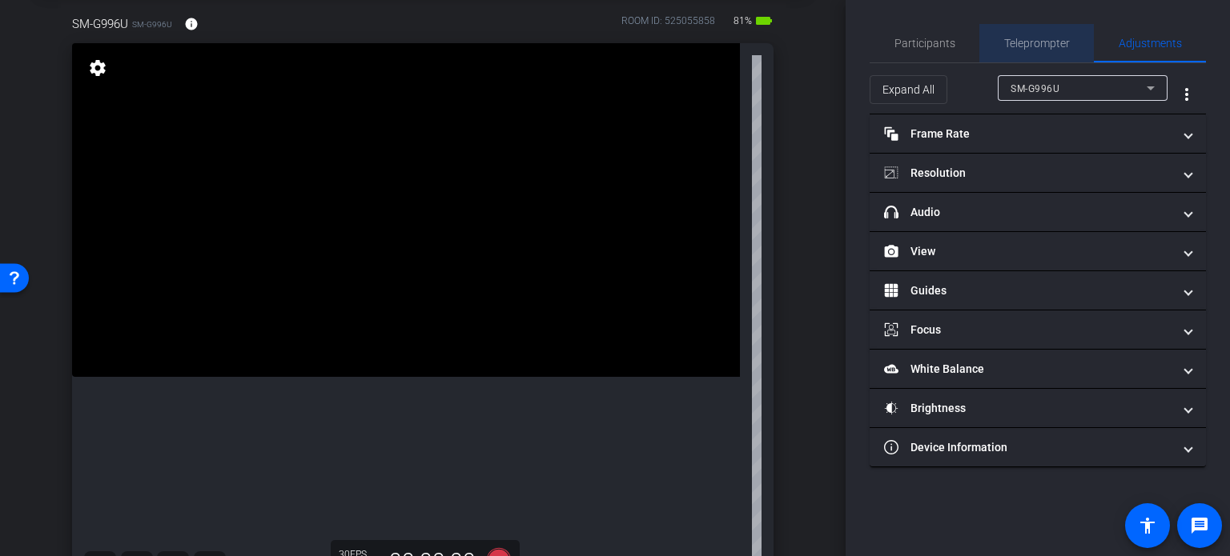
click at [1039, 50] on span "Teleprompter" at bounding box center [1037, 43] width 66 height 38
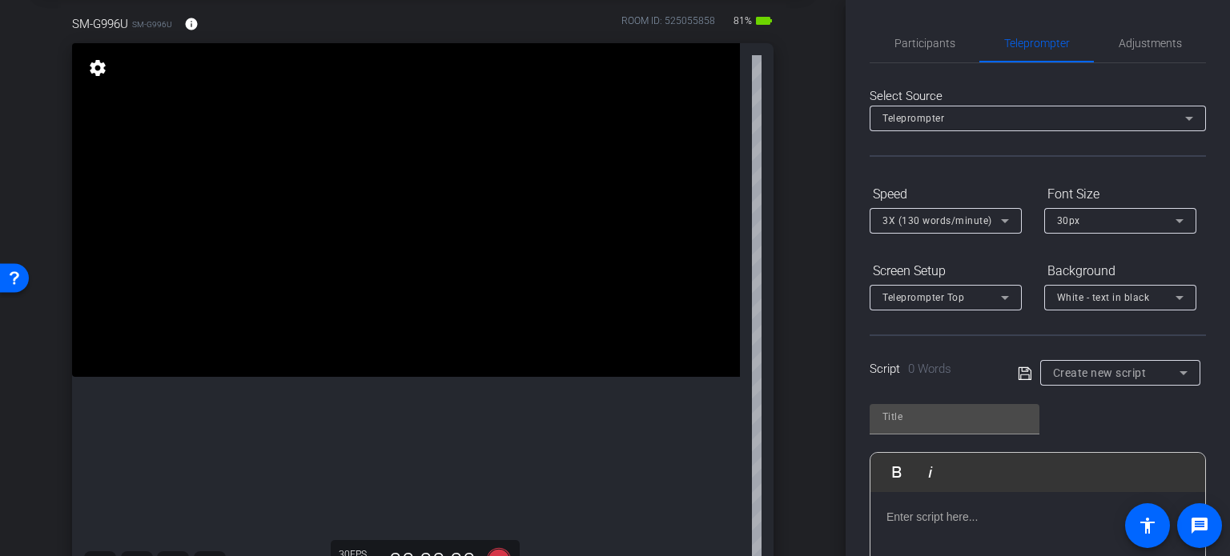
click at [1075, 379] on div "Create new script" at bounding box center [1116, 373] width 127 height 19
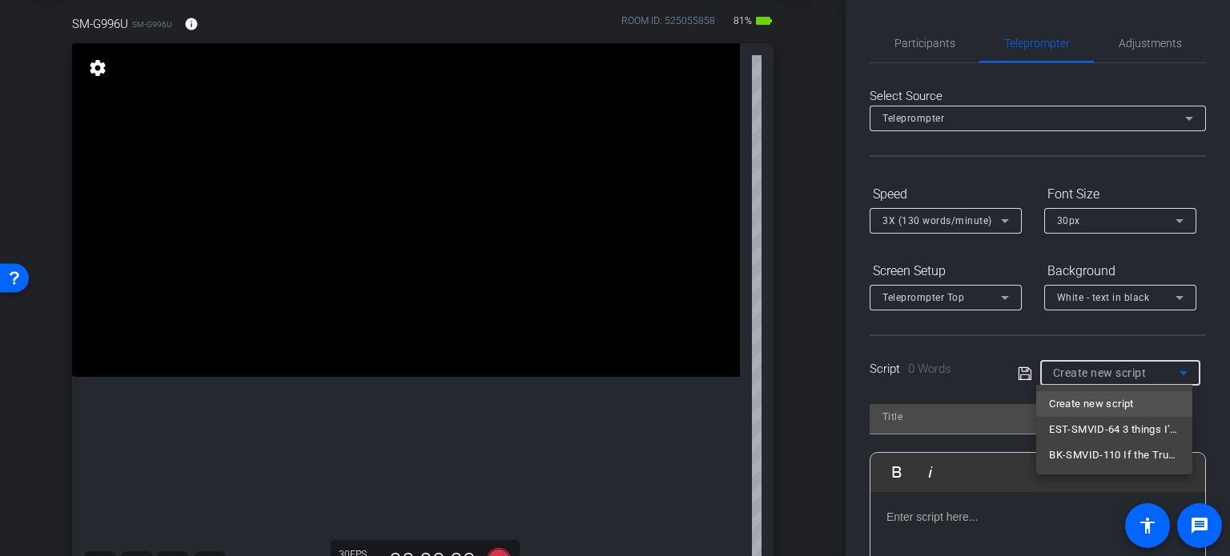
click at [1110, 429] on span "EST-SMVID-64 3 things I’d never do as an estate planning attorney with young ch…" at bounding box center [1114, 429] width 131 height 19
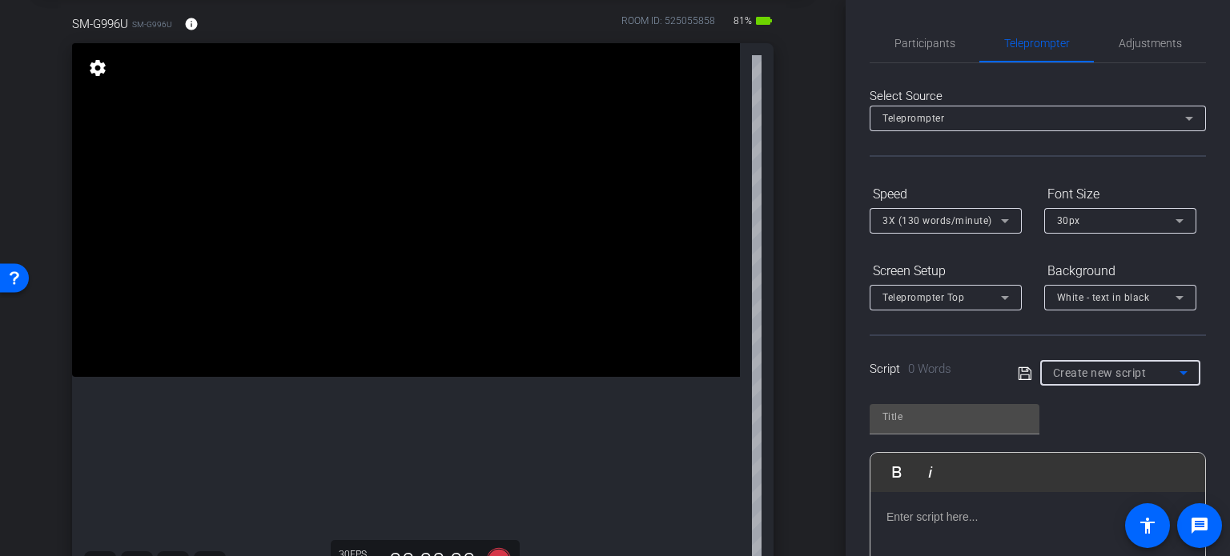
type input "EST-SMVID-64 3 things I’d never do as an estate planning attorney with young ch…"
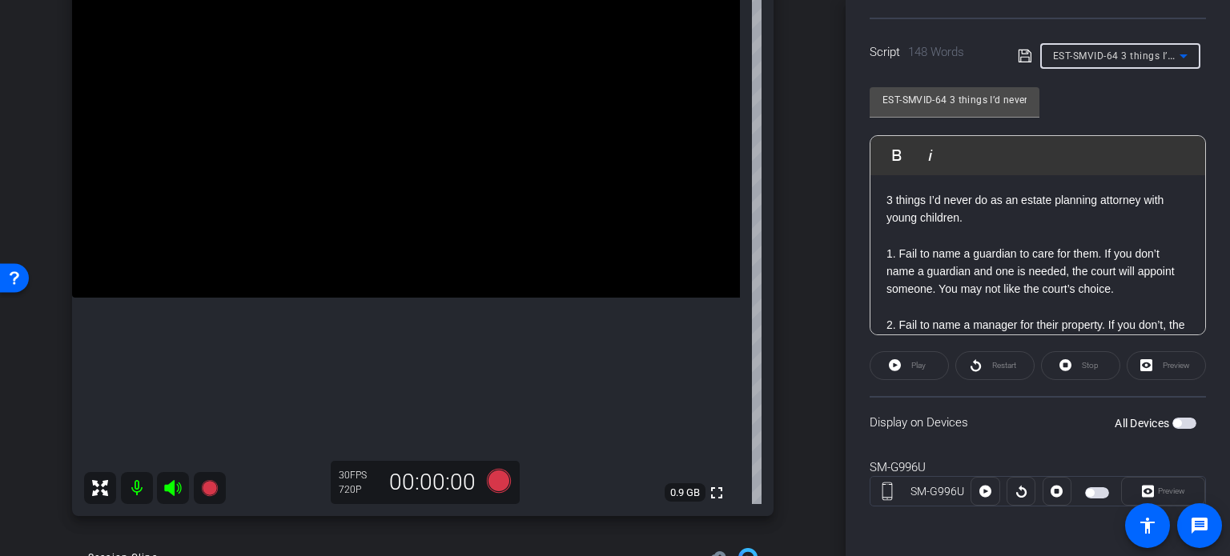
scroll to position [160, 0]
click at [1173, 421] on span "button" at bounding box center [1177, 424] width 8 height 8
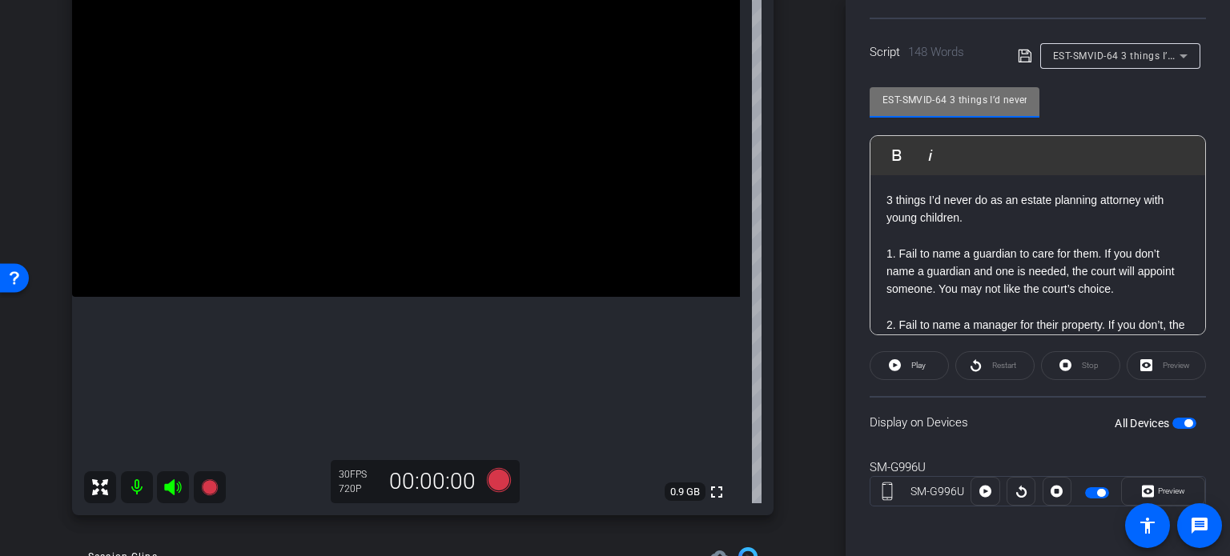
drag, startPoint x: 948, startPoint y: 104, endPoint x: 736, endPoint y: 105, distance: 212.2
click at [736, 105] on div "arrow_back Gerity,Michael_Shoot35_10082025 Back to project Send invite account_…" at bounding box center [615, 278] width 1230 height 556
click at [791, 307] on div "SM-G996U SM-G996U info ROOM ID: 525055858 81% battery_std fullscreen settings 0…" at bounding box center [422, 220] width 765 height 623
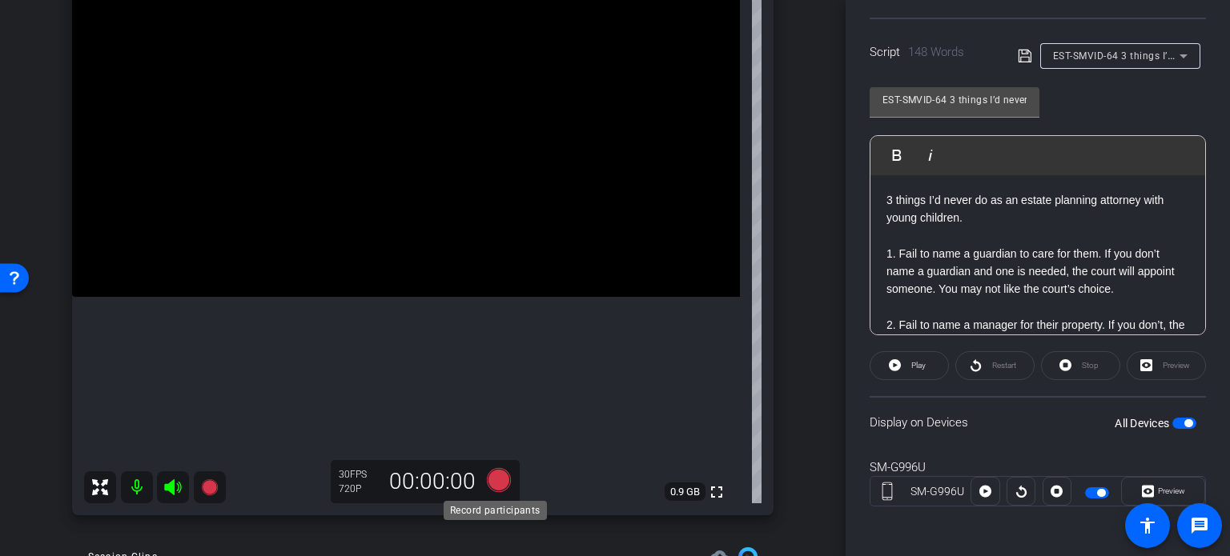
click at [492, 492] on icon at bounding box center [499, 480] width 38 height 29
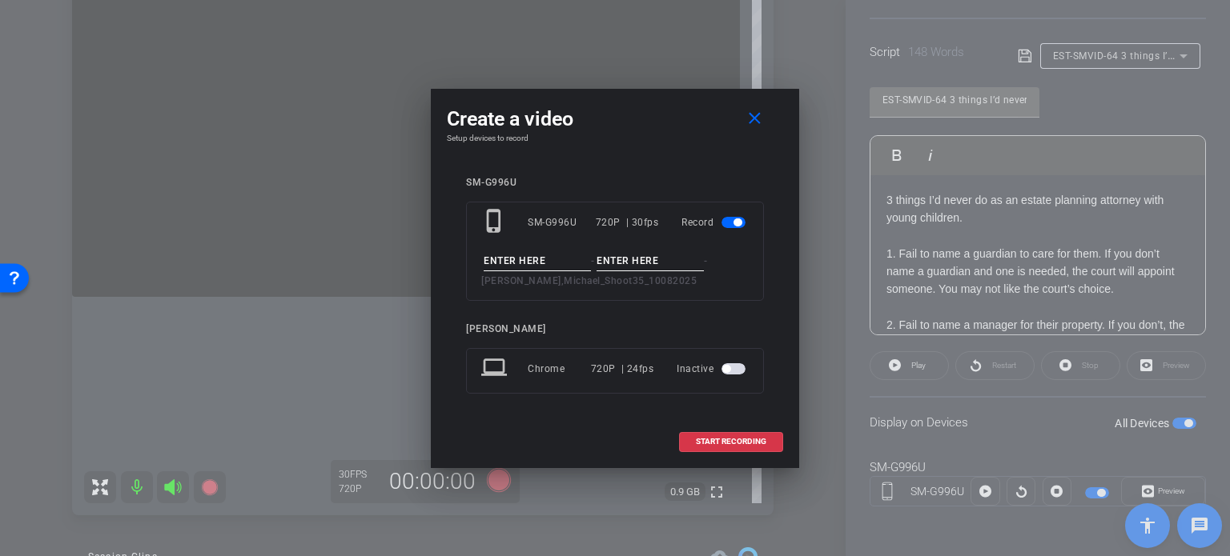
click at [568, 256] on input at bounding box center [537, 261] width 107 height 20
paste input "EST-SMVID-64"
type input "EST-SMVID-64"
click at [628, 263] on input at bounding box center [649, 261] width 107 height 20
type input "Take1"
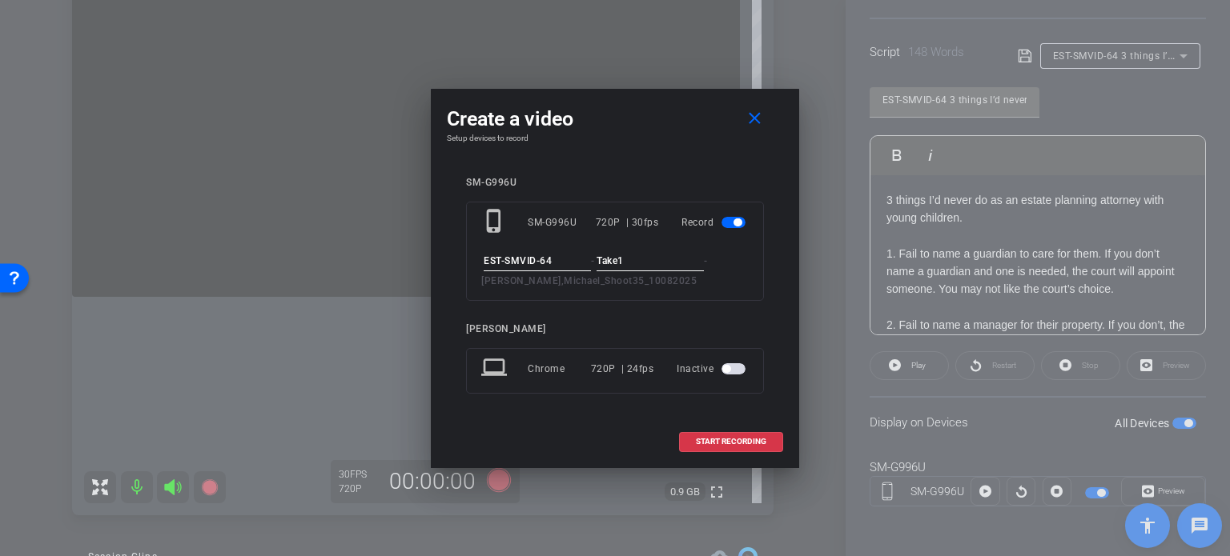
click at [673, 151] on div "Create a video close Setup devices to record SM-G996U phone_iphone SM-G996U 720…" at bounding box center [615, 279] width 368 height 380
click at [714, 439] on span "START RECORDING" at bounding box center [731, 442] width 70 height 8
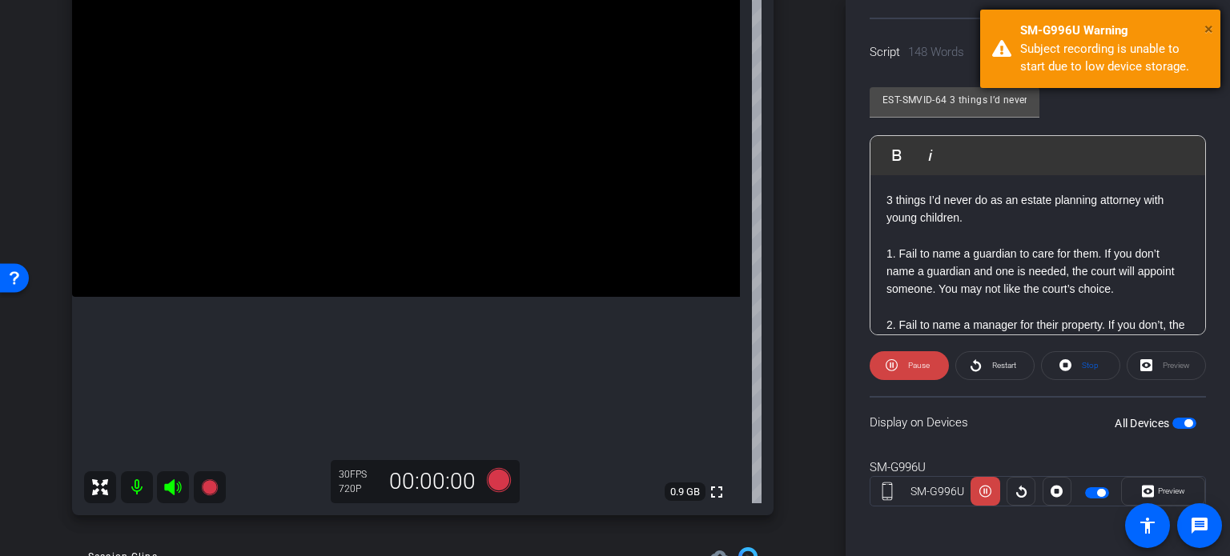
click at [1209, 30] on span "×" at bounding box center [1208, 28] width 9 height 19
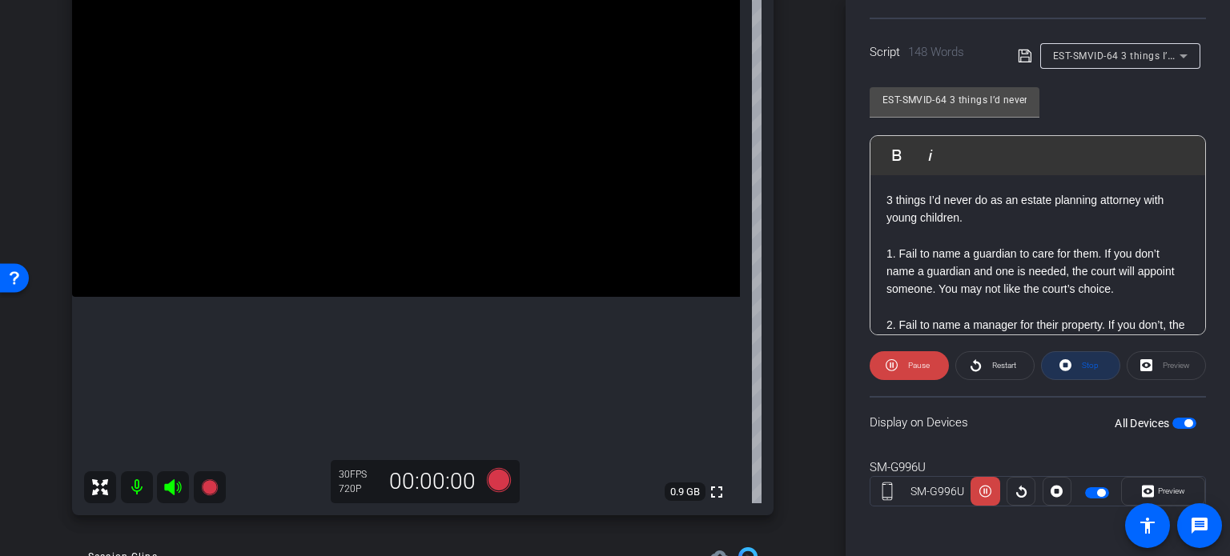
click at [1078, 360] on span "Stop" at bounding box center [1088, 366] width 21 height 22
click at [813, 368] on div "arrow_back Gerity,Michael_Shoot35_10082025 Back to project Send invite account_…" at bounding box center [423, 118] width 846 height 556
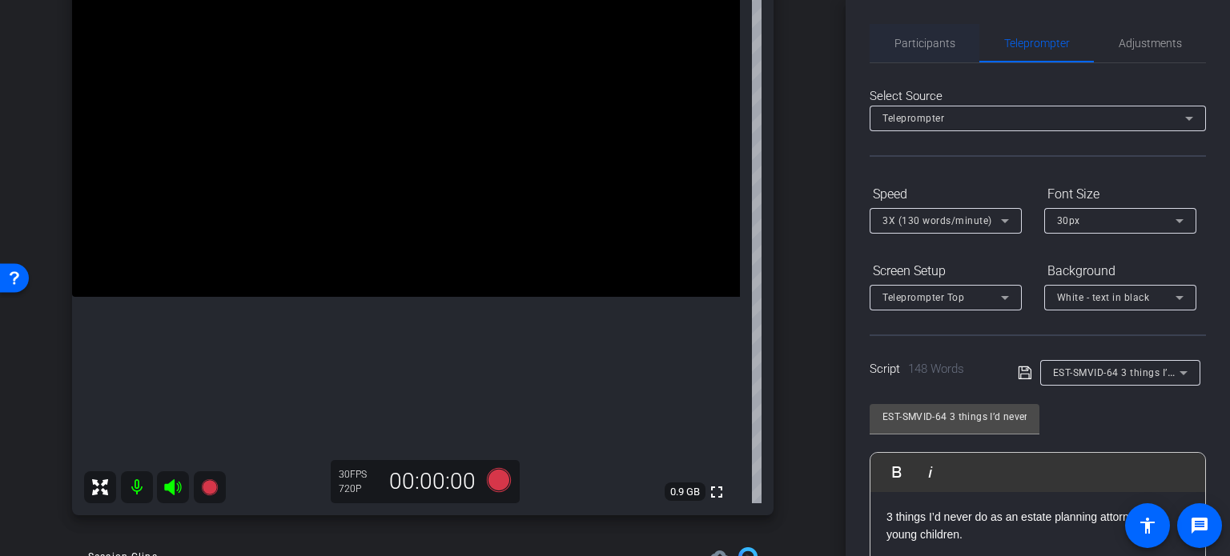
click at [942, 47] on span "Participants" at bounding box center [924, 43] width 61 height 11
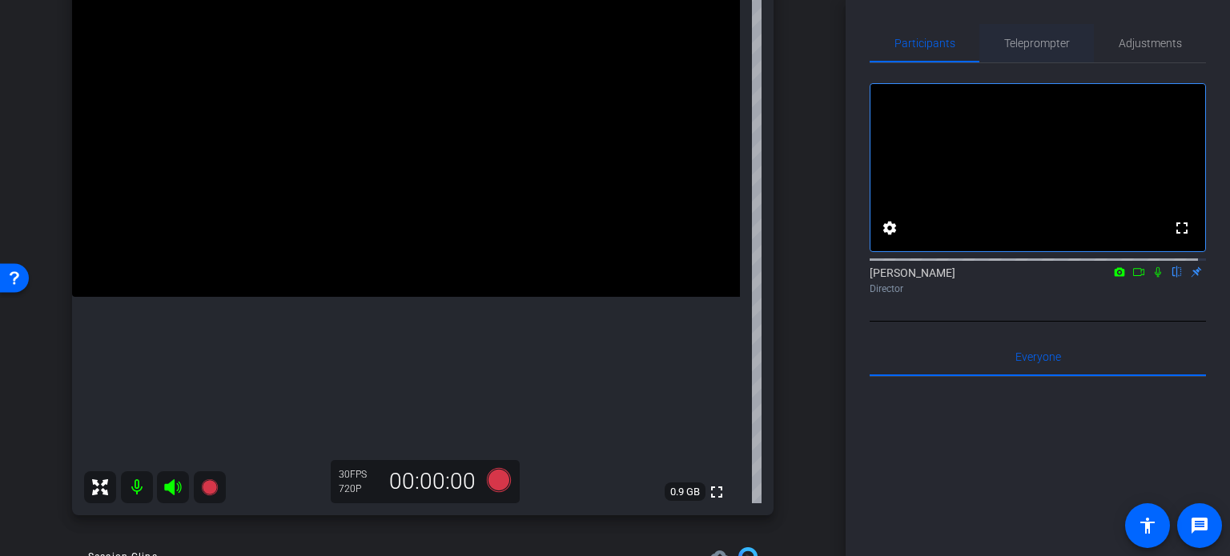
click at [1054, 46] on span "Teleprompter" at bounding box center [1037, 43] width 66 height 11
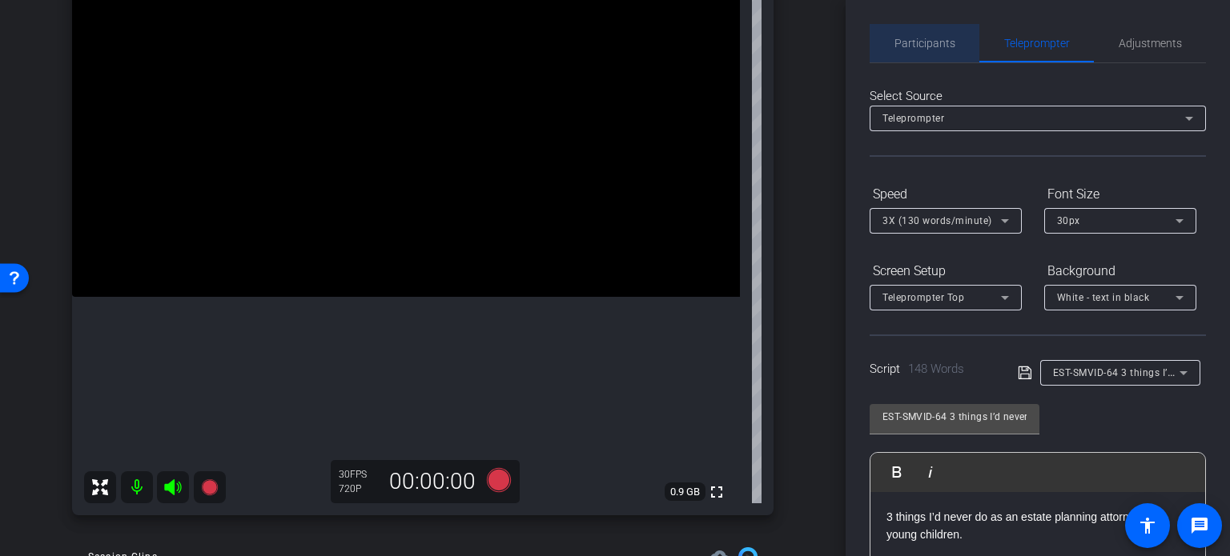
click at [941, 47] on span "Participants" at bounding box center [924, 43] width 61 height 11
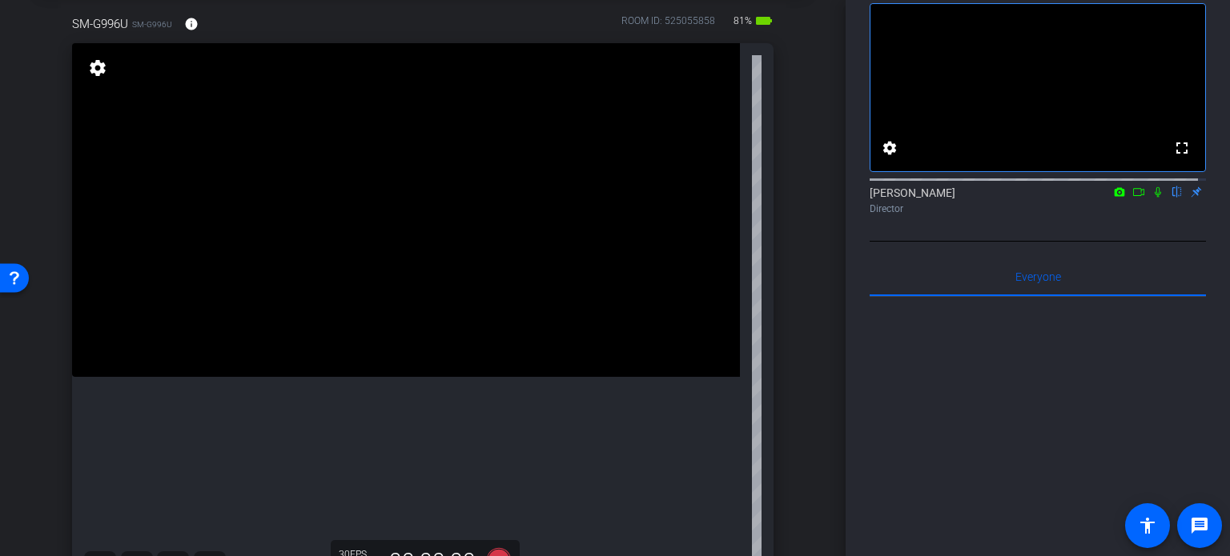
scroll to position [0, 0]
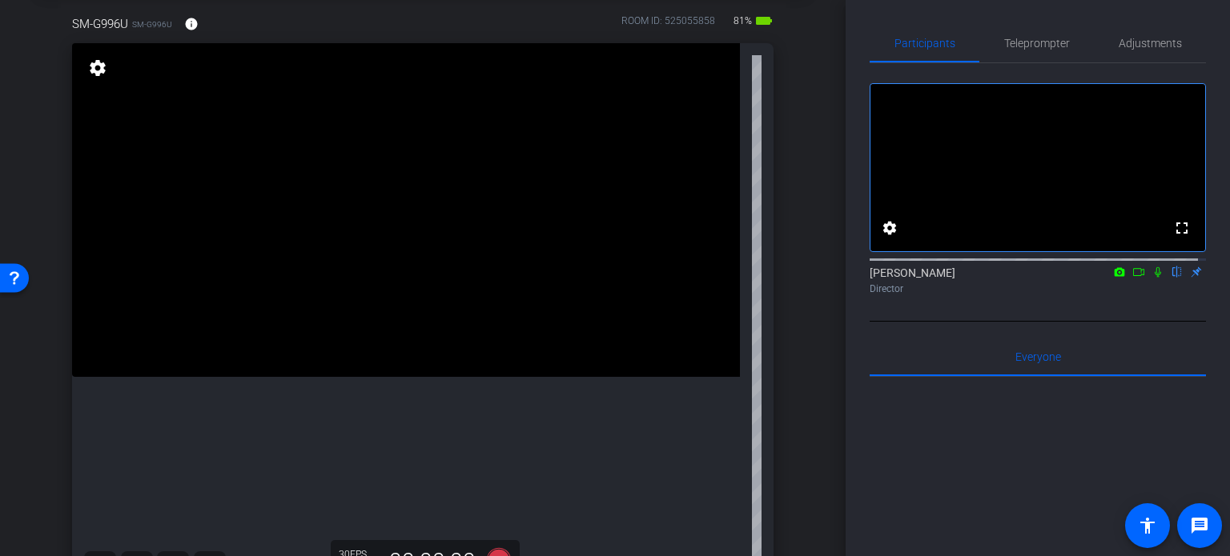
click at [791, 251] on div "SM-G996U SM-G996U info ROOM ID: 525055858 81% battery_std fullscreen settings 0…" at bounding box center [422, 300] width 765 height 623
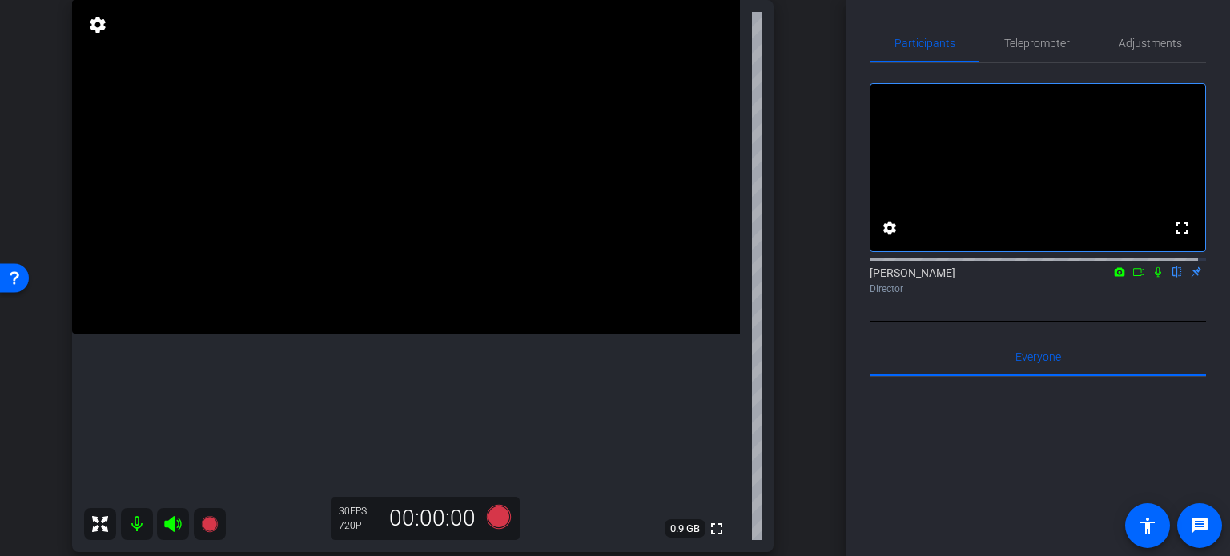
scroll to position [160, 0]
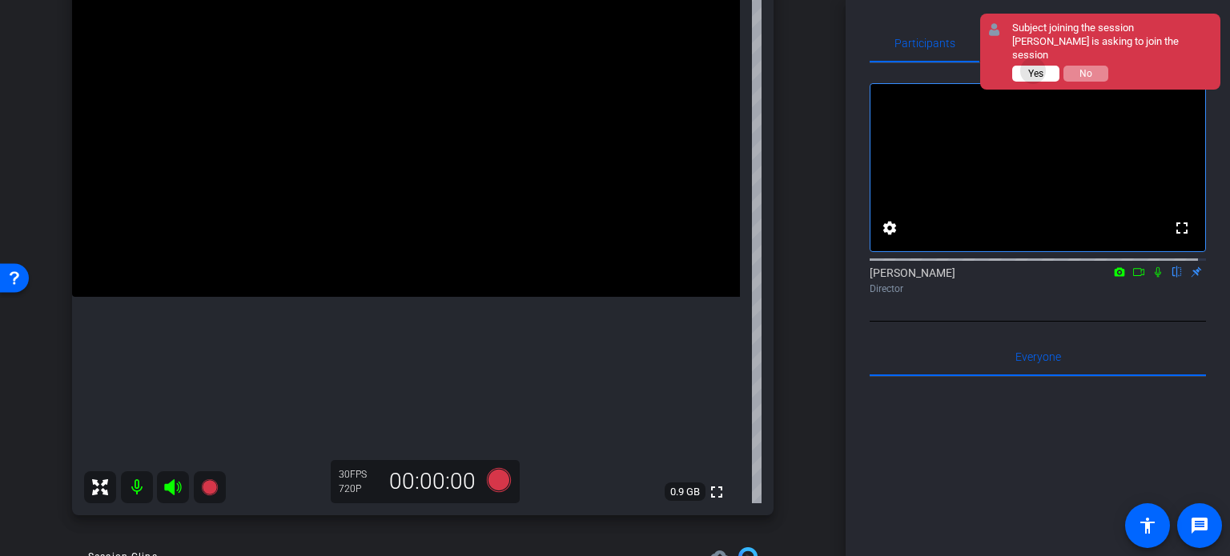
click at [1034, 68] on span "Yes" at bounding box center [1035, 73] width 15 height 11
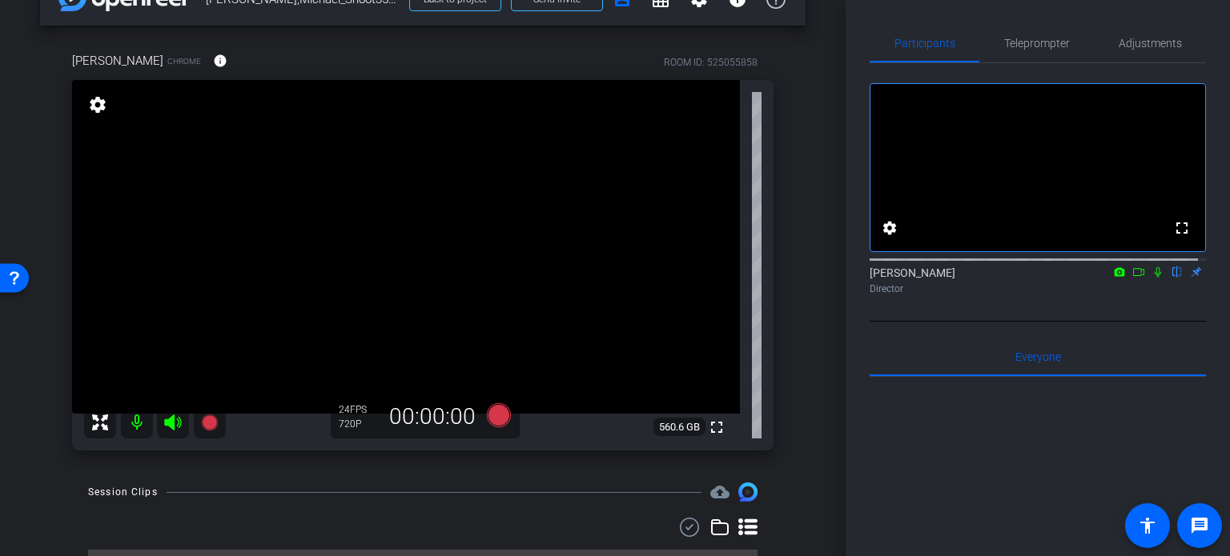
scroll to position [80, 0]
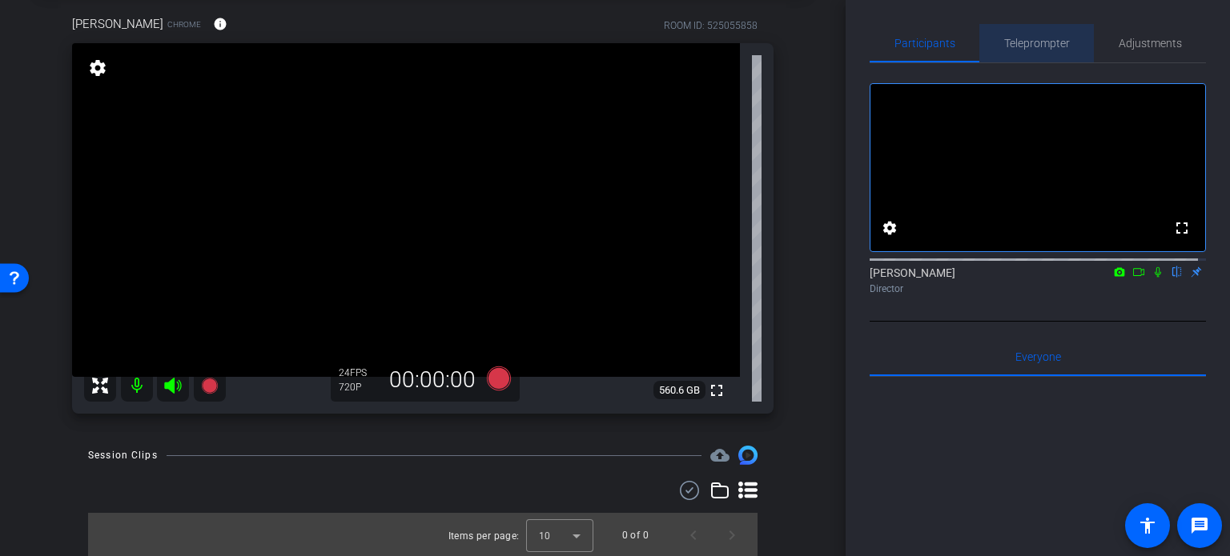
click at [1041, 42] on span "Teleprompter" at bounding box center [1037, 43] width 66 height 11
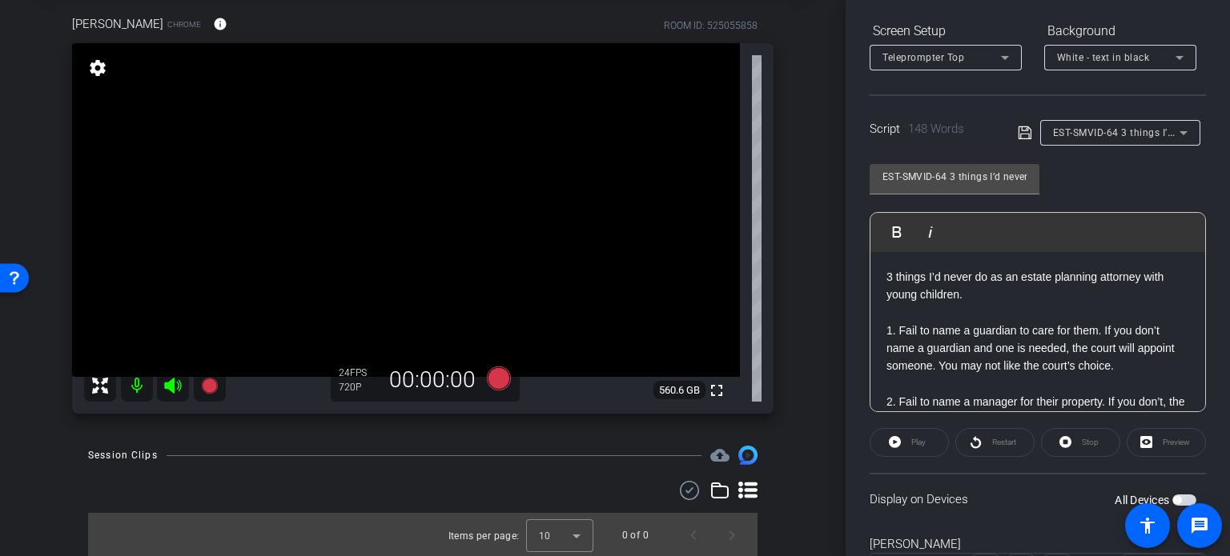
scroll to position [317, 0]
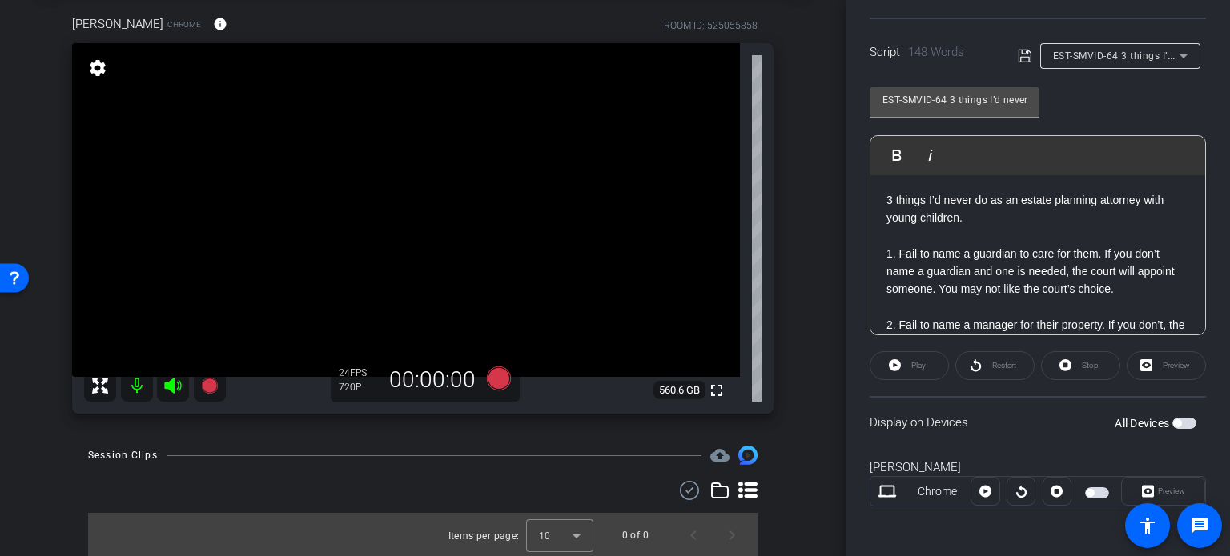
click at [1175, 419] on span "button" at bounding box center [1184, 423] width 24 height 11
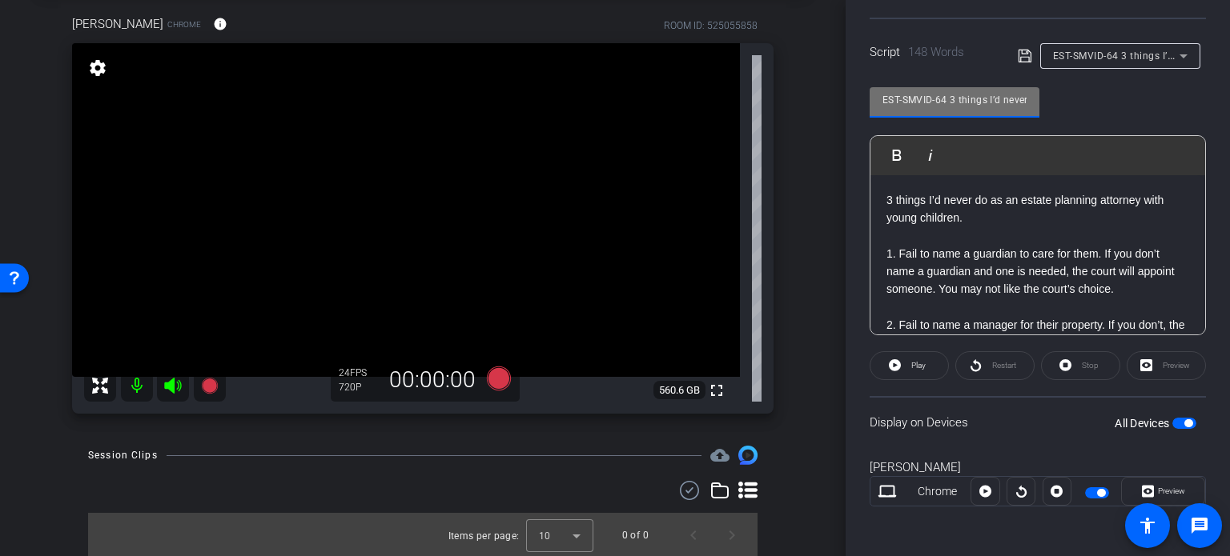
drag, startPoint x: 947, startPoint y: 98, endPoint x: 801, endPoint y: 76, distance: 148.2
click at [801, 76] on div "arrow_back Gerity,Michael_Shoot35_10082025 Back to project Send invite account_…" at bounding box center [615, 278] width 1230 height 556
click at [777, 247] on div "Michael Chrome info ROOM ID: 525055858 fullscreen settings 560.6 GB 24 FPS 720P…" at bounding box center [422, 209] width 765 height 441
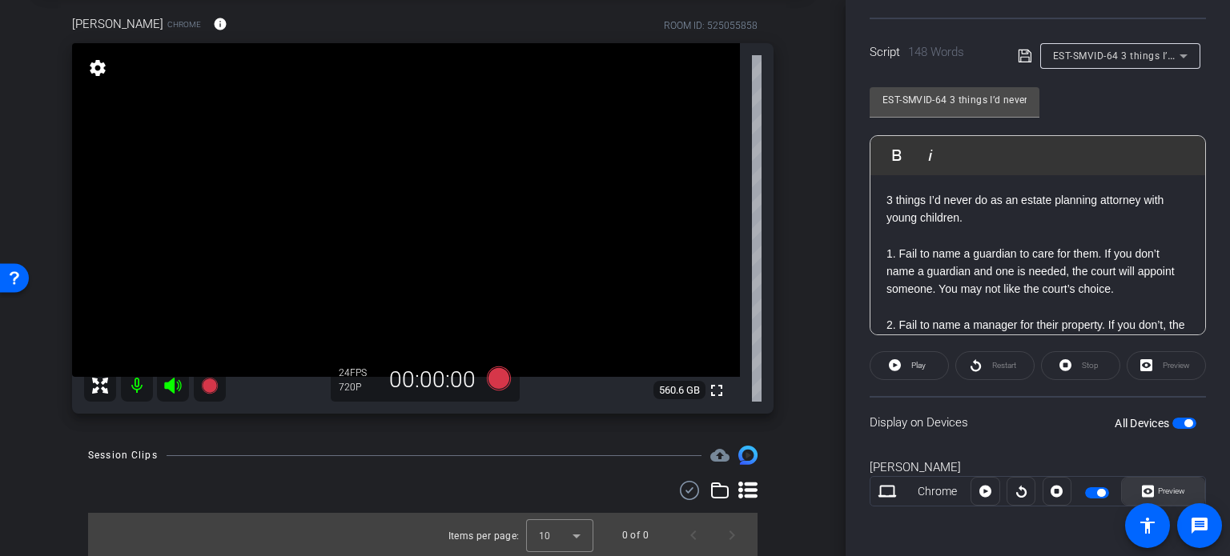
click at [1171, 480] on span "Preview" at bounding box center [1169, 491] width 31 height 22
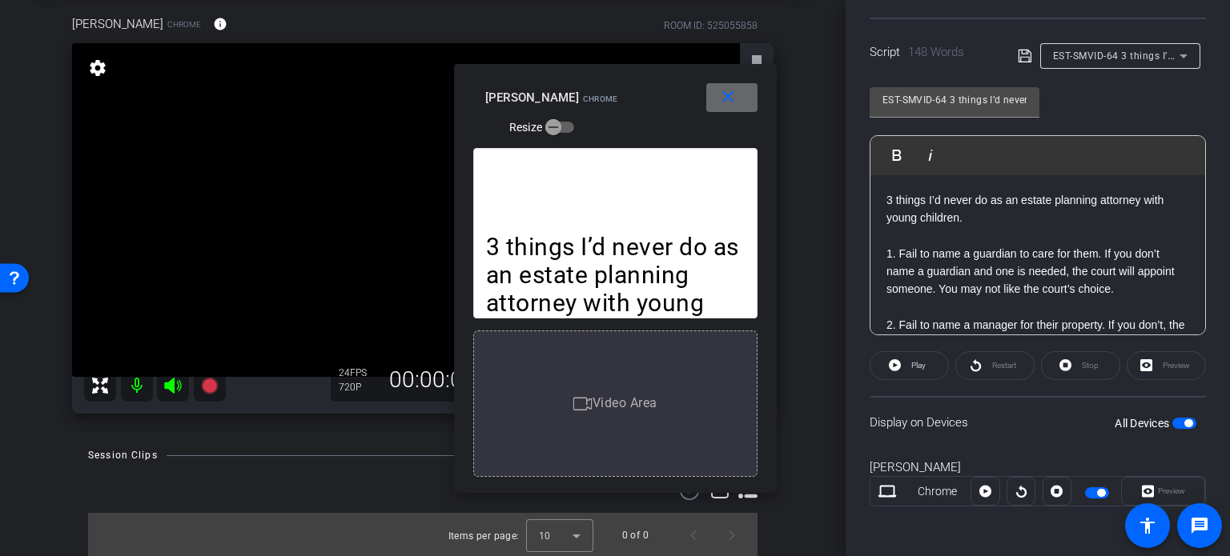
click at [748, 103] on span at bounding box center [731, 97] width 51 height 38
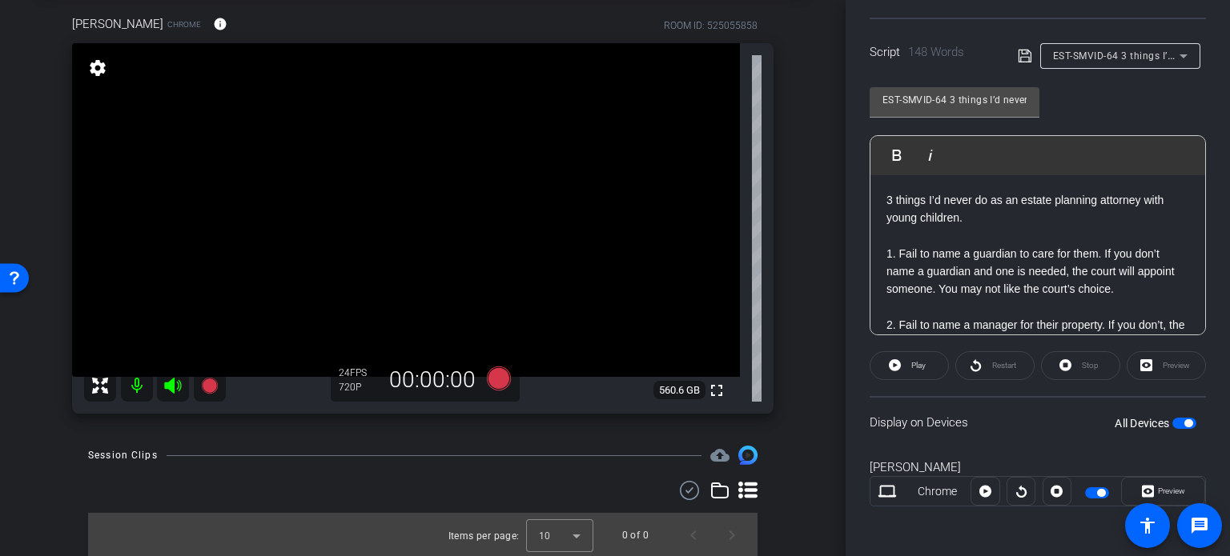
scroll to position [157, 0]
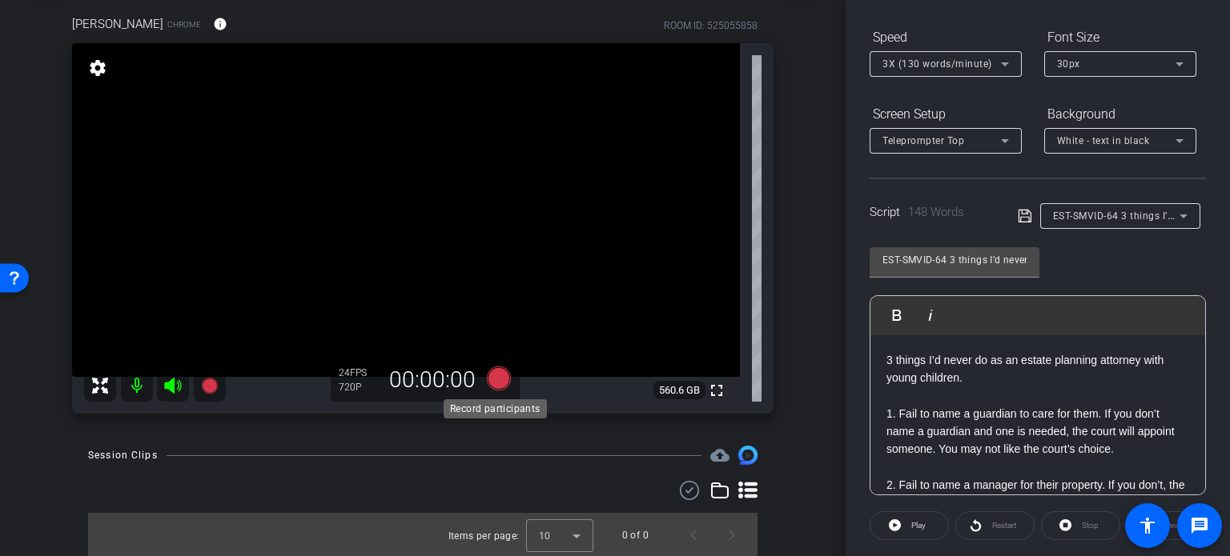
click at [498, 376] on icon at bounding box center [499, 379] width 24 height 24
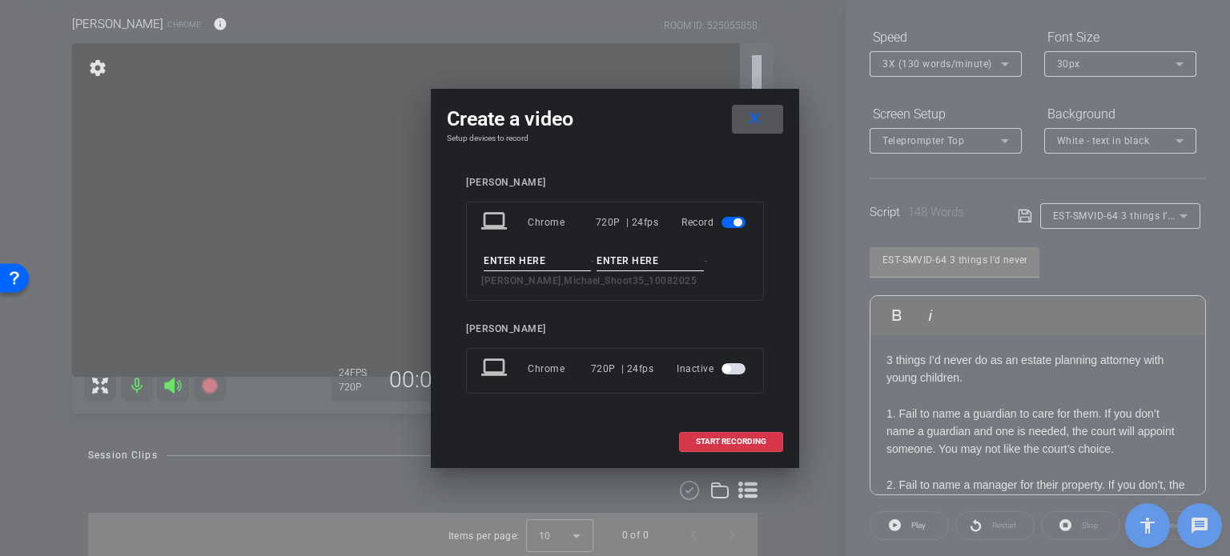
click at [536, 259] on input at bounding box center [537, 261] width 107 height 20
paste input "EST-SMVID-64"
type input "EST-SMVID-64"
click at [629, 263] on input at bounding box center [649, 261] width 107 height 20
type input "Take1"
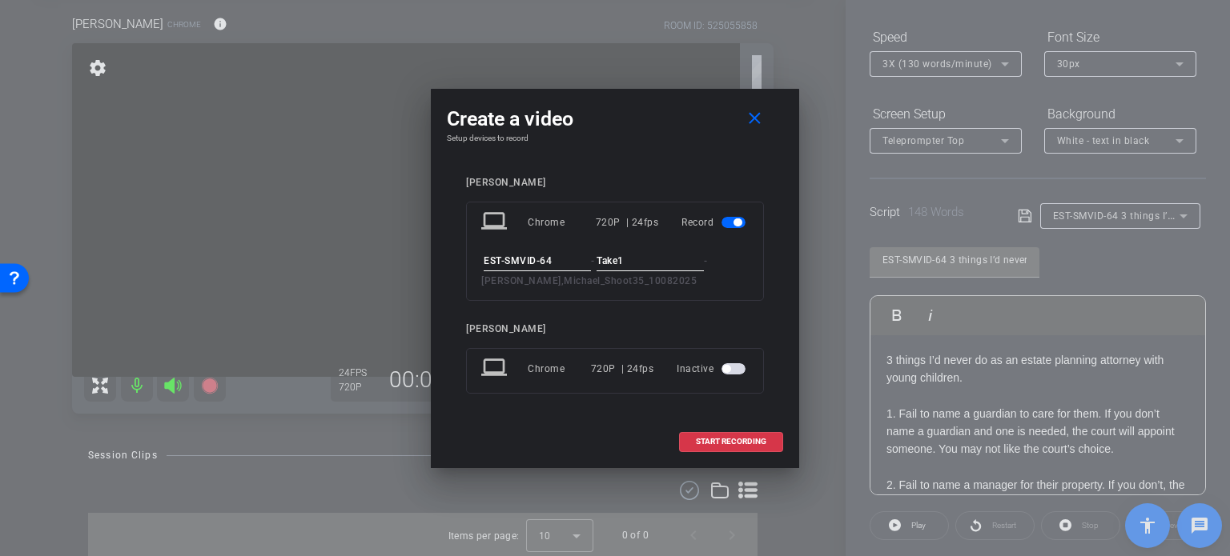
click at [653, 174] on div "Michael laptop Chrome 720P | 24fps Record EST-SMVID-64 - Take1 - Gerity,Michael…" at bounding box center [615, 296] width 336 height 271
click at [718, 291] on div "laptop Chrome 720P | 24fps Record EST-SMVID-64 - Take1 - Gerity,Michael_Shoot35…" at bounding box center [615, 251] width 298 height 99
click at [754, 435] on span at bounding box center [731, 442] width 102 height 38
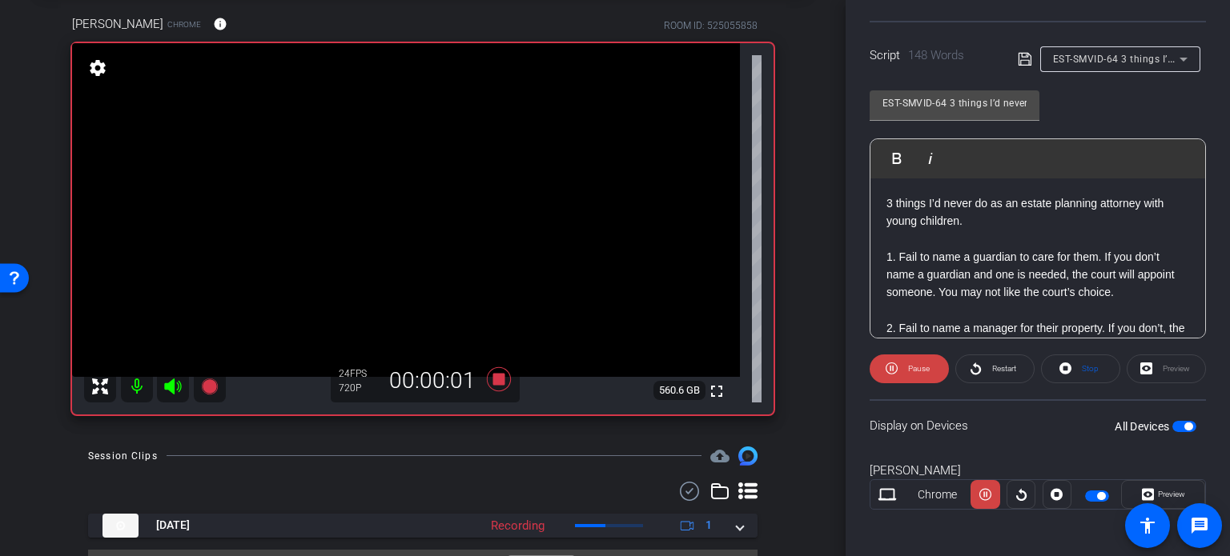
scroll to position [317, 0]
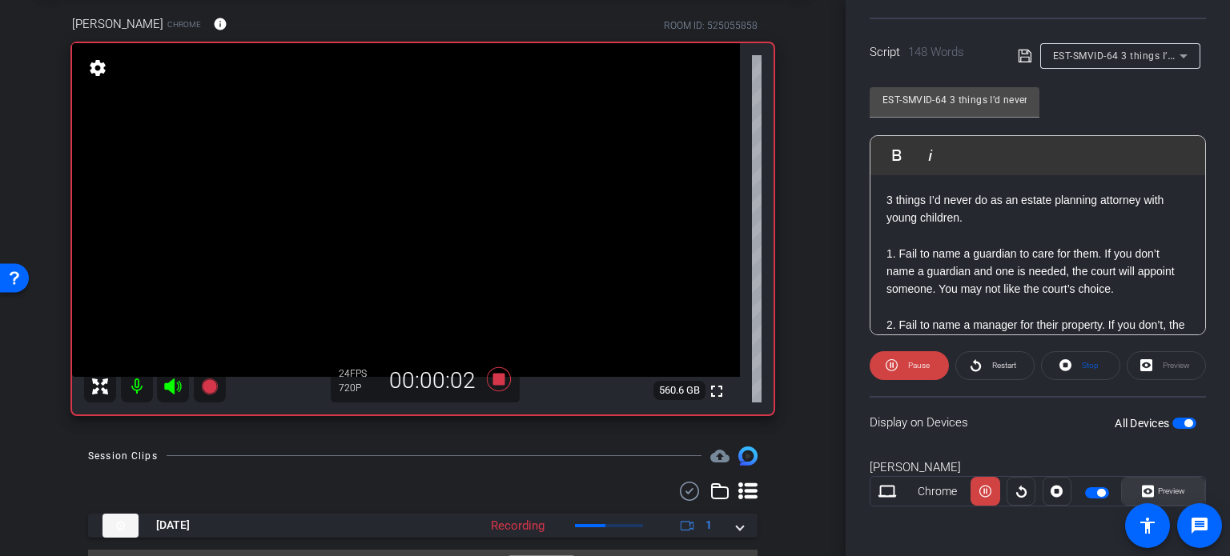
click at [1180, 480] on span at bounding box center [1163, 491] width 82 height 38
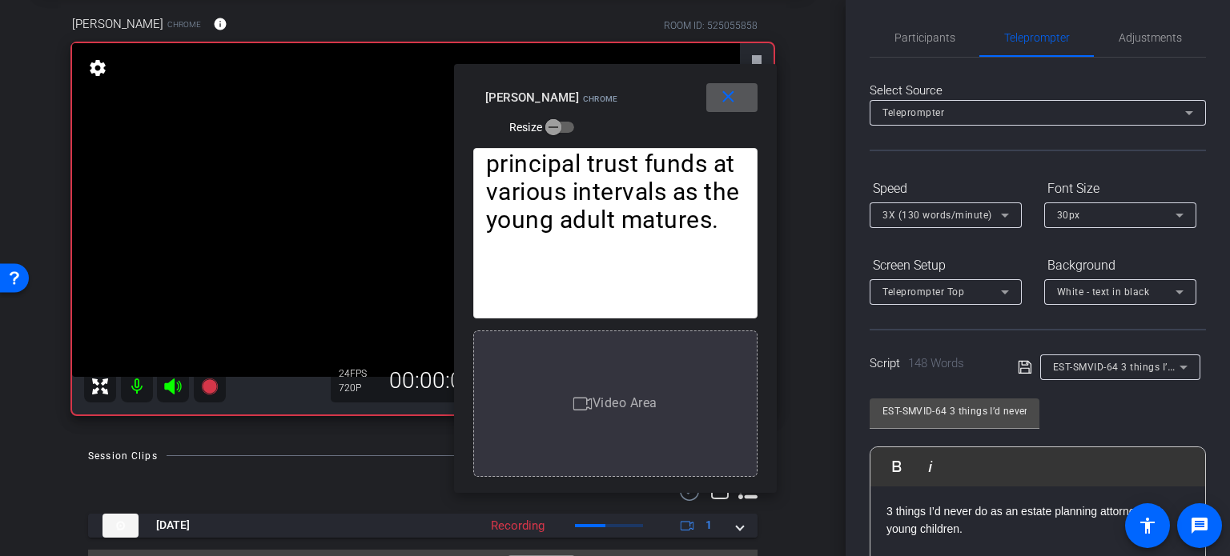
scroll to position [0, 0]
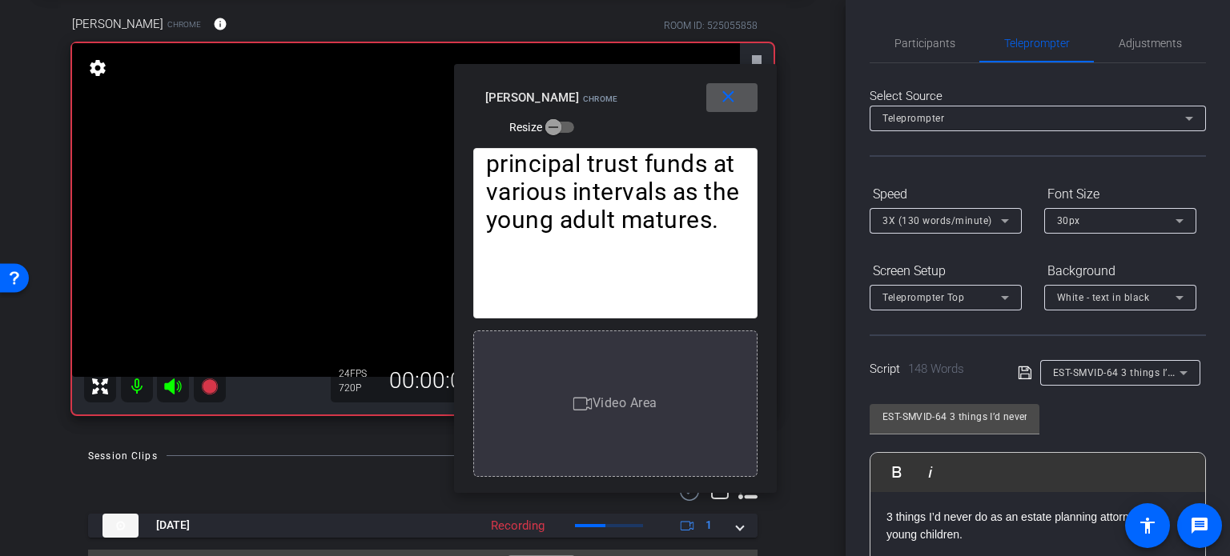
click at [945, 228] on div "3X (130 words/minute)" at bounding box center [941, 221] width 118 height 20
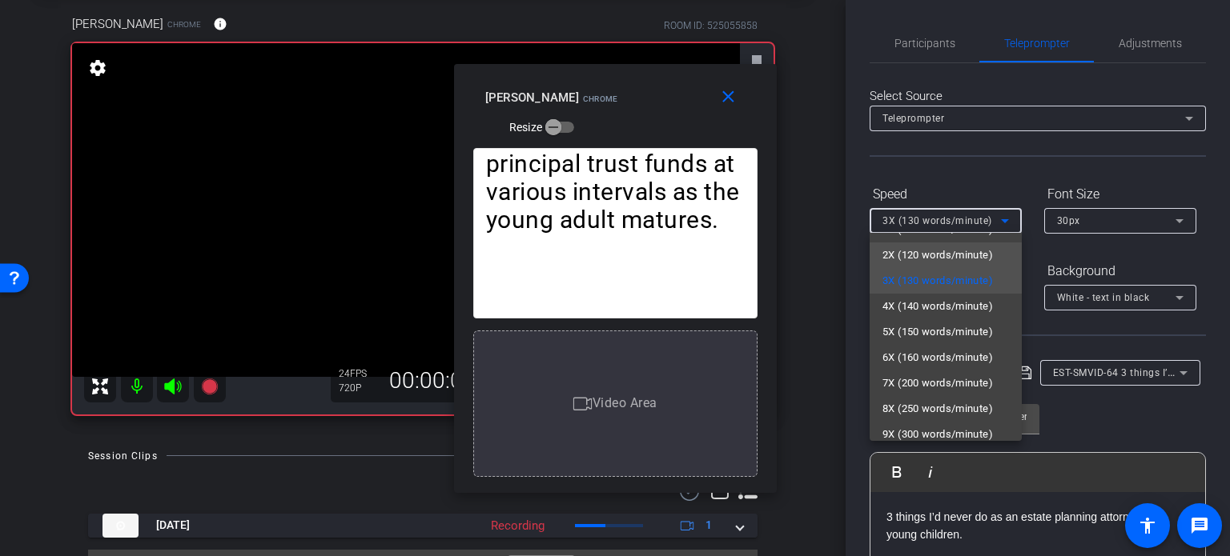
scroll to position [35, 0]
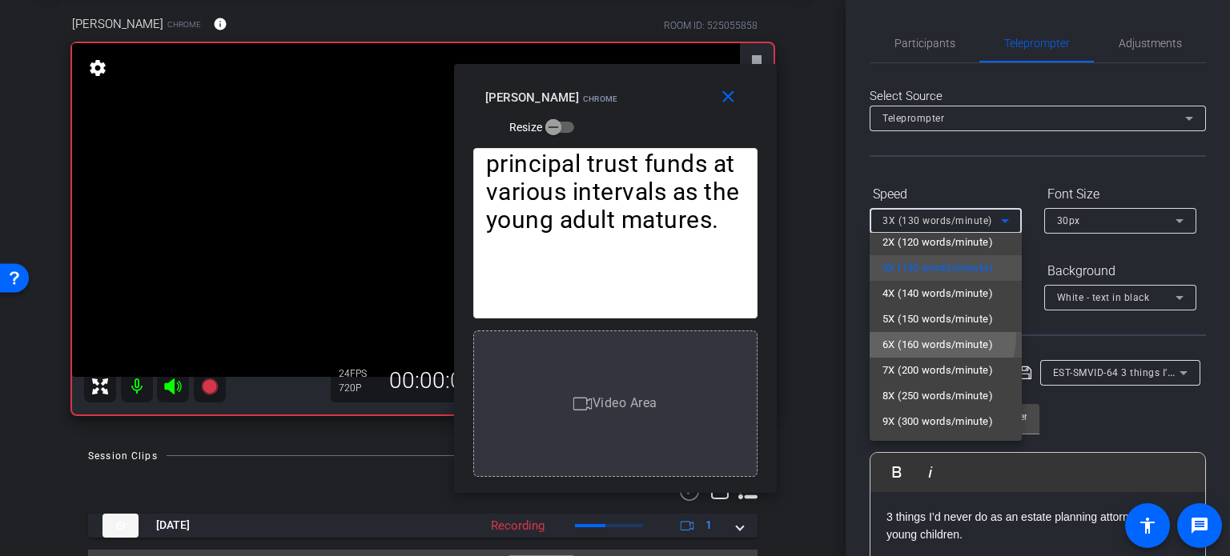
click at [922, 335] on span "6X (160 words/minute)" at bounding box center [937, 344] width 110 height 19
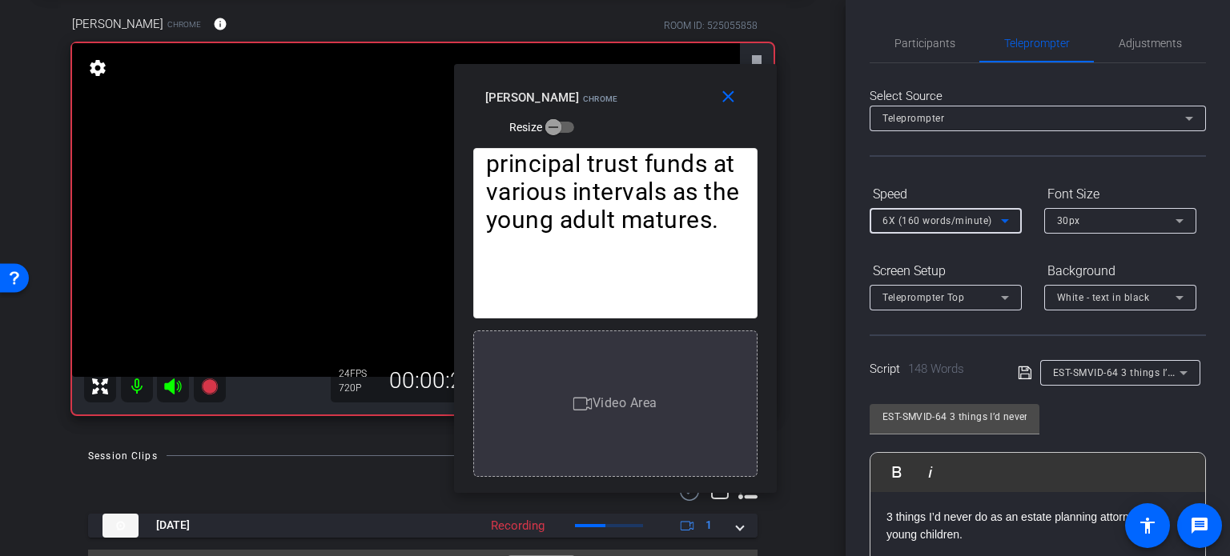
click at [928, 214] on div "6X (160 words/minute)" at bounding box center [941, 221] width 118 height 20
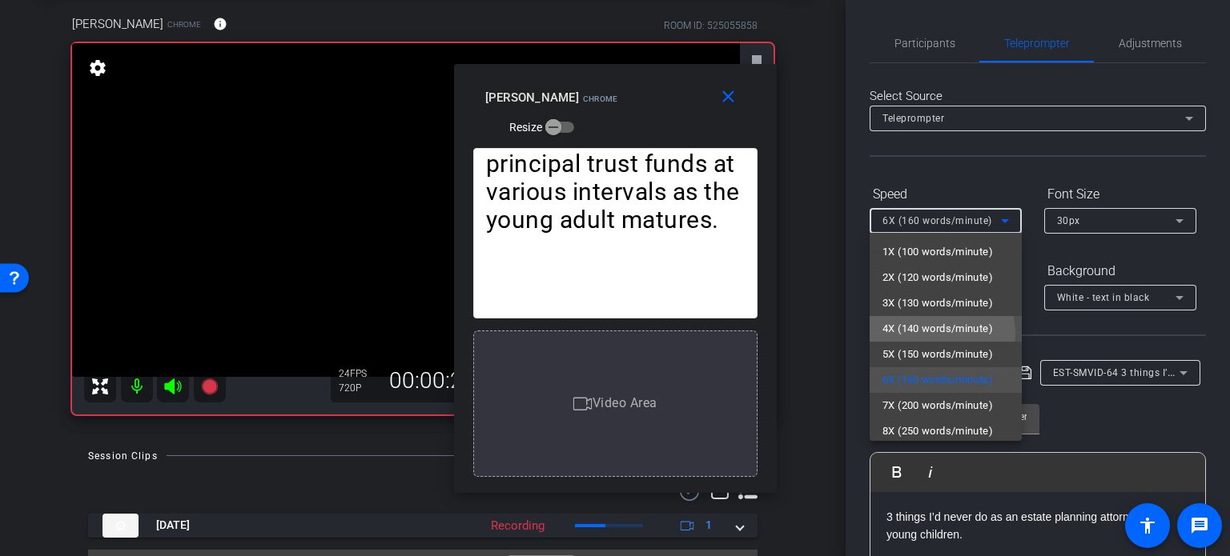
click at [932, 334] on span "4X (140 words/minute)" at bounding box center [937, 328] width 110 height 19
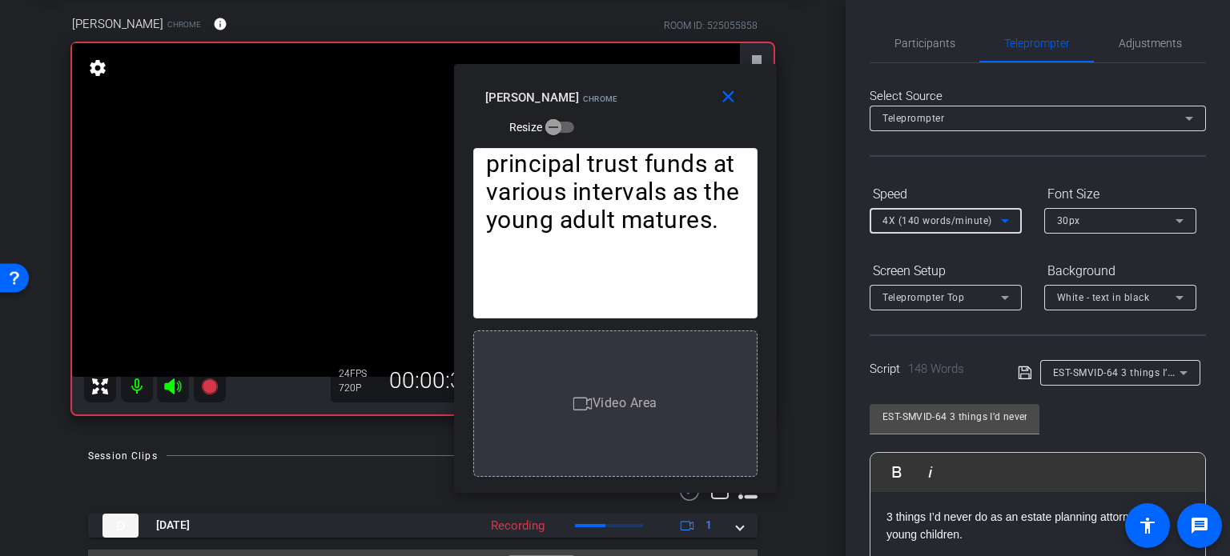
click at [906, 223] on span "4X (140 words/minute)" at bounding box center [937, 220] width 110 height 11
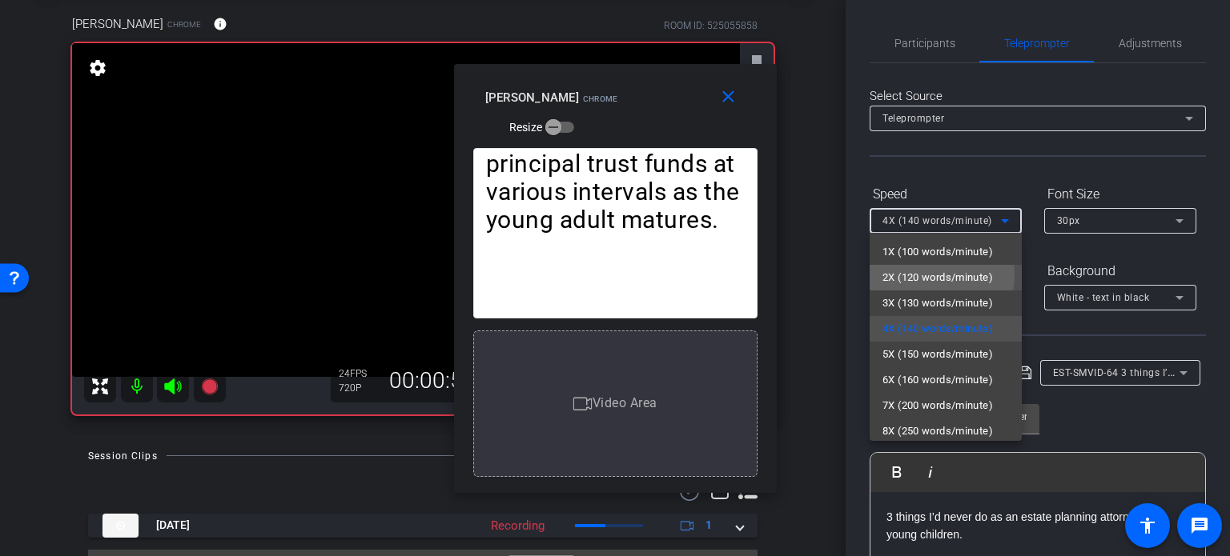
click at [929, 275] on span "2X (120 words/minute)" at bounding box center [937, 277] width 110 height 19
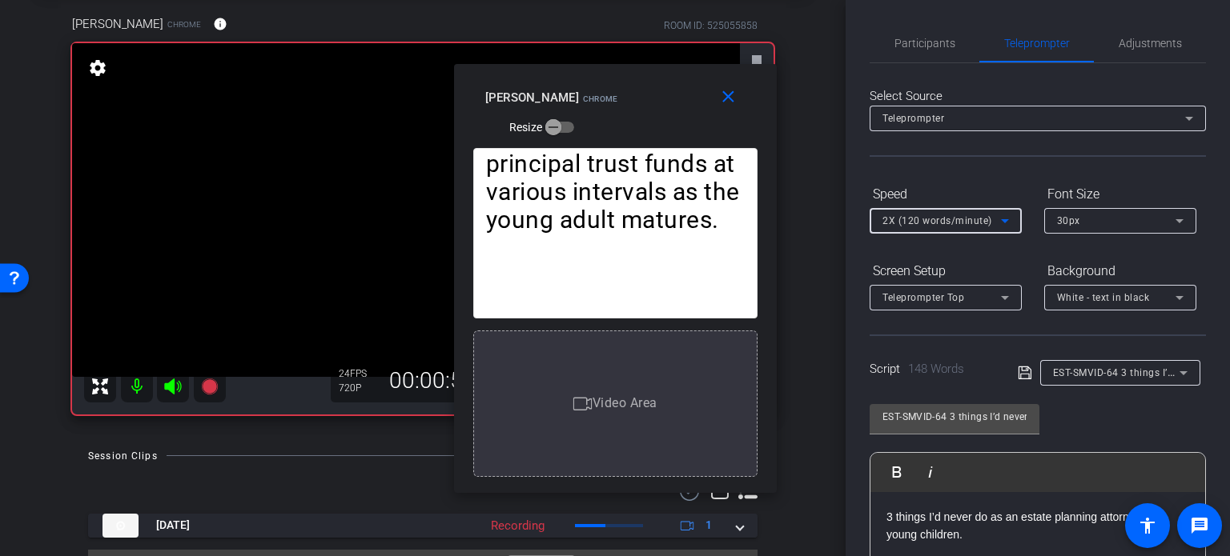
click at [904, 224] on span "2X (120 words/minute)" at bounding box center [937, 220] width 110 height 11
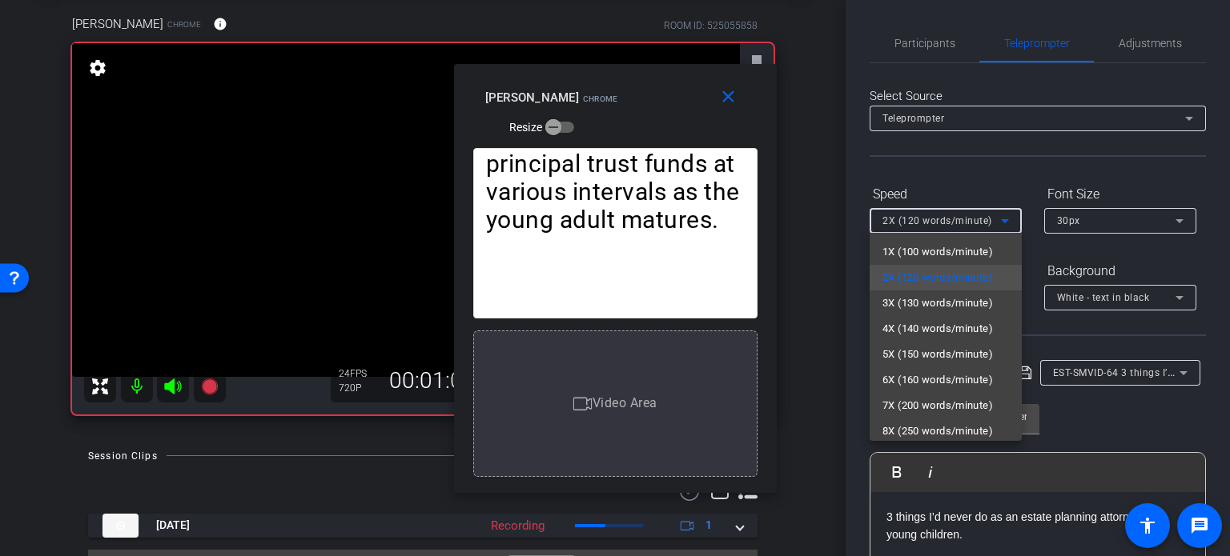
click at [728, 95] on div at bounding box center [615, 278] width 1230 height 556
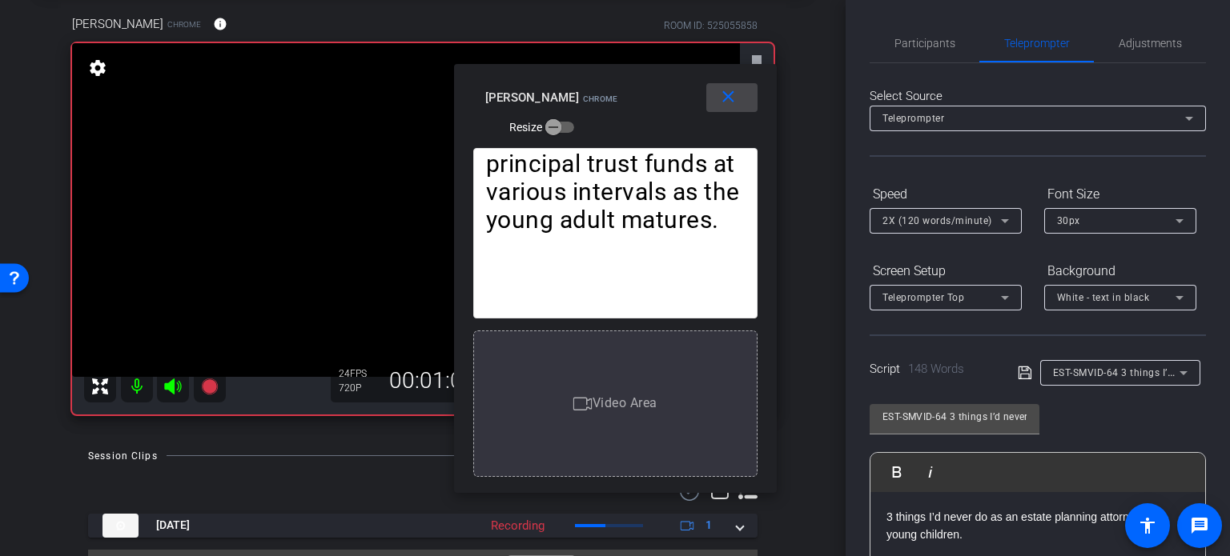
click at [725, 96] on mat-icon "close" at bounding box center [728, 97] width 20 height 20
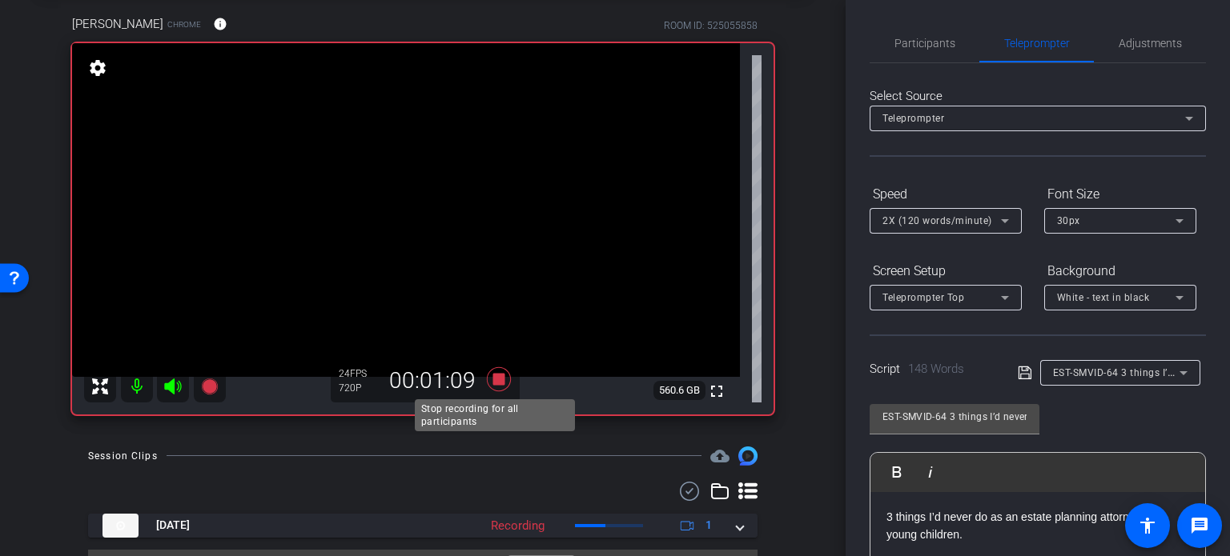
click at [498, 374] on icon at bounding box center [499, 380] width 24 height 24
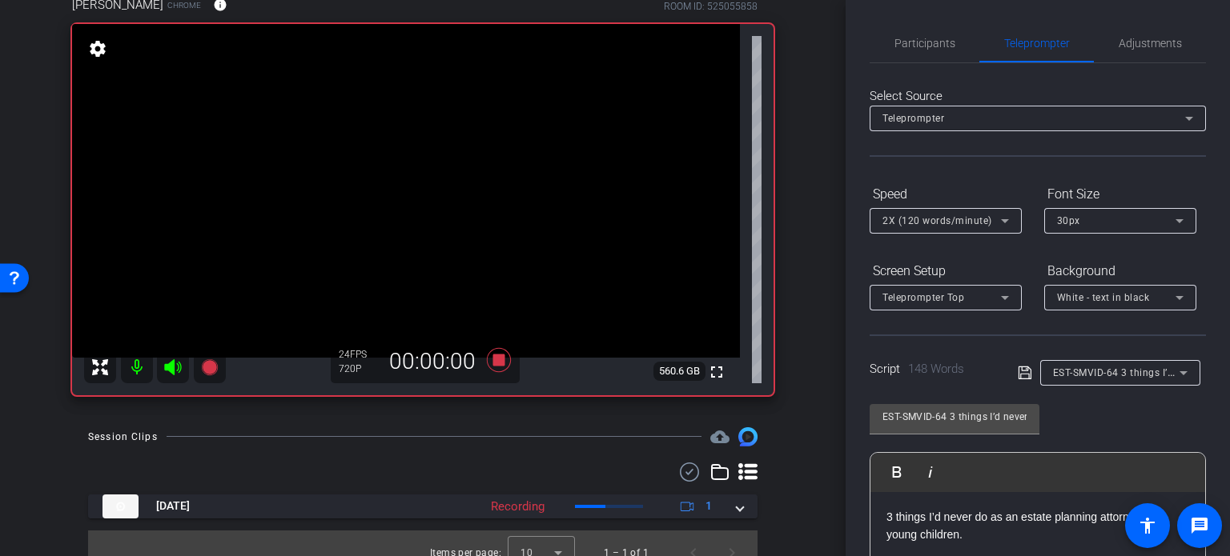
scroll to position [118, 0]
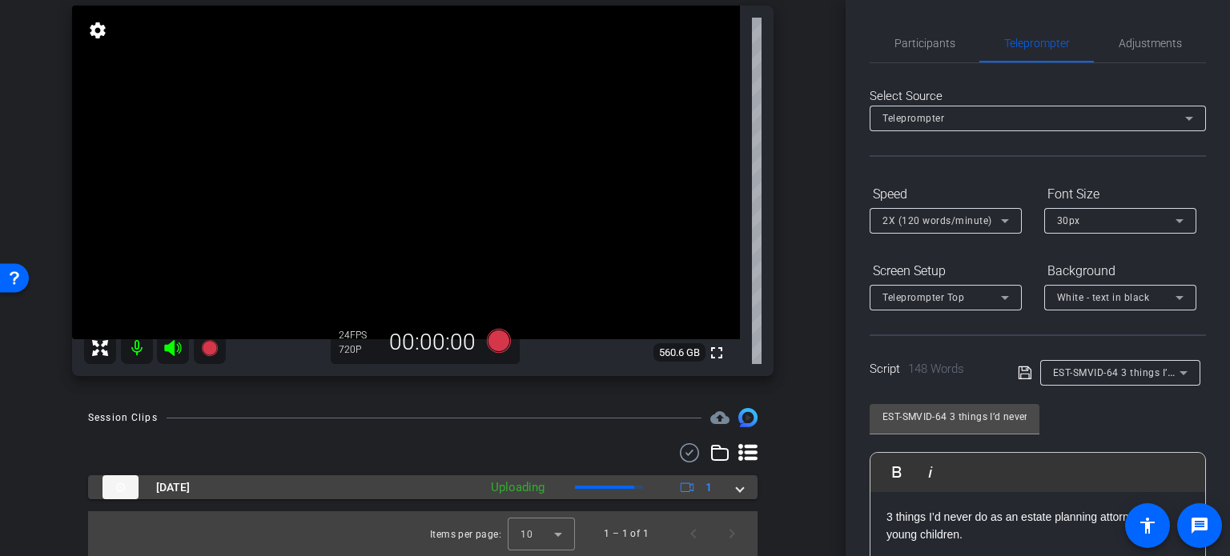
click at [737, 494] on span at bounding box center [740, 488] width 6 height 17
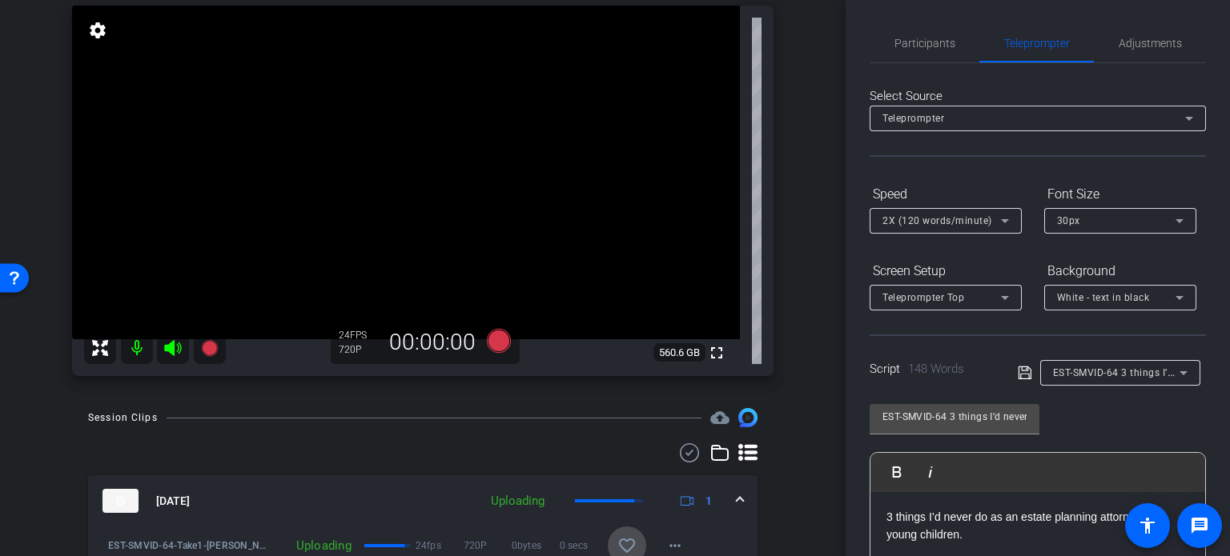
click at [618, 547] on mat-icon "favorite_border" at bounding box center [626, 545] width 19 height 19
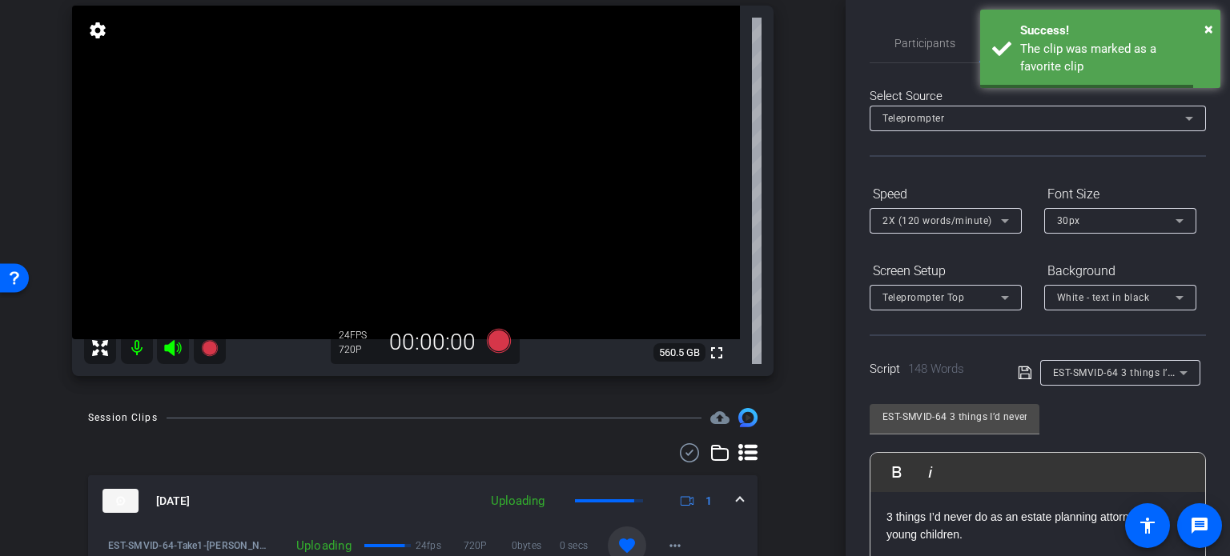
drag, startPoint x: 726, startPoint y: 499, endPoint x: 781, endPoint y: 467, distance: 63.9
click at [727, 499] on div "Oct 8, 2025 Uploading 1" at bounding box center [419, 501] width 634 height 24
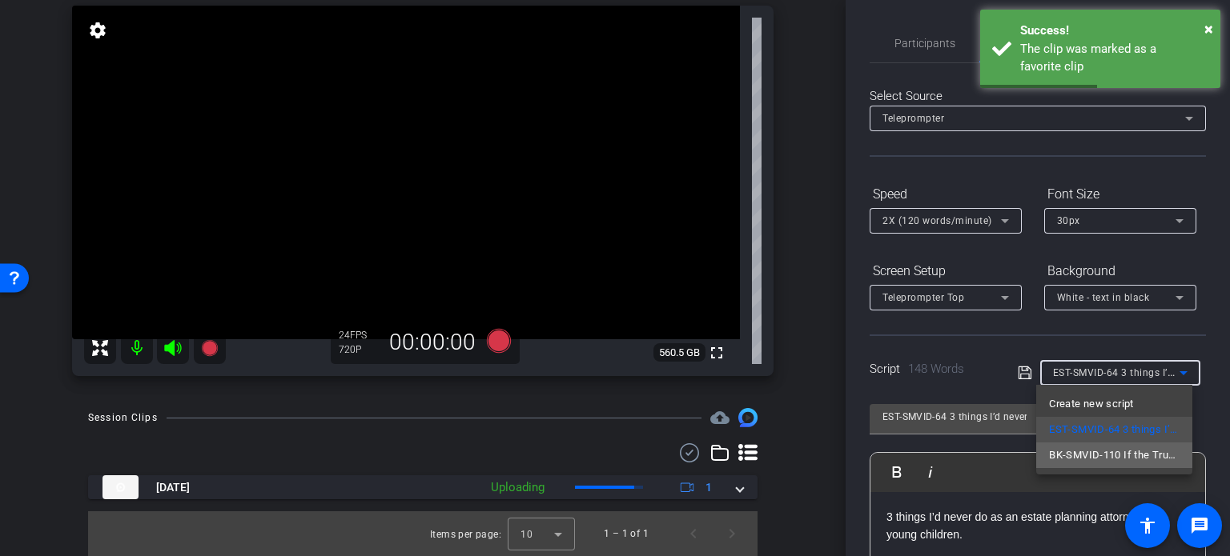
click at [1105, 451] on span "BK-SMVID-110 If the Trustee Seizes your Non-Exempt Property" at bounding box center [1114, 455] width 131 height 19
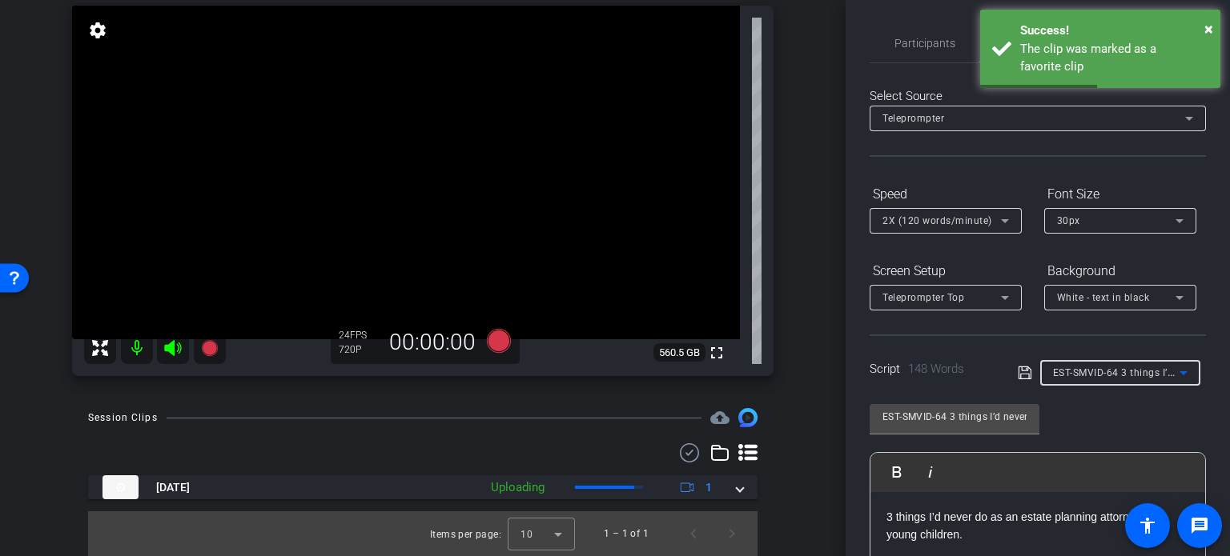
type input "BK-SMVID-110 If the Trustee Seizes your Non-Exempt Property"
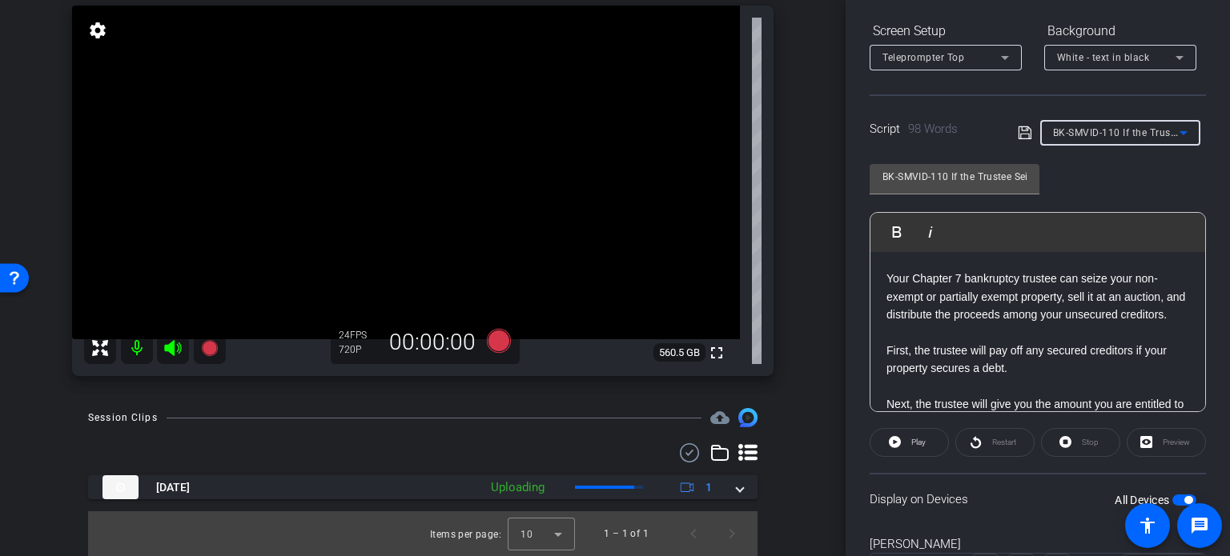
scroll to position [0, 0]
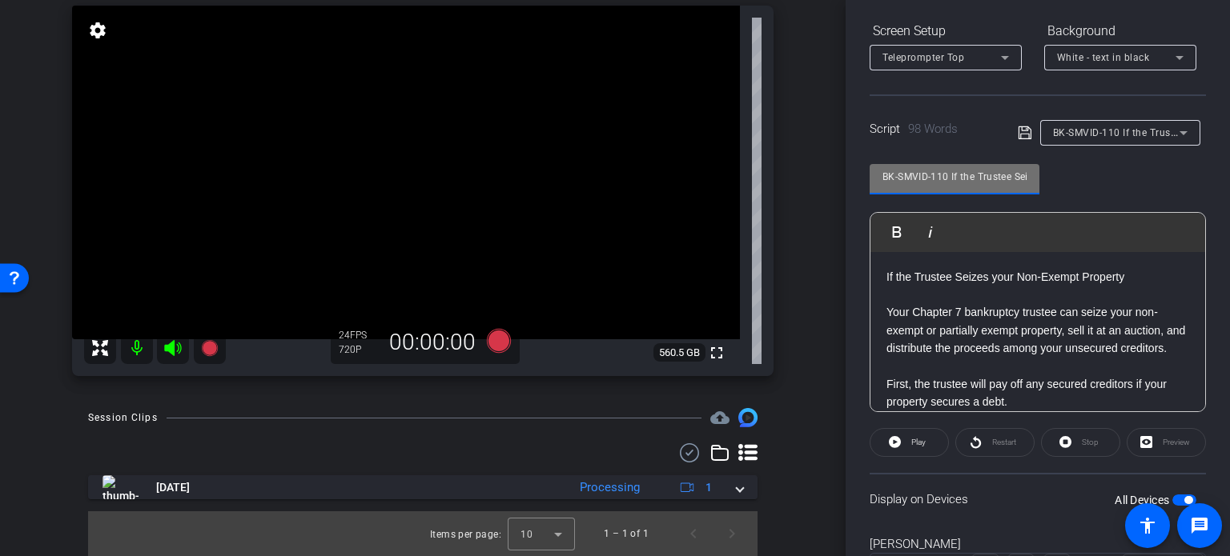
drag, startPoint x: 949, startPoint y: 176, endPoint x: 757, endPoint y: 177, distance: 191.4
click at [757, 177] on div "arrow_back Gerity,Michael_Shoot35_10082025 Back to project Send invite account_…" at bounding box center [615, 278] width 1230 height 556
click at [794, 313] on div "Michael Chrome info ROOM ID: 525055858 fullscreen settings 560.5 GB 24 FPS 720P…" at bounding box center [422, 171] width 765 height 441
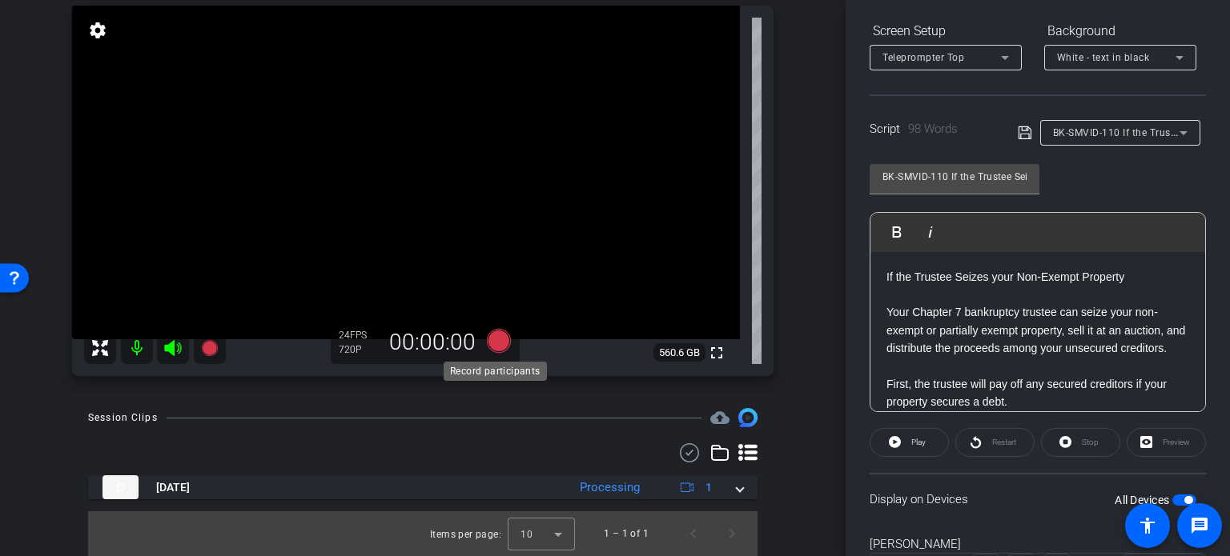
click at [495, 342] on icon at bounding box center [499, 341] width 24 height 24
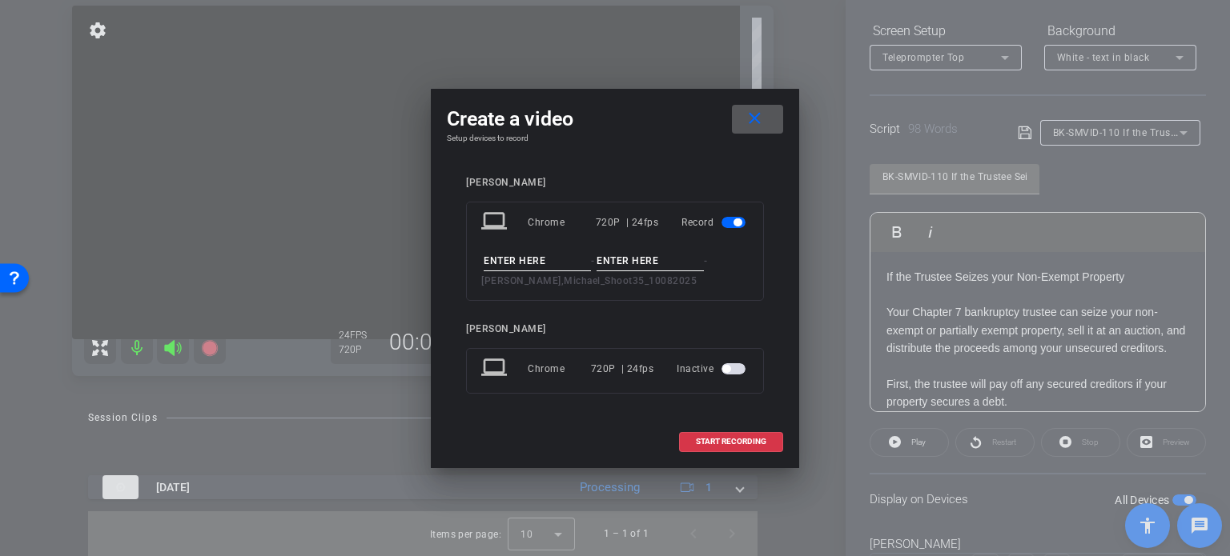
click at [513, 255] on input at bounding box center [537, 261] width 107 height 20
paste input "BK-SMVID-110"
type input "BK-SMVID-110"
click at [660, 258] on input at bounding box center [649, 261] width 107 height 20
type input "Take1"
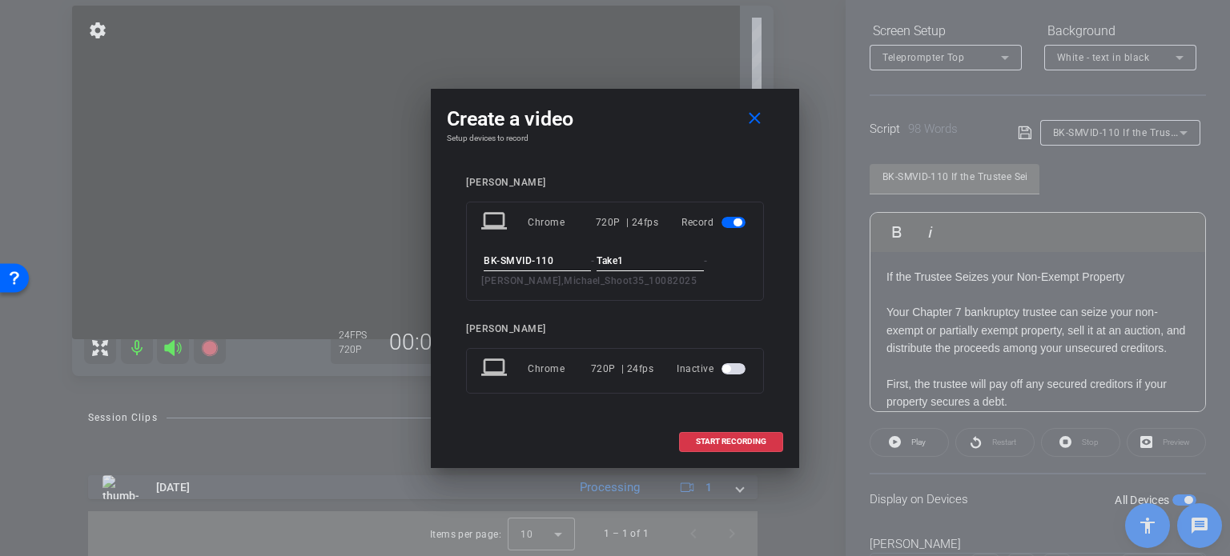
click at [654, 175] on div "Michael laptop Chrome 720P | 24fps Record BK-SMVID-110 - Take1 - Gerity,Michael…" at bounding box center [615, 296] width 336 height 271
click at [762, 440] on span "START RECORDING" at bounding box center [731, 442] width 70 height 8
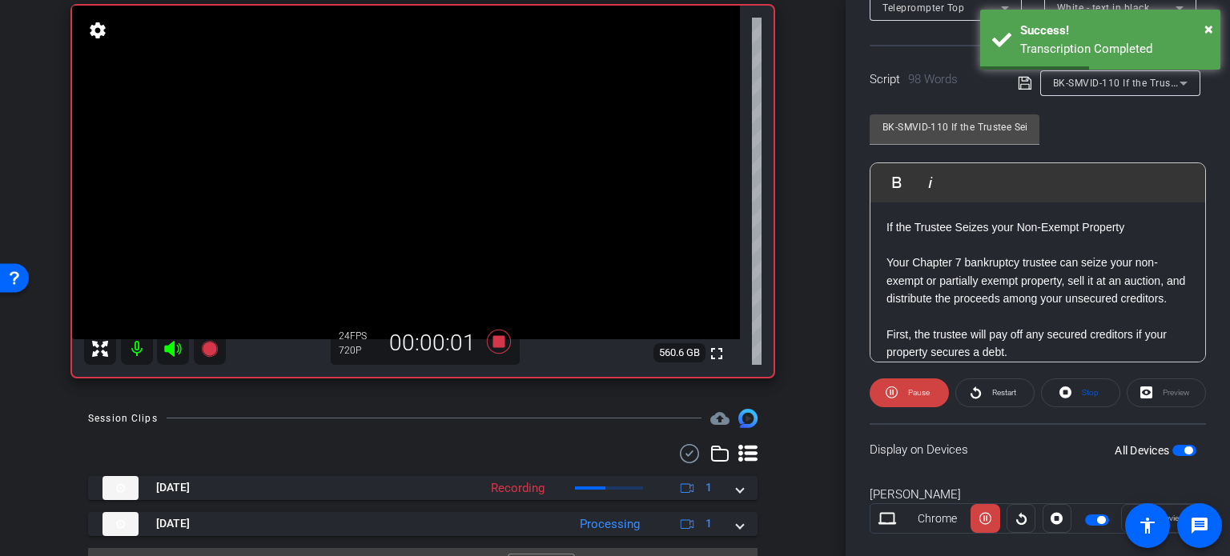
scroll to position [317, 0]
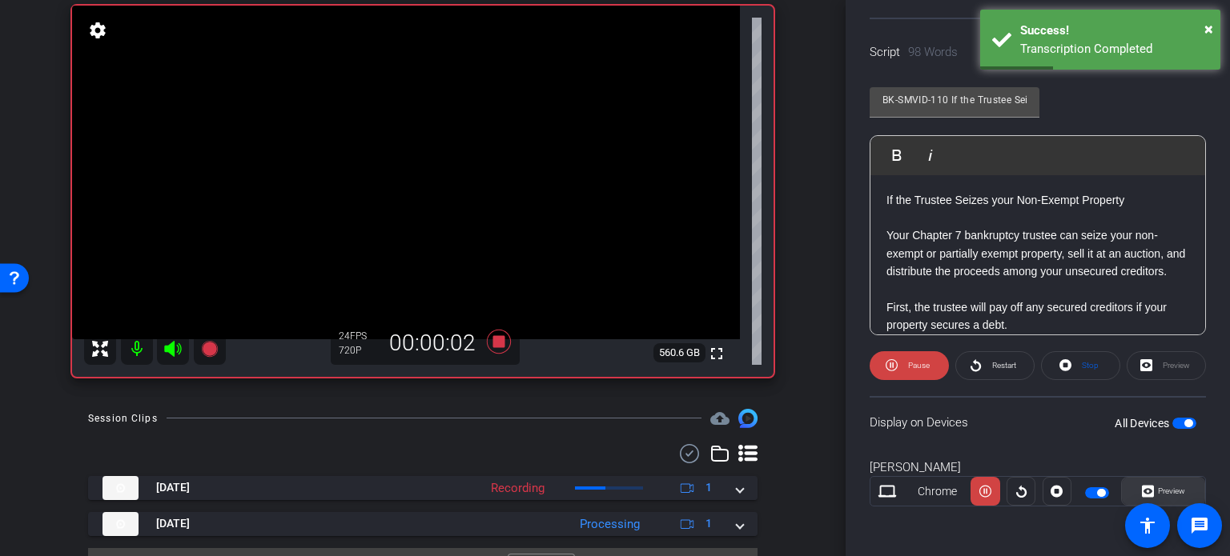
click at [1175, 487] on span "Preview" at bounding box center [1171, 491] width 27 height 9
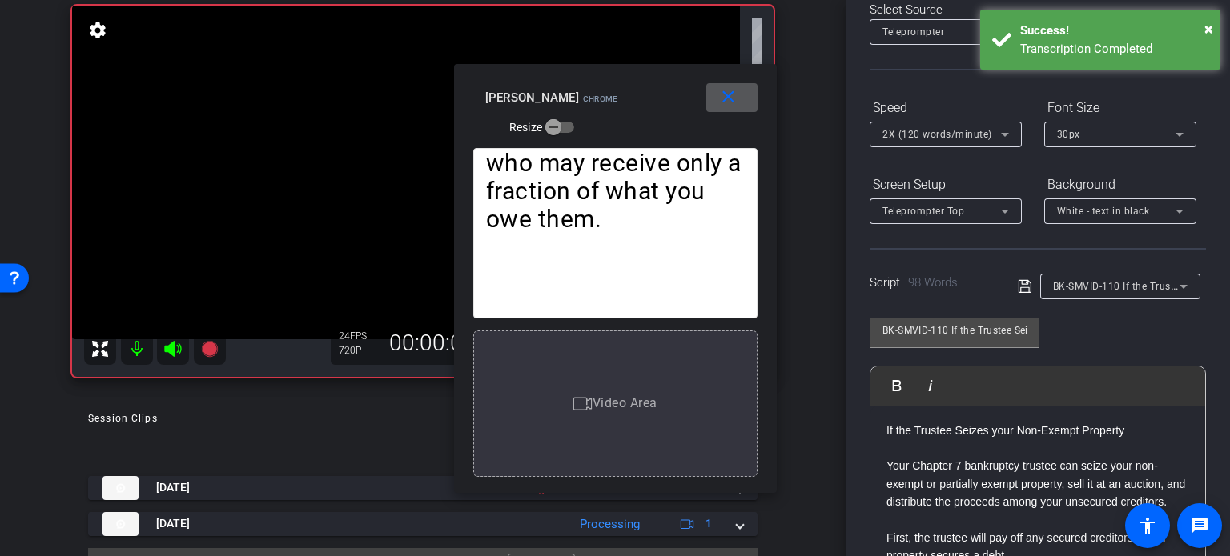
scroll to position [77, 0]
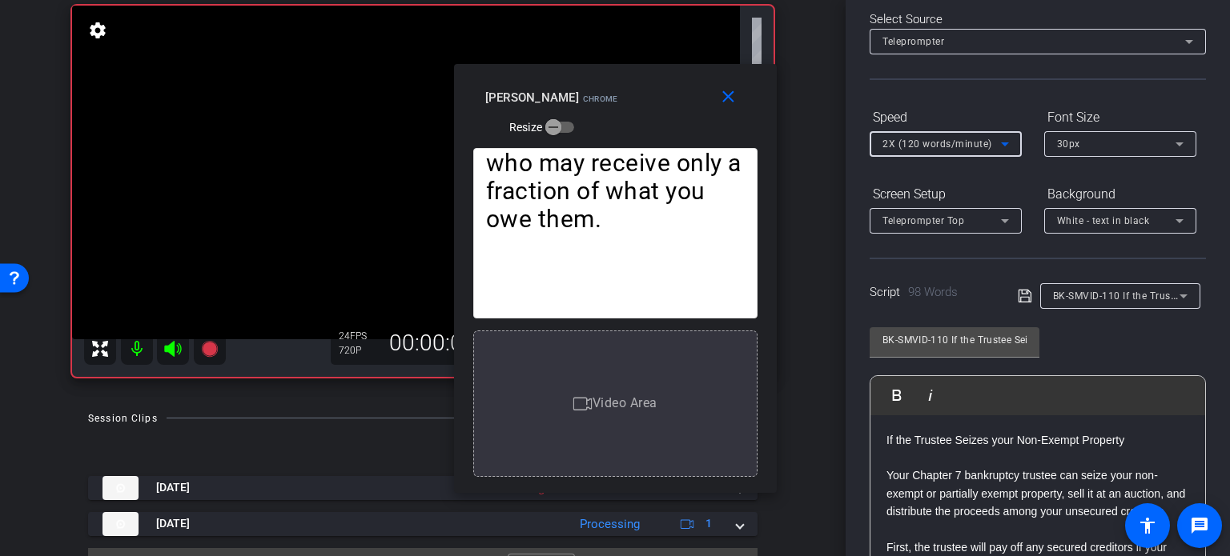
click at [965, 149] on span "2X (120 words/minute)" at bounding box center [937, 144] width 110 height 11
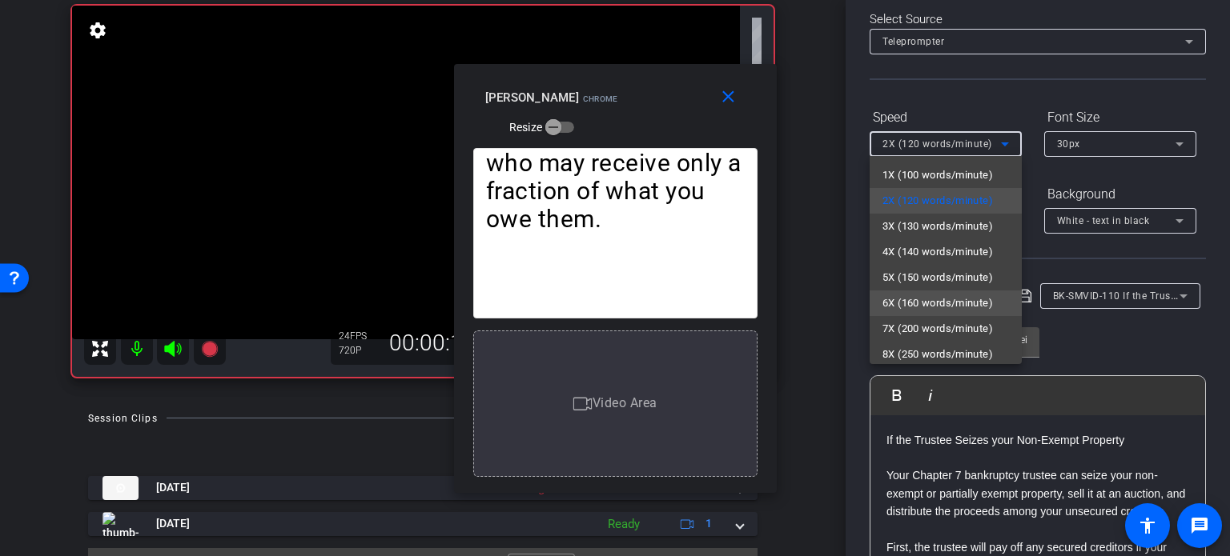
click at [938, 298] on span "6X (160 words/minute)" at bounding box center [937, 303] width 110 height 19
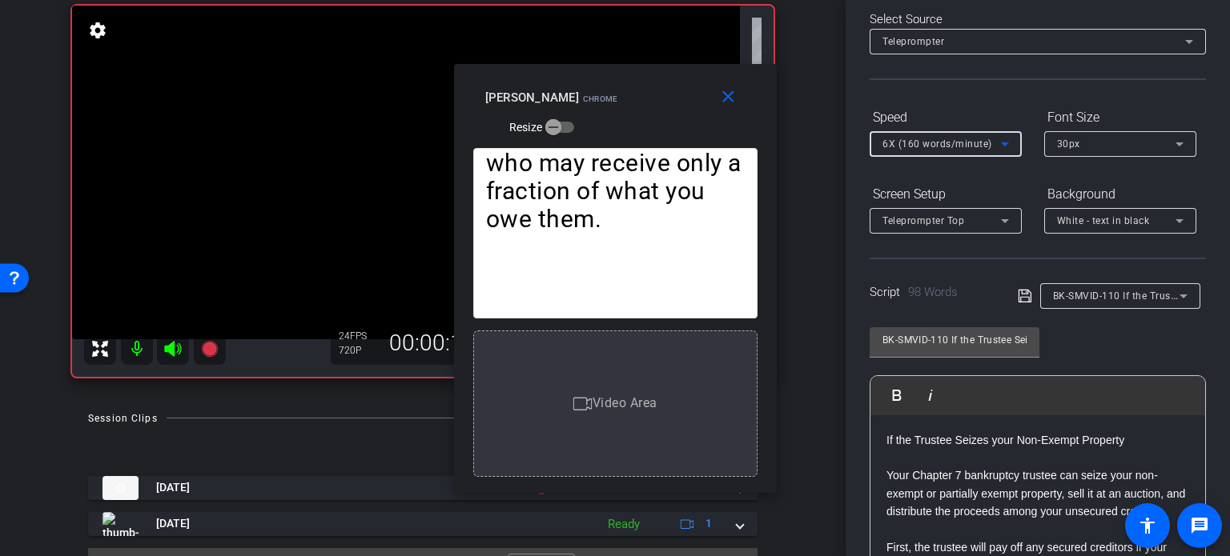
click at [928, 140] on span "6X (160 words/minute)" at bounding box center [937, 144] width 110 height 11
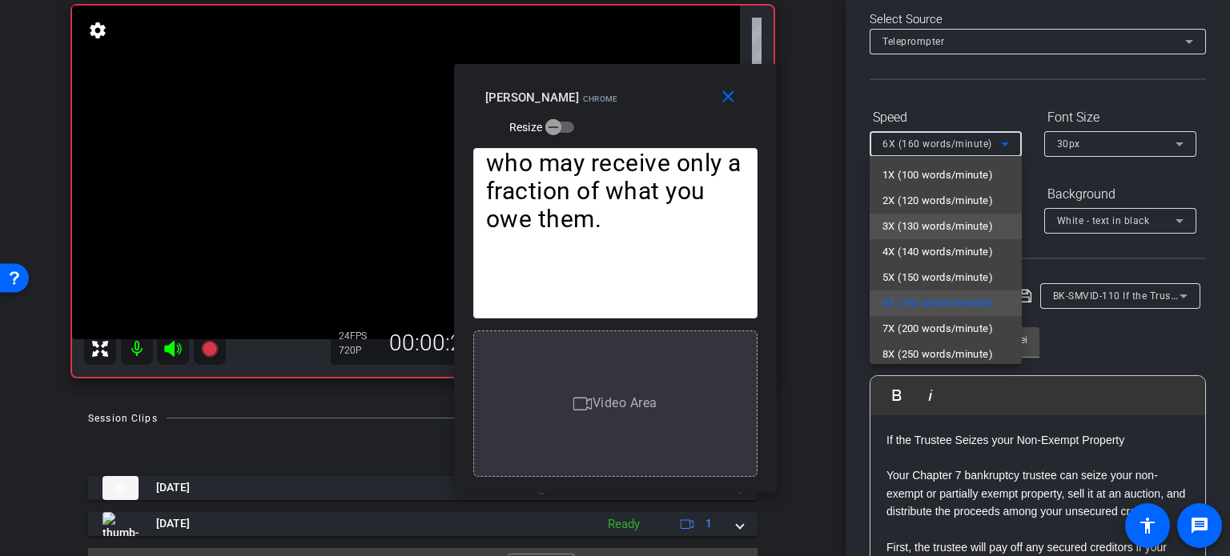
click at [929, 226] on span "3X (130 words/minute)" at bounding box center [937, 226] width 110 height 19
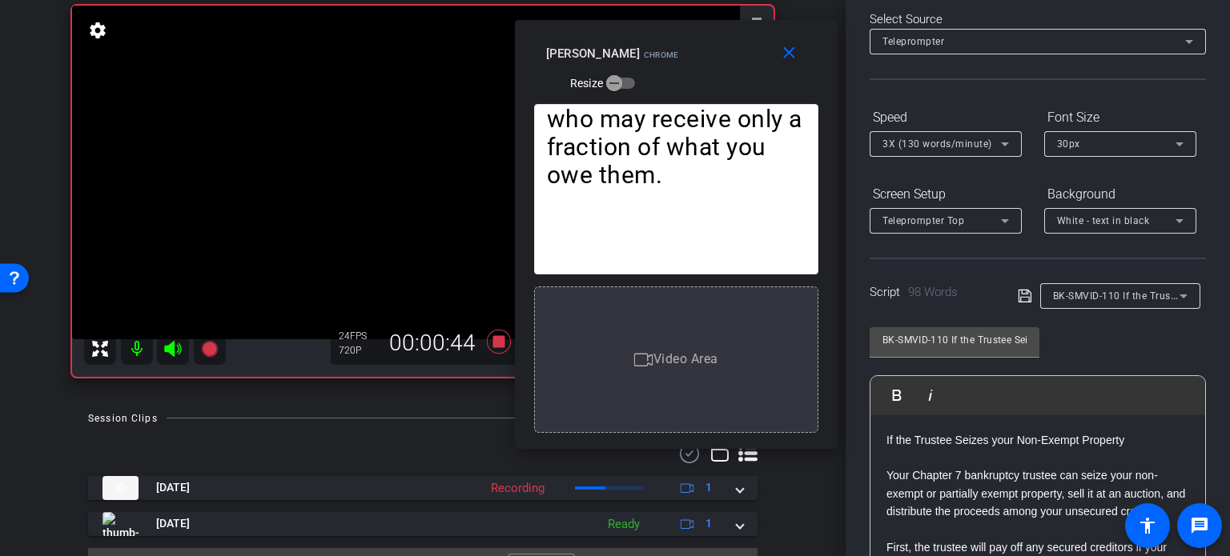
drag, startPoint x: 697, startPoint y: 127, endPoint x: 757, endPoint y: 83, distance: 75.1
click at [757, 83] on div "close Michael Chrome Resize" at bounding box center [676, 56] width 323 height 72
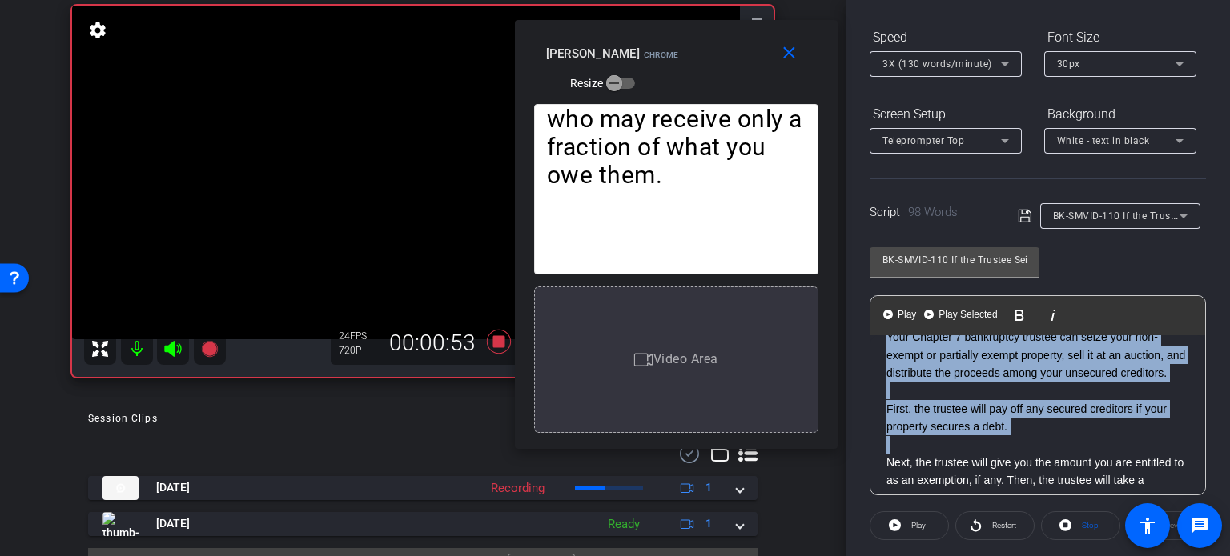
scroll to position [0, 0]
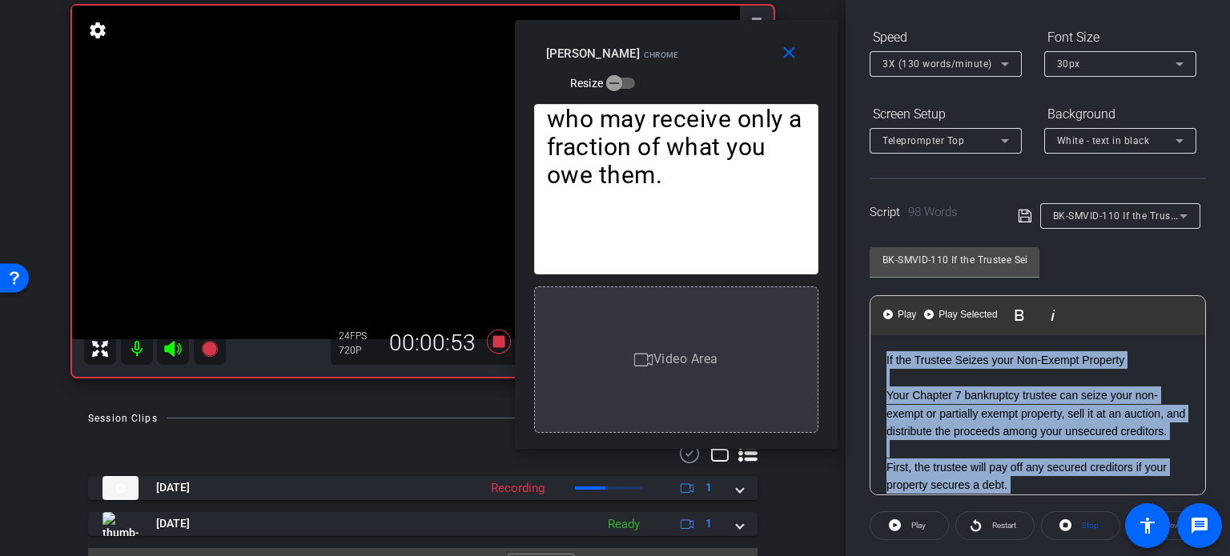
drag, startPoint x: 883, startPoint y: 444, endPoint x: 852, endPoint y: 329, distance: 119.4
click at [852, 329] on div "Participants Teleprompter Adjustments settings Erika Centeno flip Director Ever…" at bounding box center [1038, 278] width 384 height 556
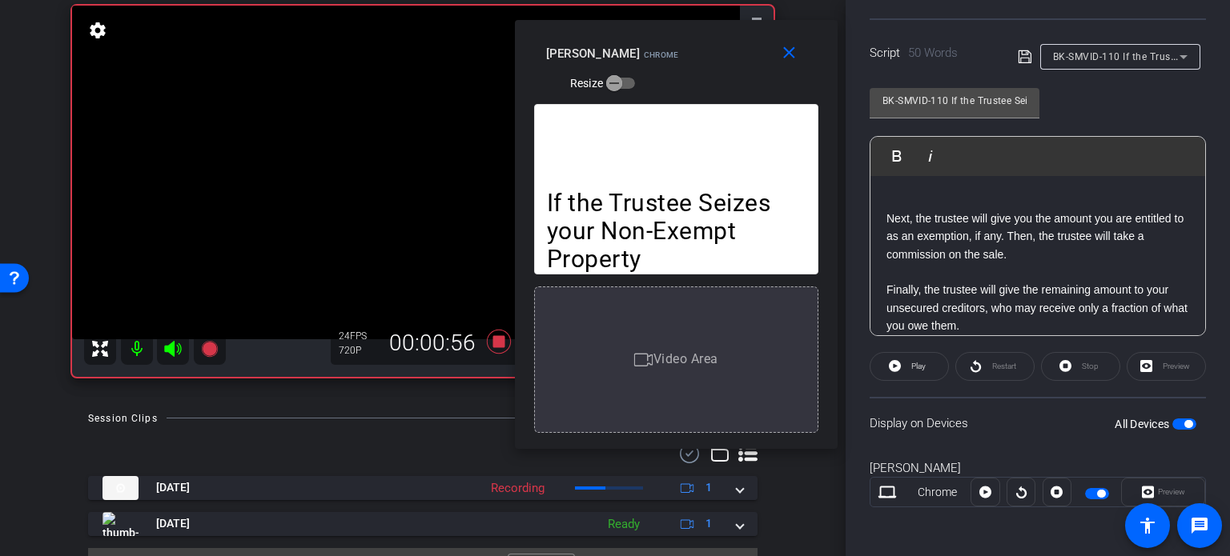
scroll to position [317, 0]
click at [1178, 418] on span "button" at bounding box center [1184, 423] width 24 height 11
click at [1174, 418] on span "button" at bounding box center [1184, 423] width 24 height 11
click at [794, 48] on mat-icon "close" at bounding box center [789, 53] width 20 height 20
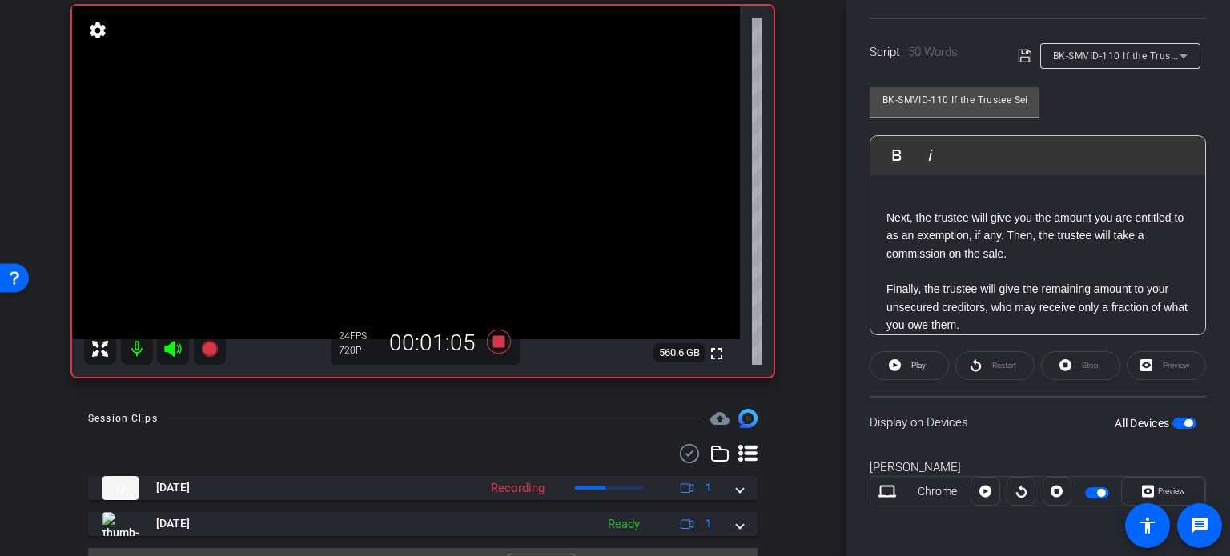
click at [1075, 363] on div "Stop" at bounding box center [1080, 365] width 79 height 29
click at [926, 364] on span at bounding box center [909, 366] width 78 height 38
click at [1165, 476] on span at bounding box center [1163, 491] width 82 height 38
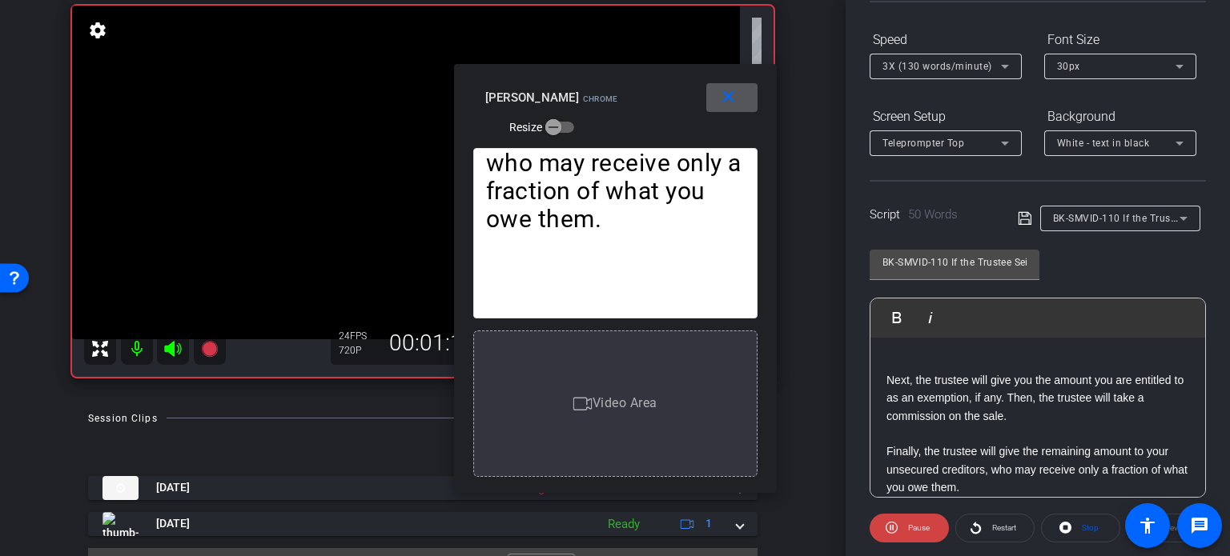
scroll to position [77, 0]
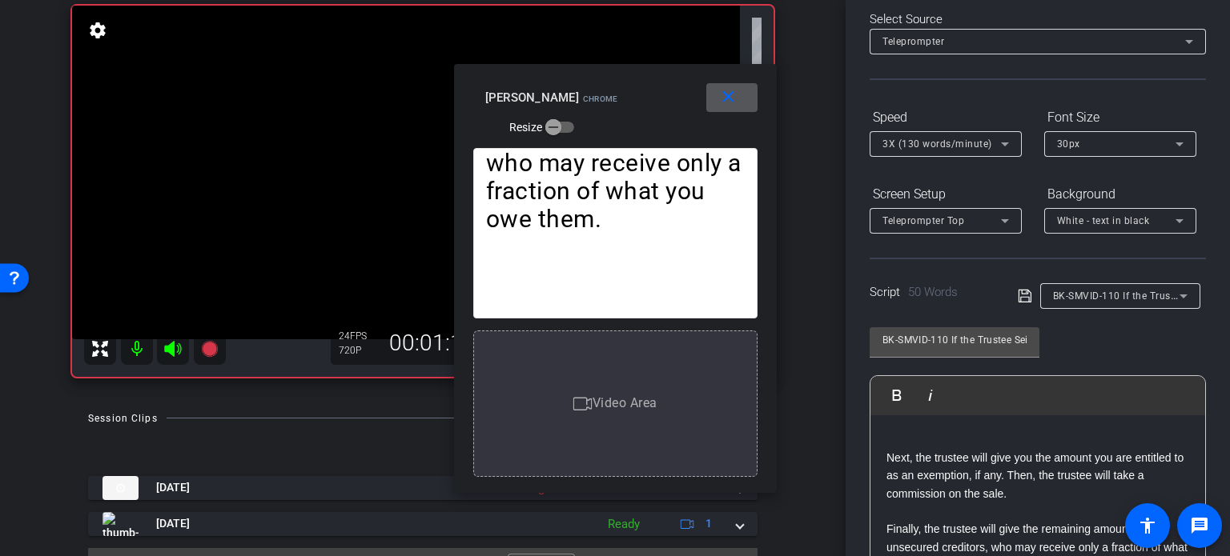
click at [954, 140] on span "3X (130 words/minute)" at bounding box center [937, 144] width 110 height 11
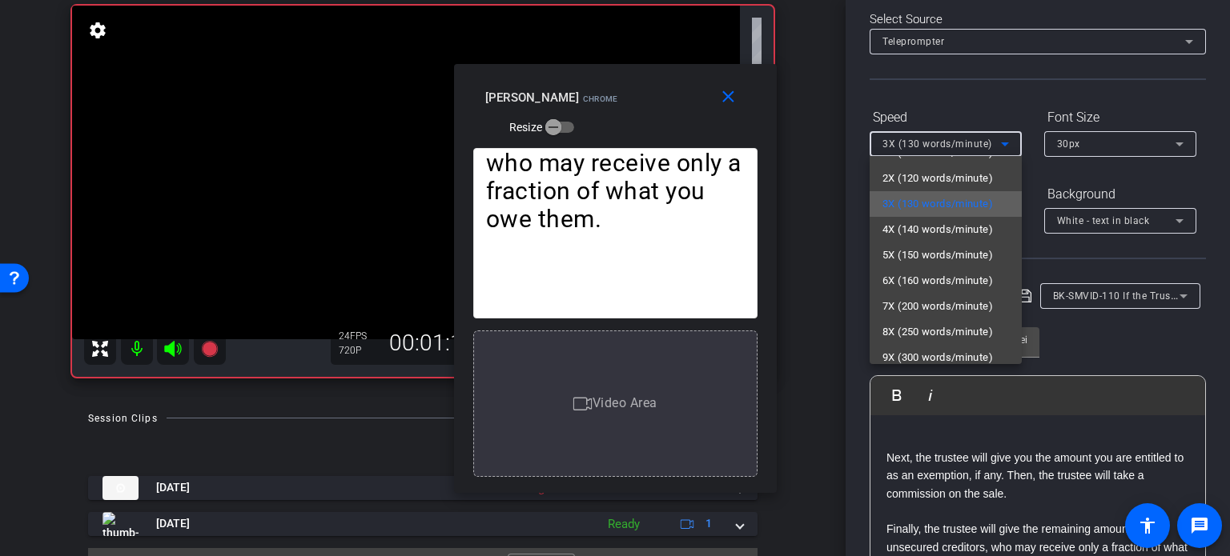
scroll to position [35, 0]
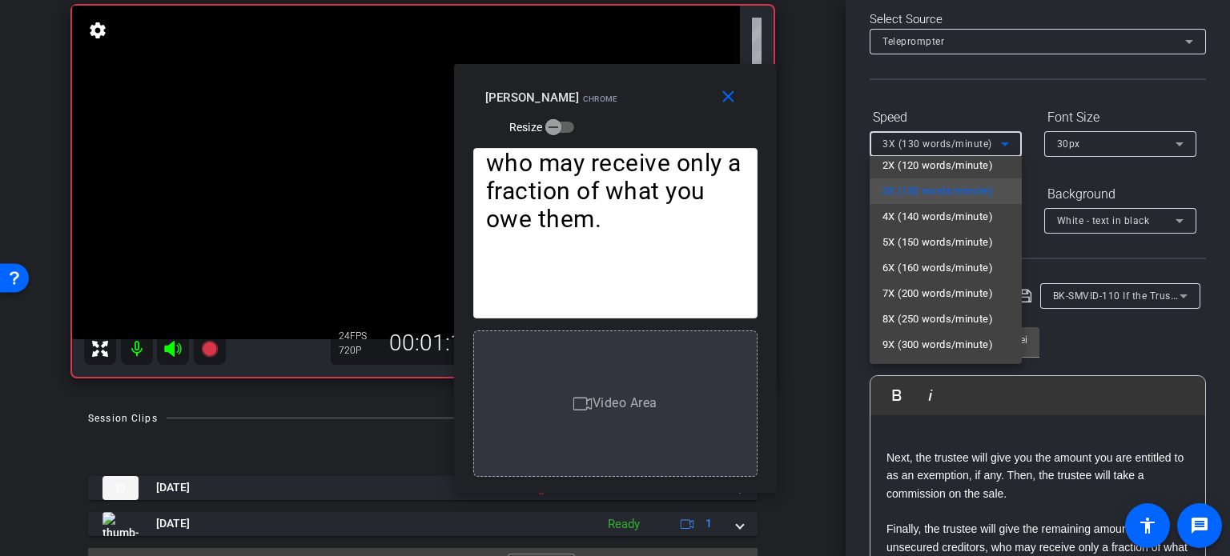
click at [912, 270] on span "6X (160 words/minute)" at bounding box center [937, 268] width 110 height 19
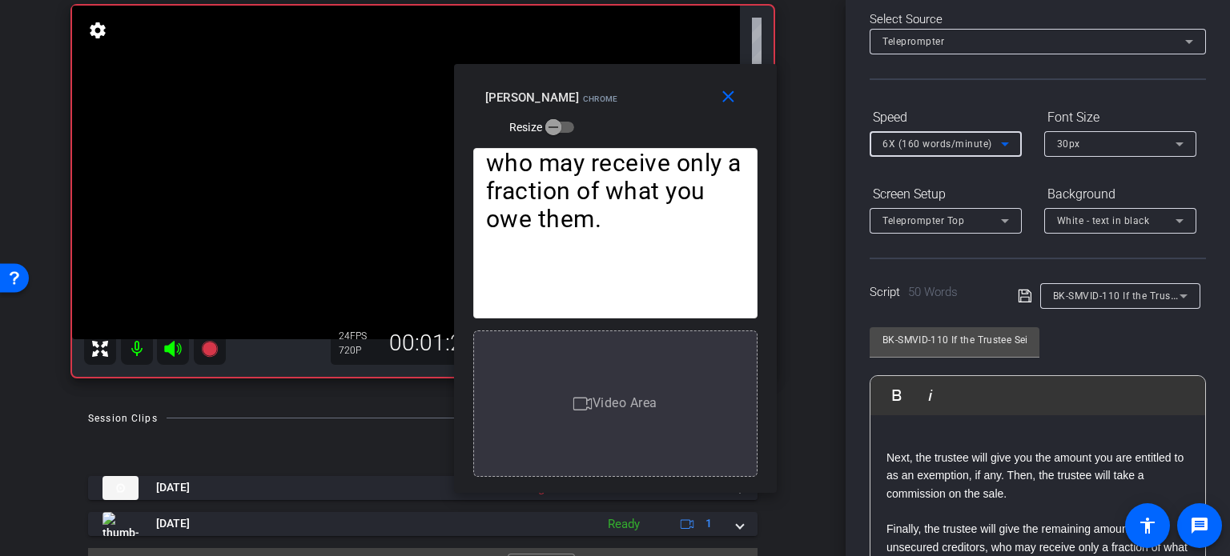
click at [947, 145] on span "6X (160 words/minute)" at bounding box center [937, 144] width 110 height 11
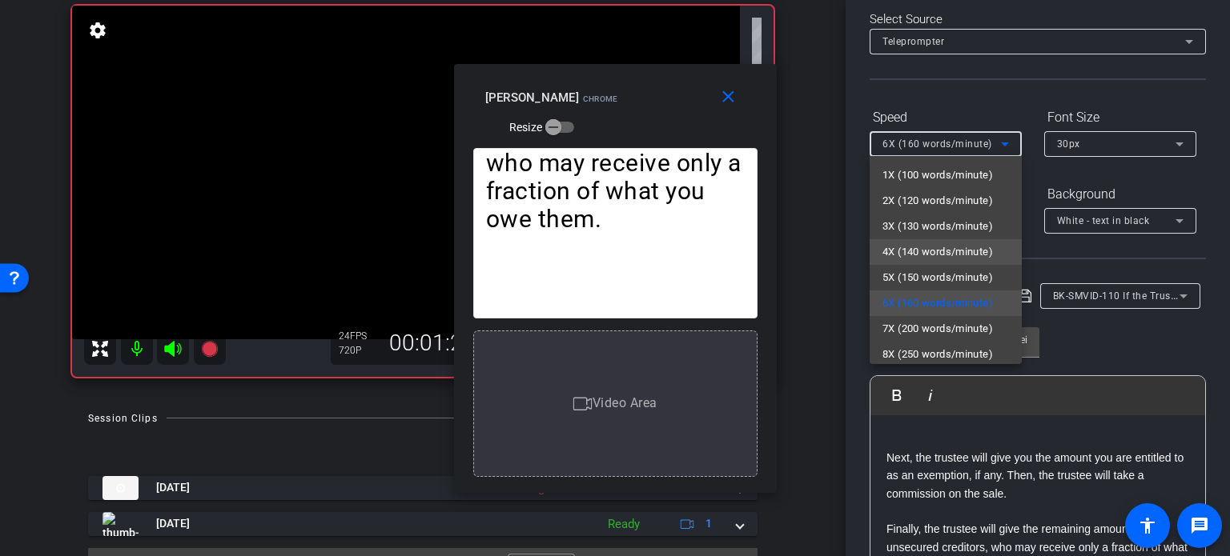
click at [949, 246] on span "4X (140 words/minute)" at bounding box center [937, 252] width 110 height 19
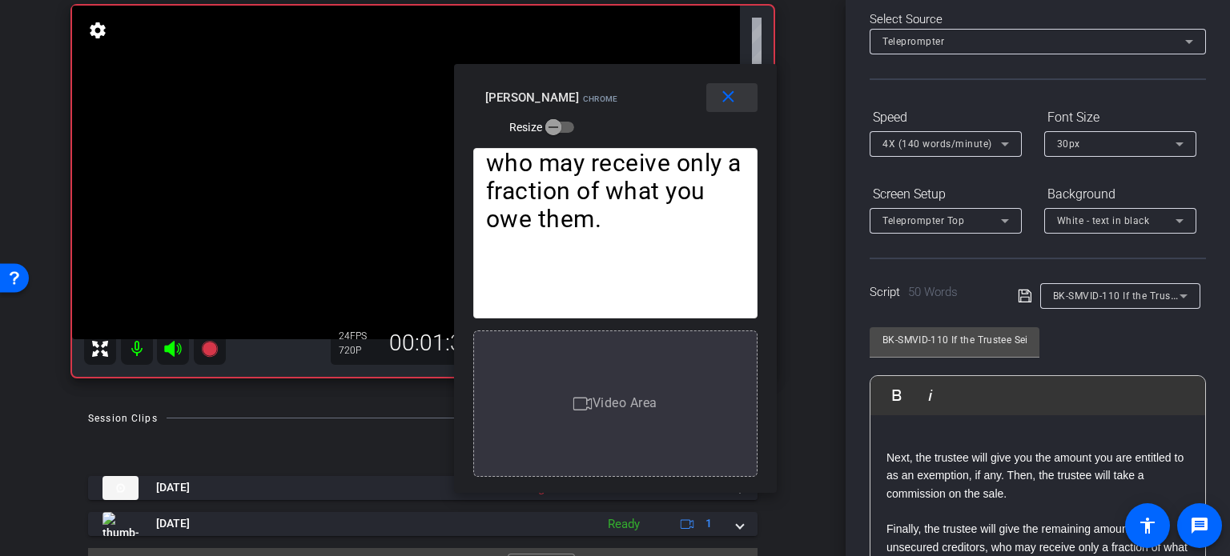
drag, startPoint x: 724, startPoint y: 90, endPoint x: 1194, endPoint y: 110, distance: 470.4
click at [729, 90] on mat-icon "close" at bounding box center [728, 97] width 20 height 20
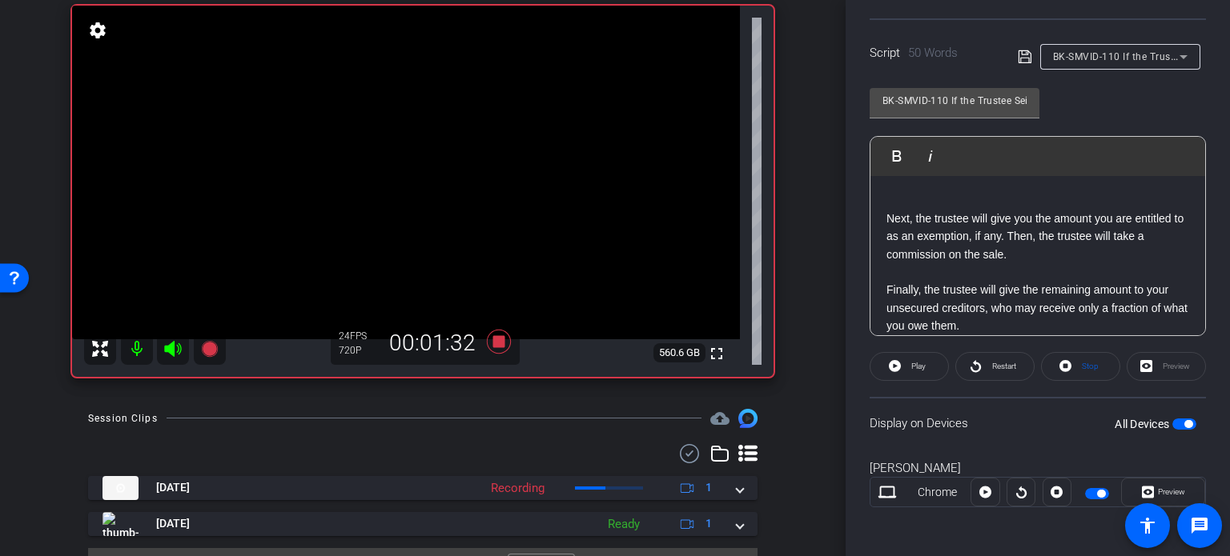
scroll to position [317, 0]
click at [1082, 361] on span "Stop" at bounding box center [1090, 365] width 17 height 9
click at [496, 343] on icon at bounding box center [499, 342] width 24 height 24
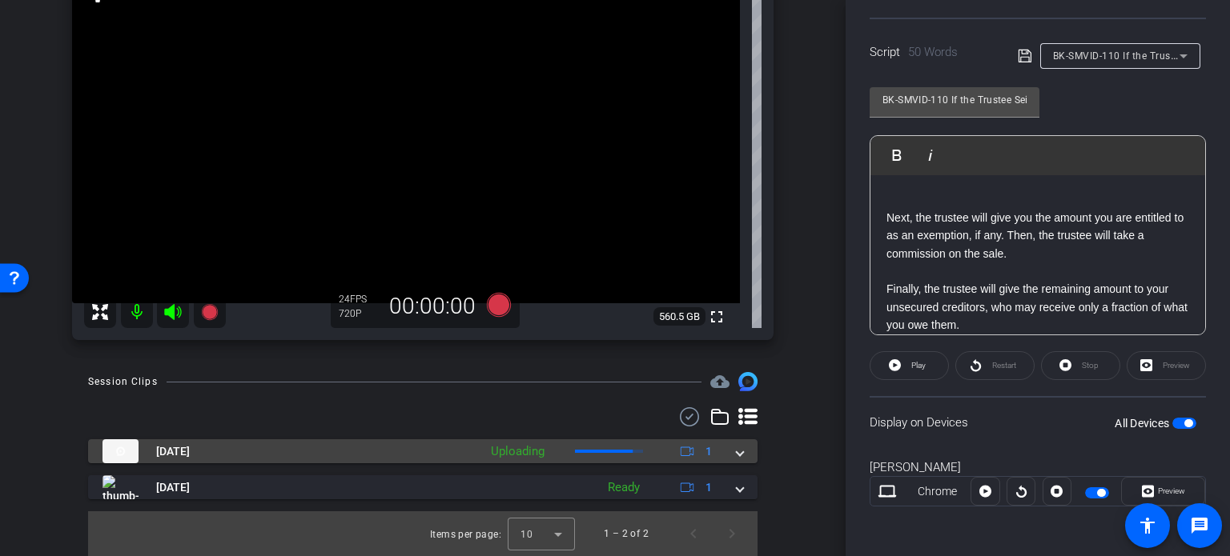
click at [737, 454] on mat-expansion-panel-header "Oct 8, 2025 Uploading 1" at bounding box center [422, 452] width 669 height 24
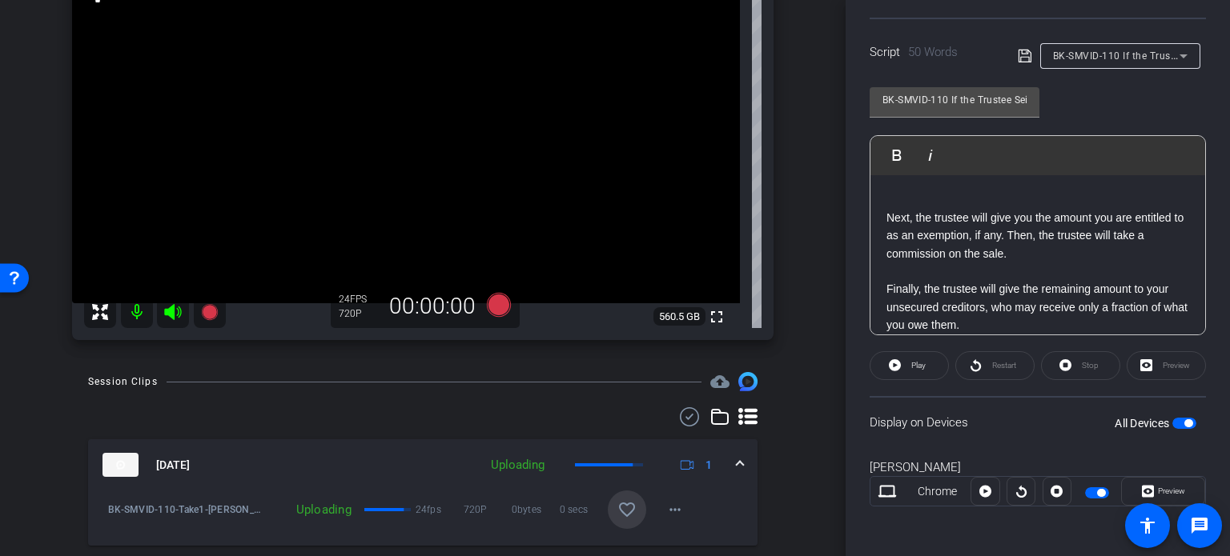
drag, startPoint x: 618, startPoint y: 506, endPoint x: 689, endPoint y: 489, distance: 72.4
click at [618, 508] on mat-icon "favorite_border" at bounding box center [626, 509] width 19 height 19
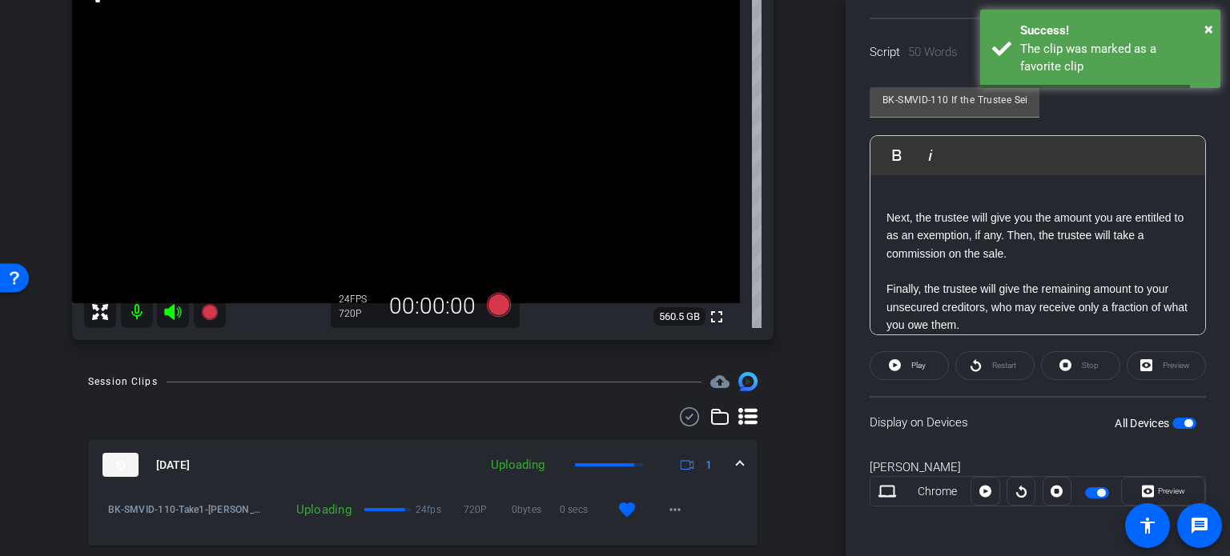
click at [737, 461] on span at bounding box center [740, 465] width 6 height 17
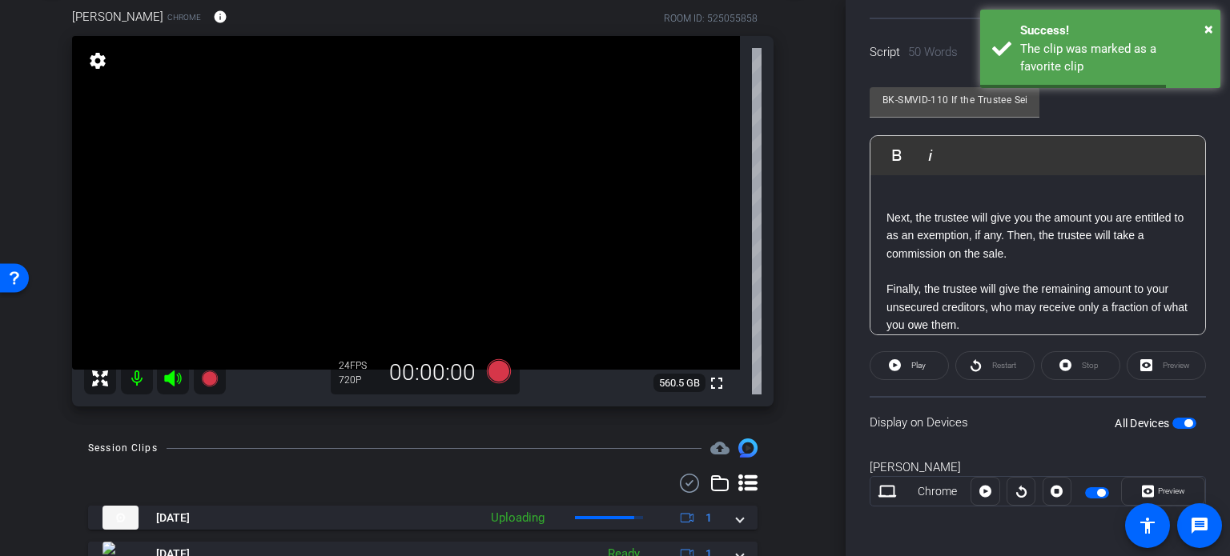
scroll to position [0, 0]
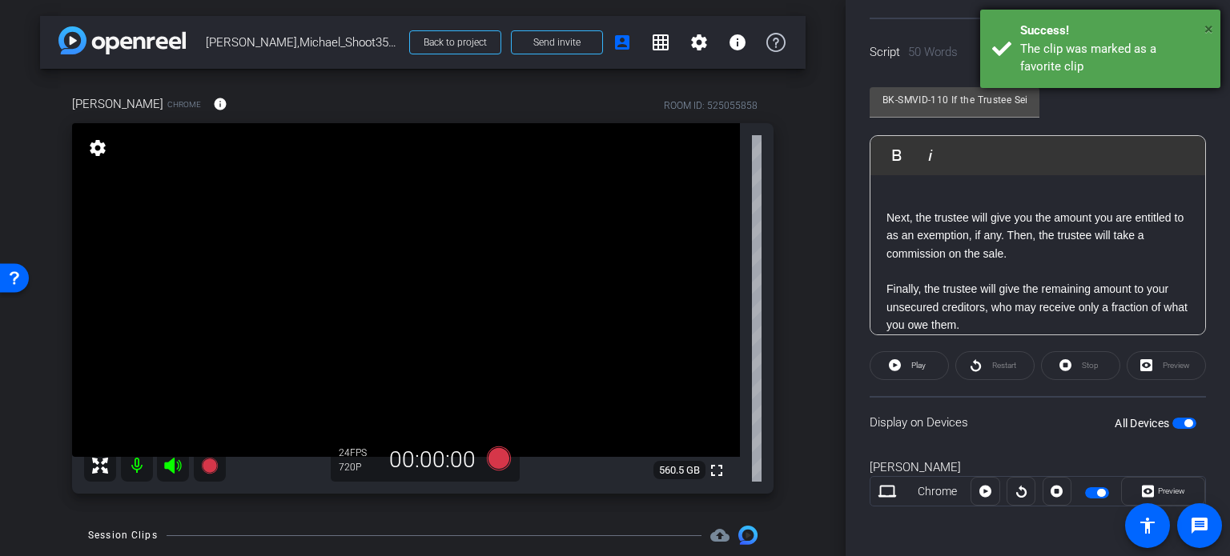
click at [1209, 28] on span "×" at bounding box center [1208, 28] width 9 height 19
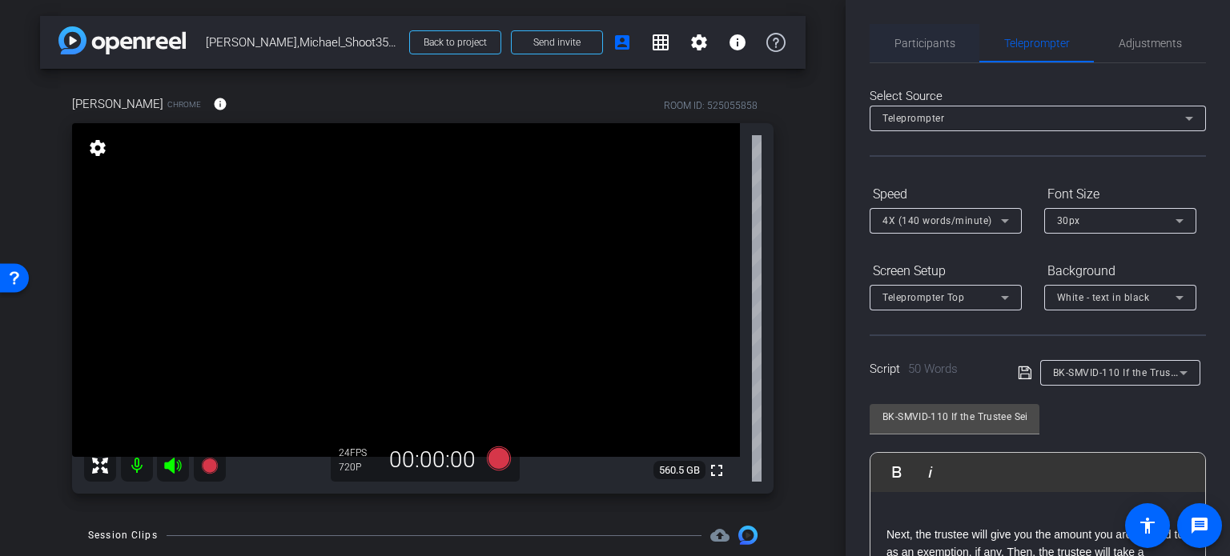
click at [931, 47] on span "Participants" at bounding box center [924, 43] width 61 height 11
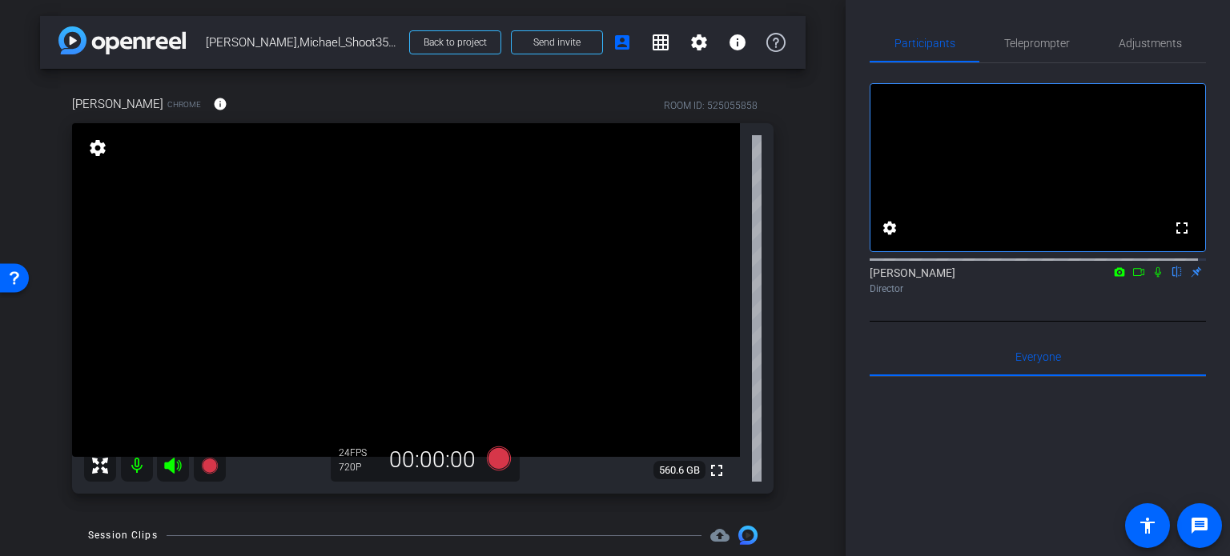
click at [0, 185] on div "arrow_back Gerity,Michael_Shoot35_10082025 Back to project Send invite account_…" at bounding box center [423, 278] width 846 height 556
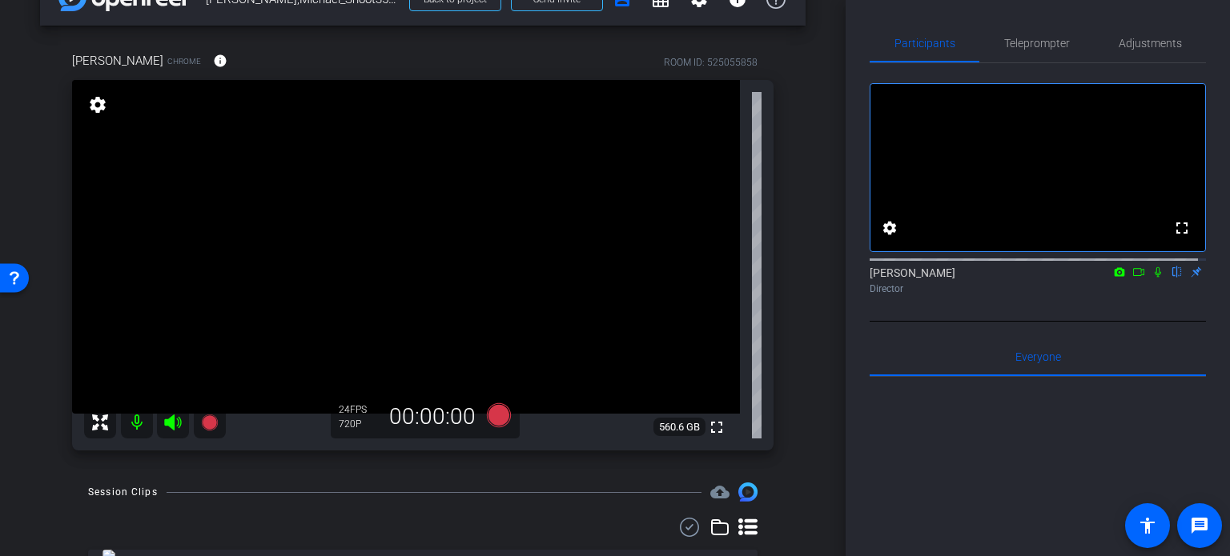
scroll to position [80, 0]
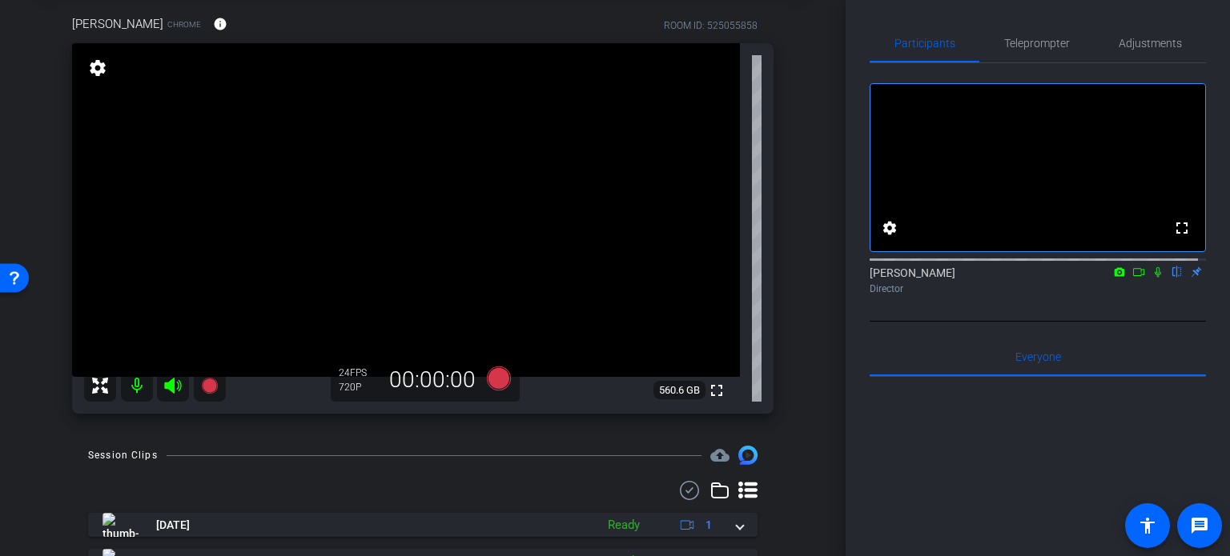
click at [785, 335] on div "Michael Chrome info ROOM ID: 525055858 fullscreen settings 560.6 GB 24 FPS 720P…" at bounding box center [422, 209] width 765 height 441
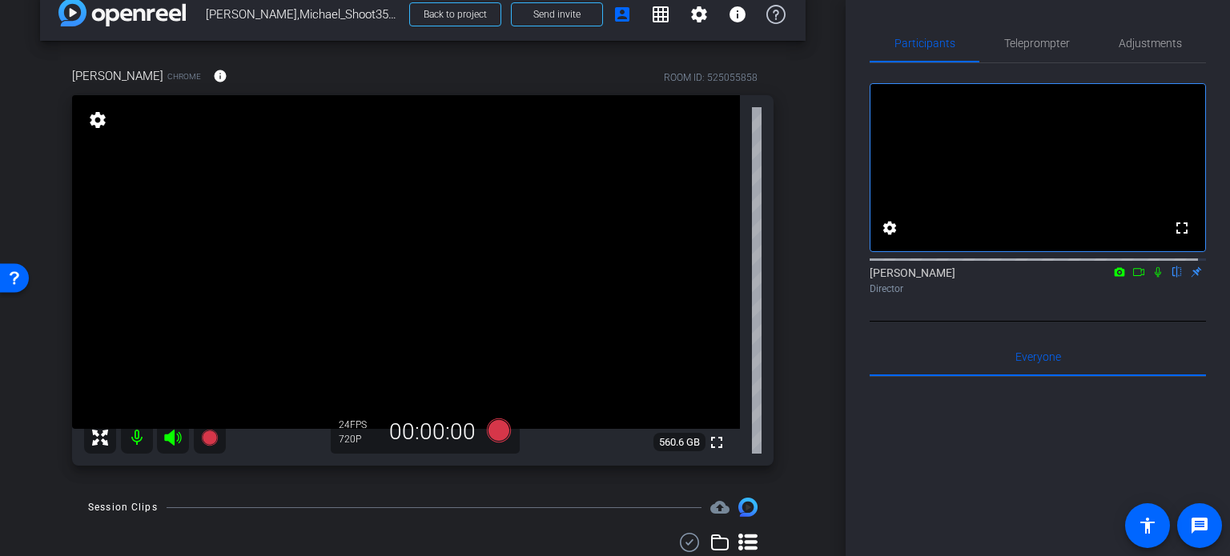
scroll to position [0, 0]
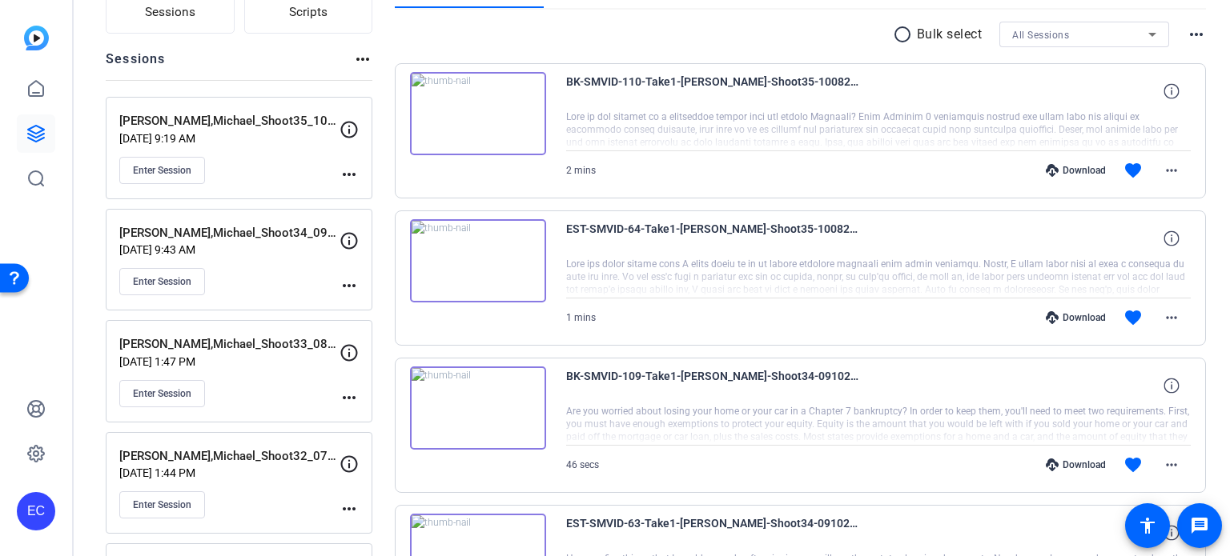
scroll to position [160, 0]
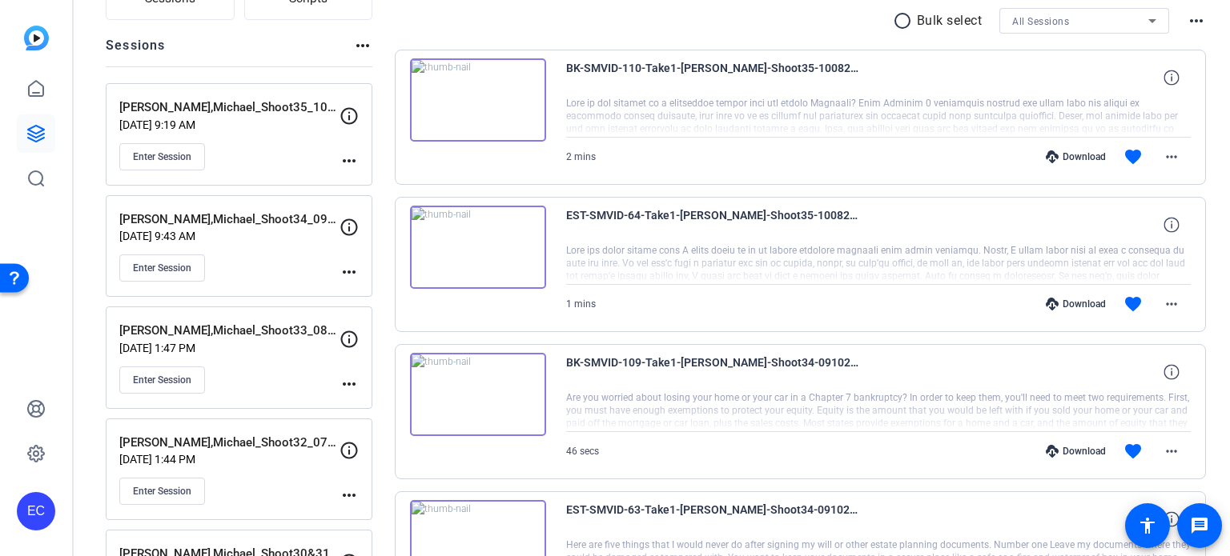
click at [1078, 306] on div "Download" at bounding box center [1076, 304] width 76 height 13
click at [1063, 151] on div "Download" at bounding box center [1076, 157] width 76 height 13
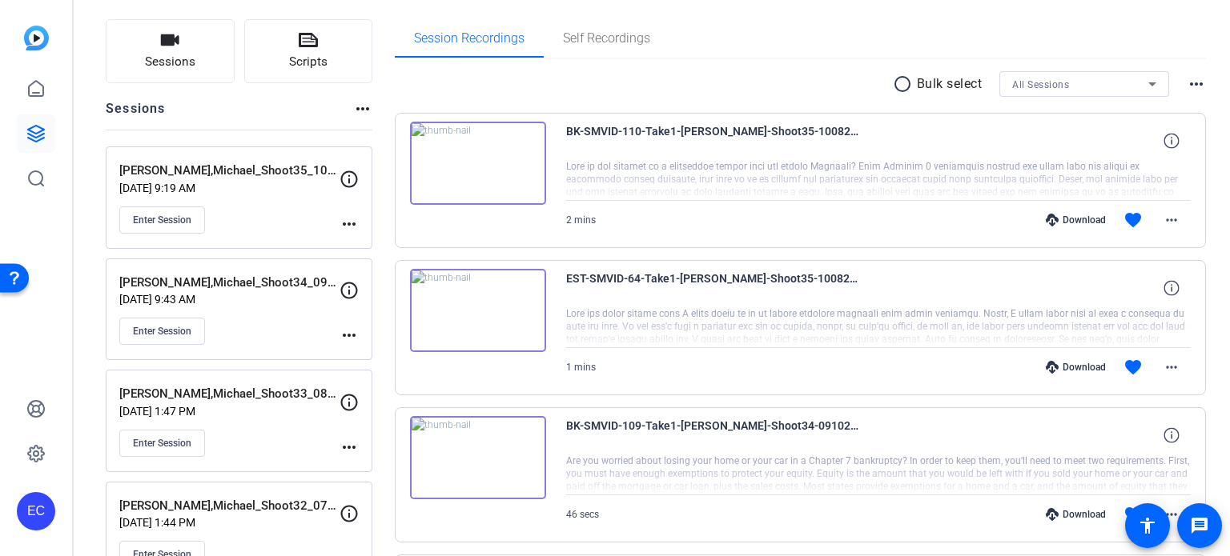
scroll to position [0, 0]
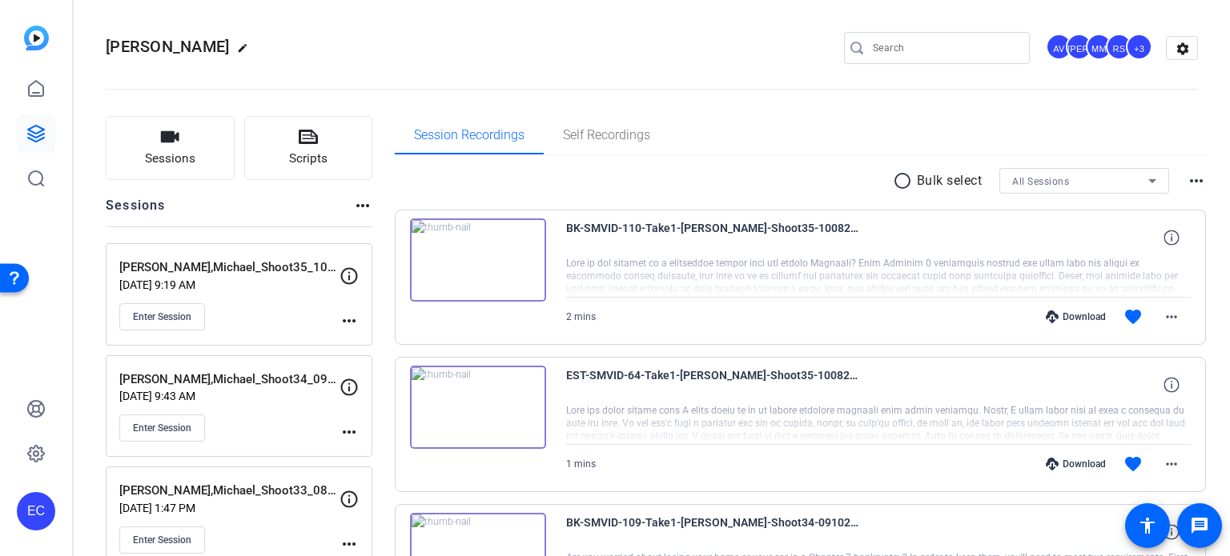
click at [348, 315] on mat-icon "more_horiz" at bounding box center [348, 320] width 19 height 19
click at [351, 335] on button "Edit Session" at bounding box center [388, 344] width 98 height 20
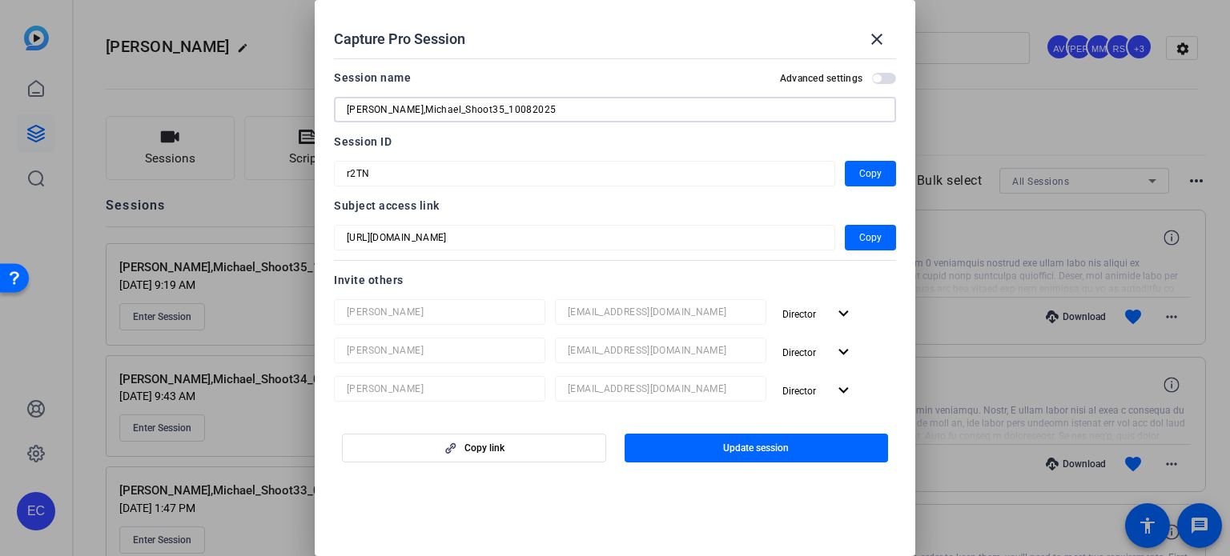
drag, startPoint x: 502, startPoint y: 108, endPoint x: 307, endPoint y: 120, distance: 194.9
click at [307, 120] on div "Capture Pro Session close Session name Advanced settings [PERSON_NAME],Michael_…" at bounding box center [615, 278] width 1230 height 556
click at [868, 38] on mat-icon "close" at bounding box center [876, 39] width 19 height 19
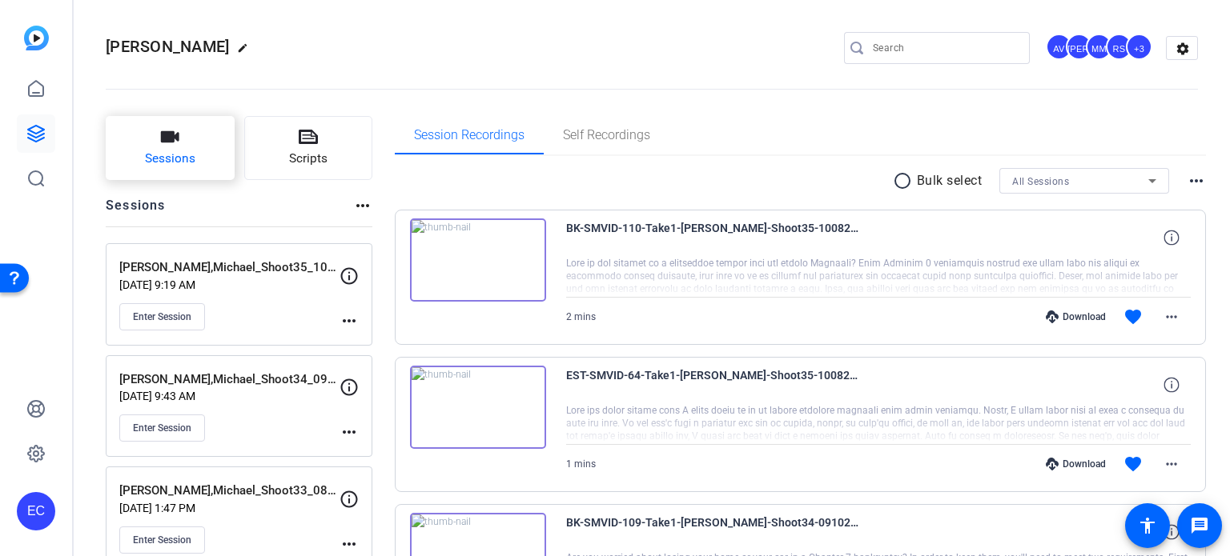
click at [172, 155] on span "Sessions" at bounding box center [170, 159] width 50 height 18
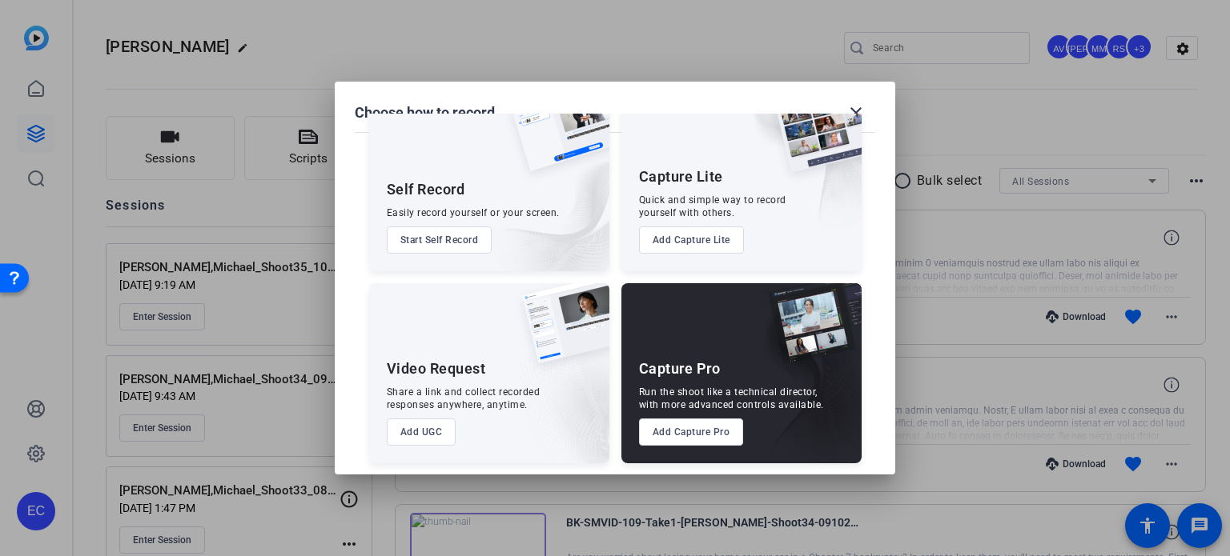
scroll to position [58, 0]
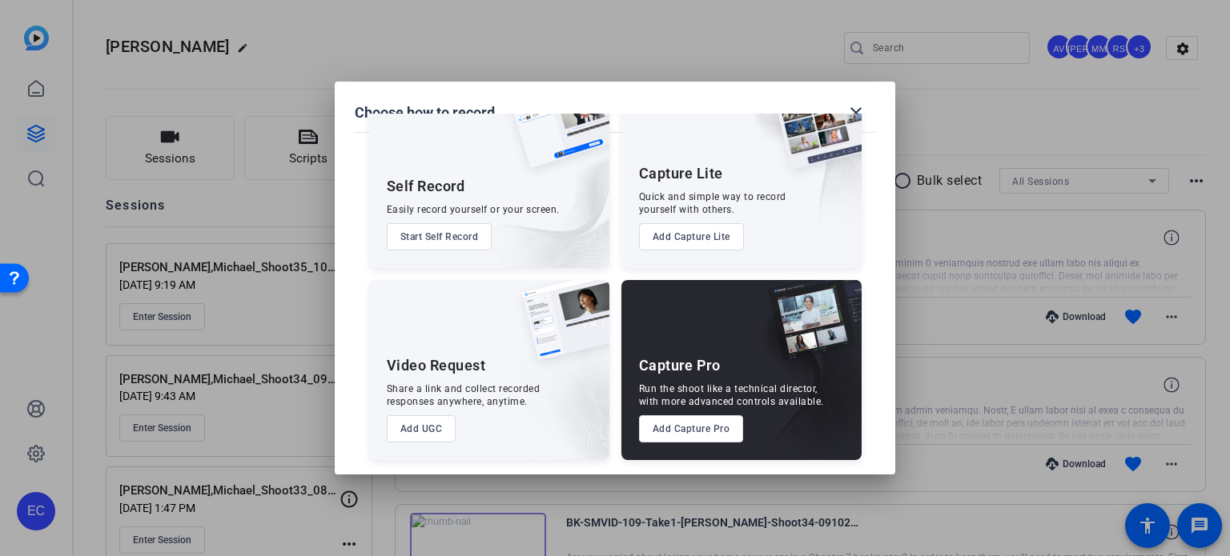
click at [688, 435] on button "Add Capture Pro" at bounding box center [691, 429] width 105 height 27
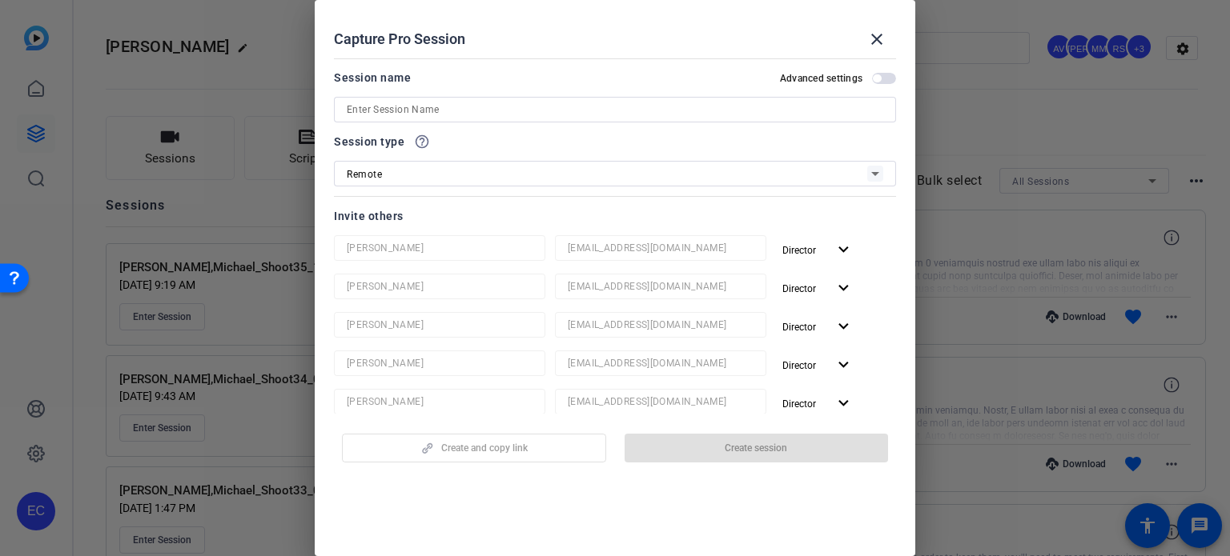
click at [460, 110] on input at bounding box center [615, 109] width 536 height 19
paste input "[PERSON_NAME],Michael_Shoot35_10082025"
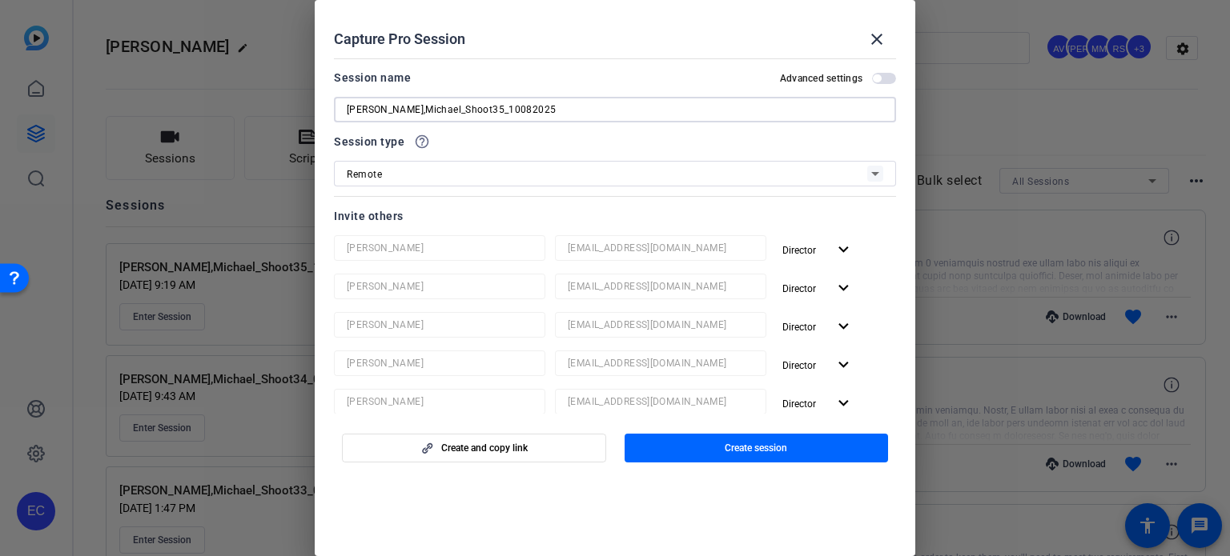
click at [450, 106] on input "[PERSON_NAME],Michael_Shoot35_10082025" at bounding box center [615, 109] width 536 height 19
click at [467, 109] on input "[PERSON_NAME],Michael_Shoot36_10082025" at bounding box center [615, 109] width 536 height 19
click at [478, 110] on input "[PERSON_NAME],Michael_Shoot36_11082025" at bounding box center [615, 109] width 536 height 19
type input "[PERSON_NAME],Michael_Shoot36_11052025"
click at [660, 446] on span "button" at bounding box center [757, 448] width 264 height 38
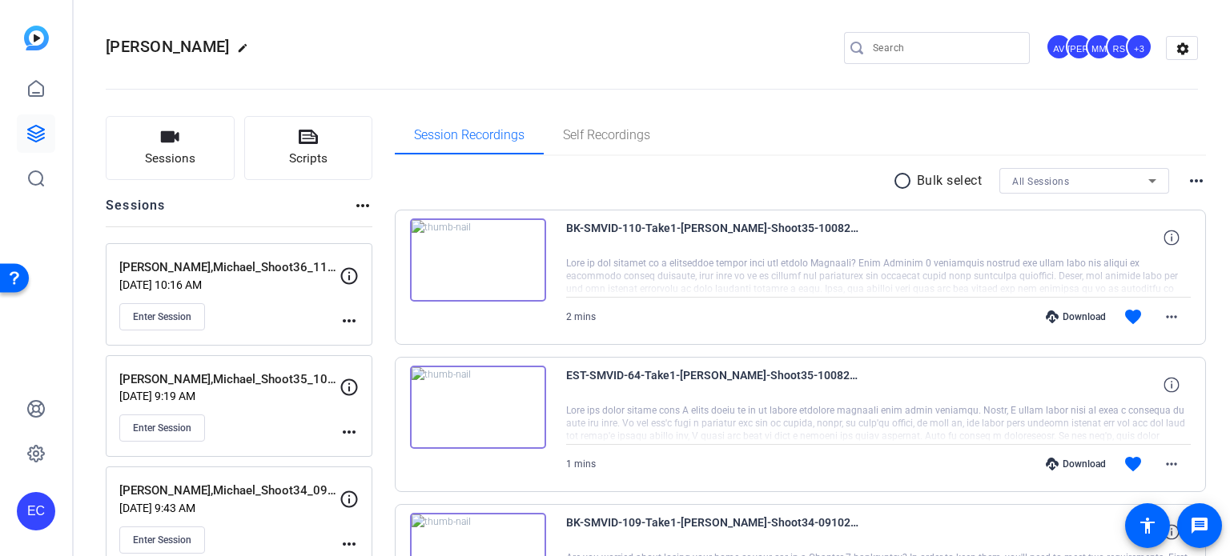
click at [343, 312] on mat-icon "more_horiz" at bounding box center [348, 320] width 19 height 19
click at [346, 338] on button "Edit Session" at bounding box center [388, 344] width 98 height 20
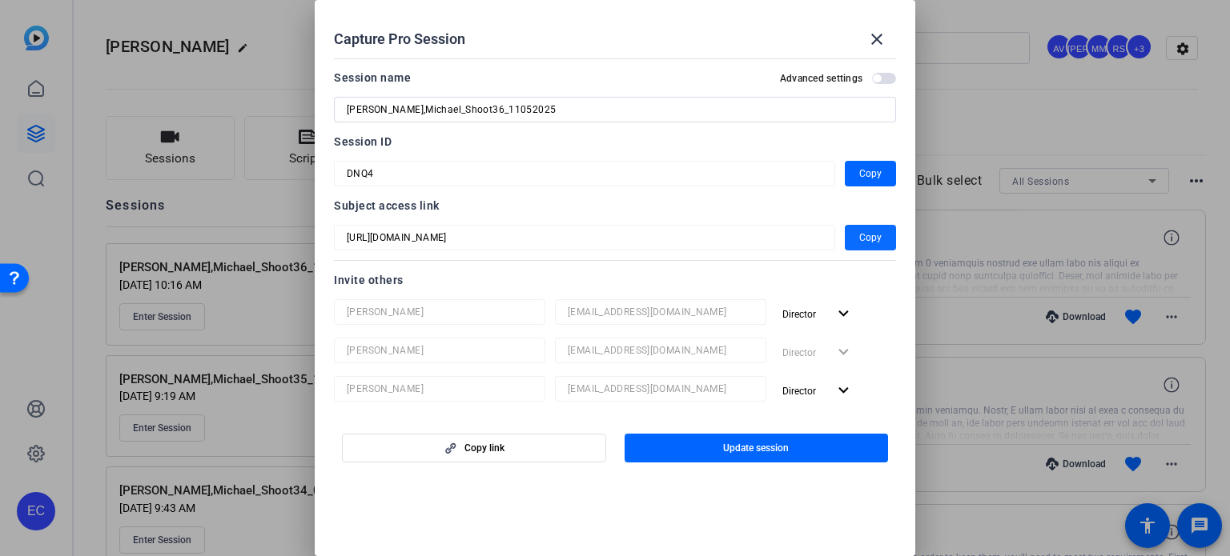
click at [849, 235] on span "button" at bounding box center [870, 238] width 51 height 38
click at [873, 238] on span "button" at bounding box center [870, 238] width 51 height 38
click at [886, 42] on span at bounding box center [877, 39] width 38 height 38
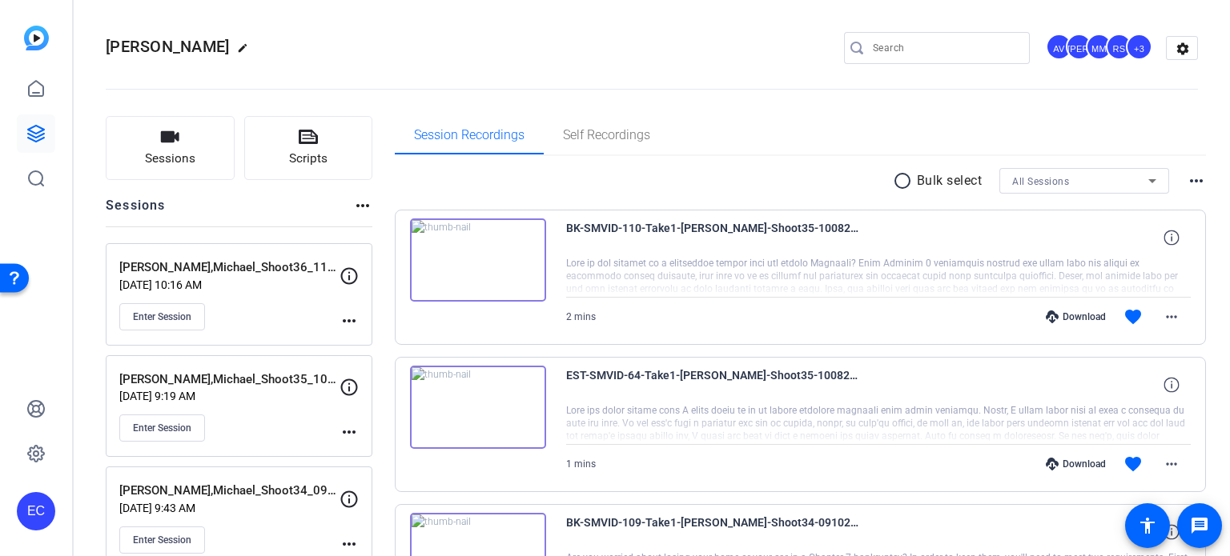
click at [349, 321] on mat-icon "more_horiz" at bounding box center [348, 320] width 19 height 19
click at [370, 343] on span "Edit Session" at bounding box center [388, 343] width 73 height 19
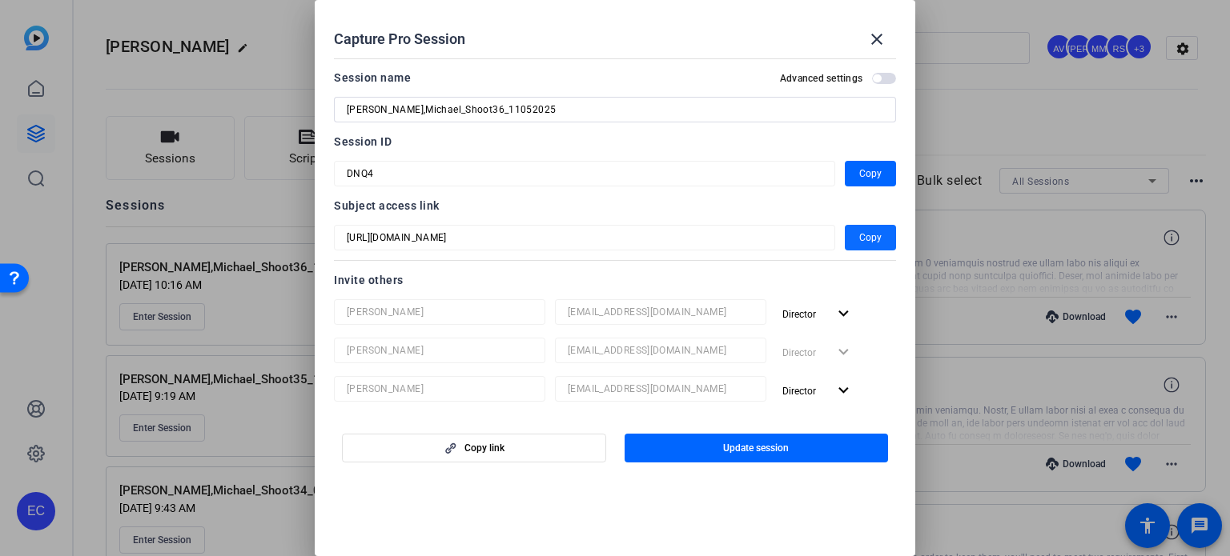
click at [882, 228] on span "button" at bounding box center [870, 238] width 51 height 38
